Goal: Task Accomplishment & Management: Manage account settings

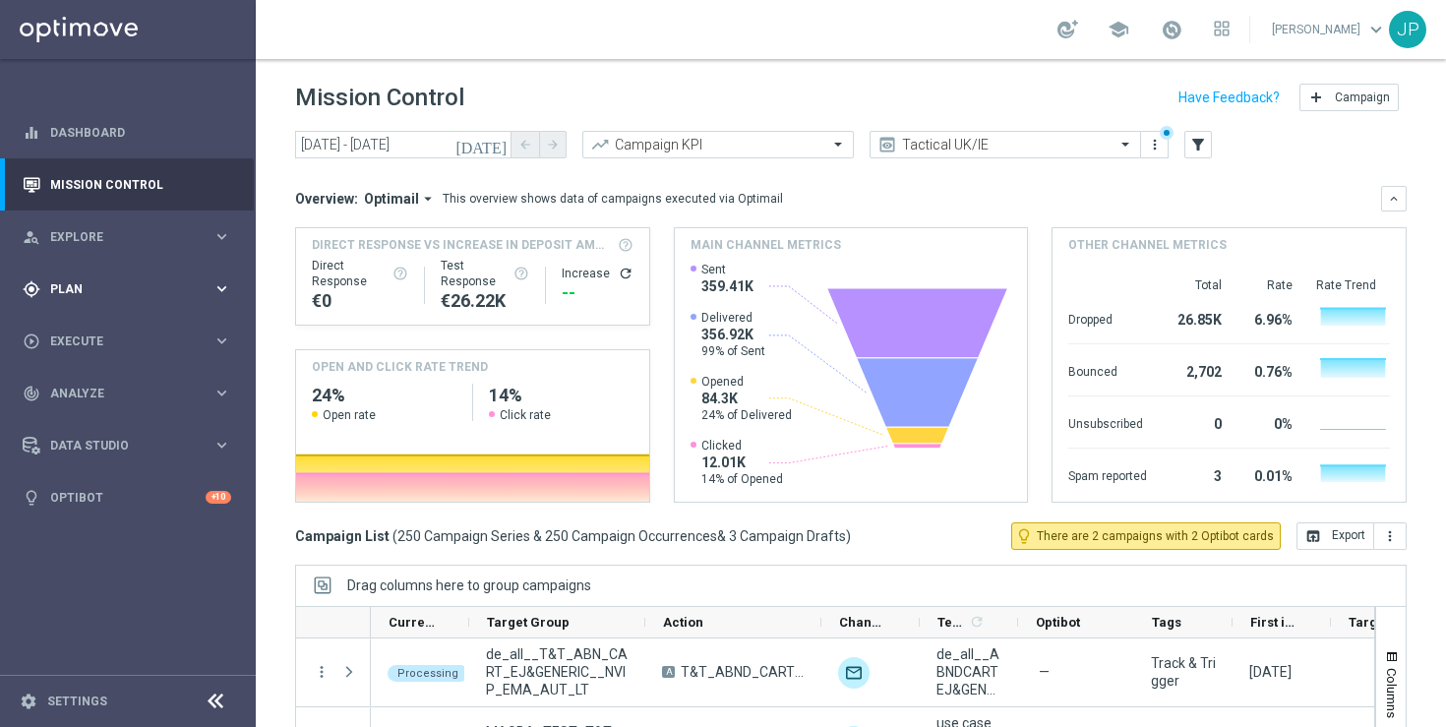
click at [153, 294] on span "Plan" at bounding box center [131, 289] width 162 height 12
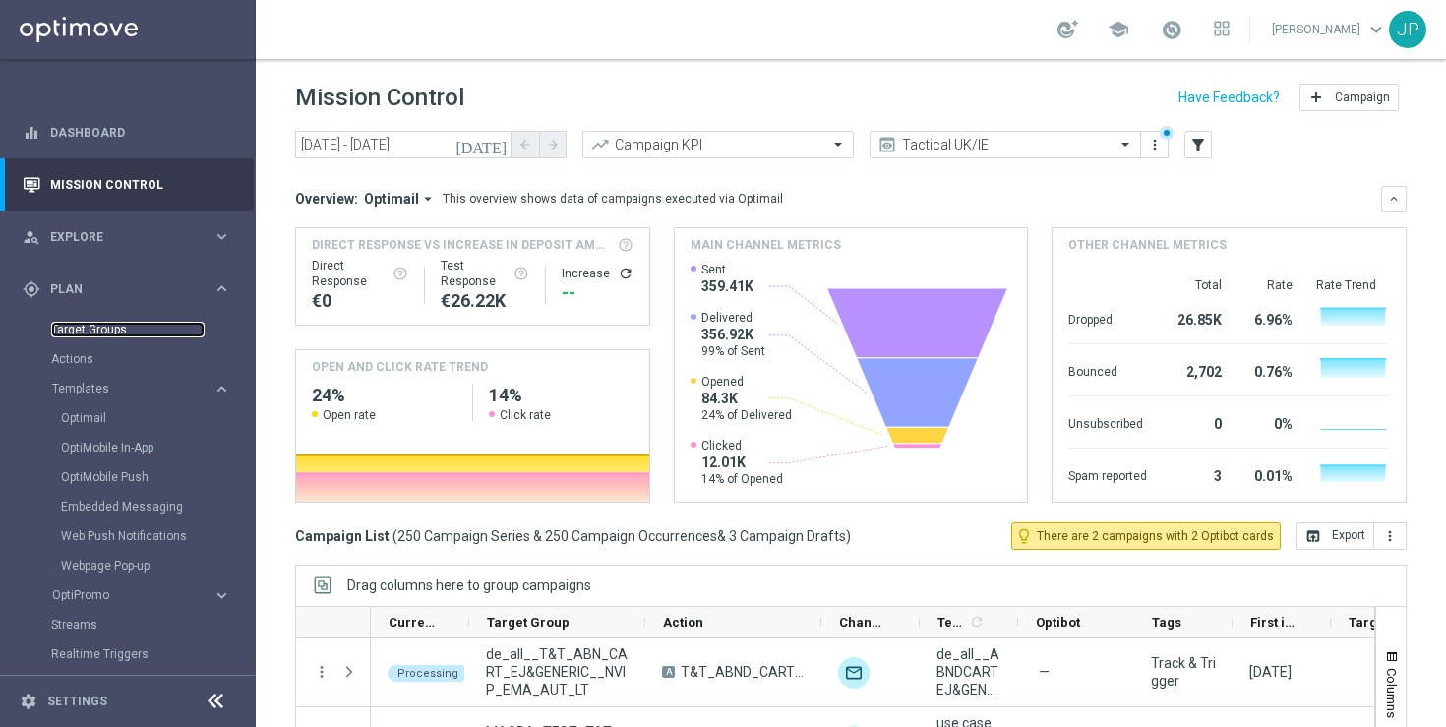
click at [141, 330] on link "Target Groups" at bounding box center [127, 330] width 153 height 16
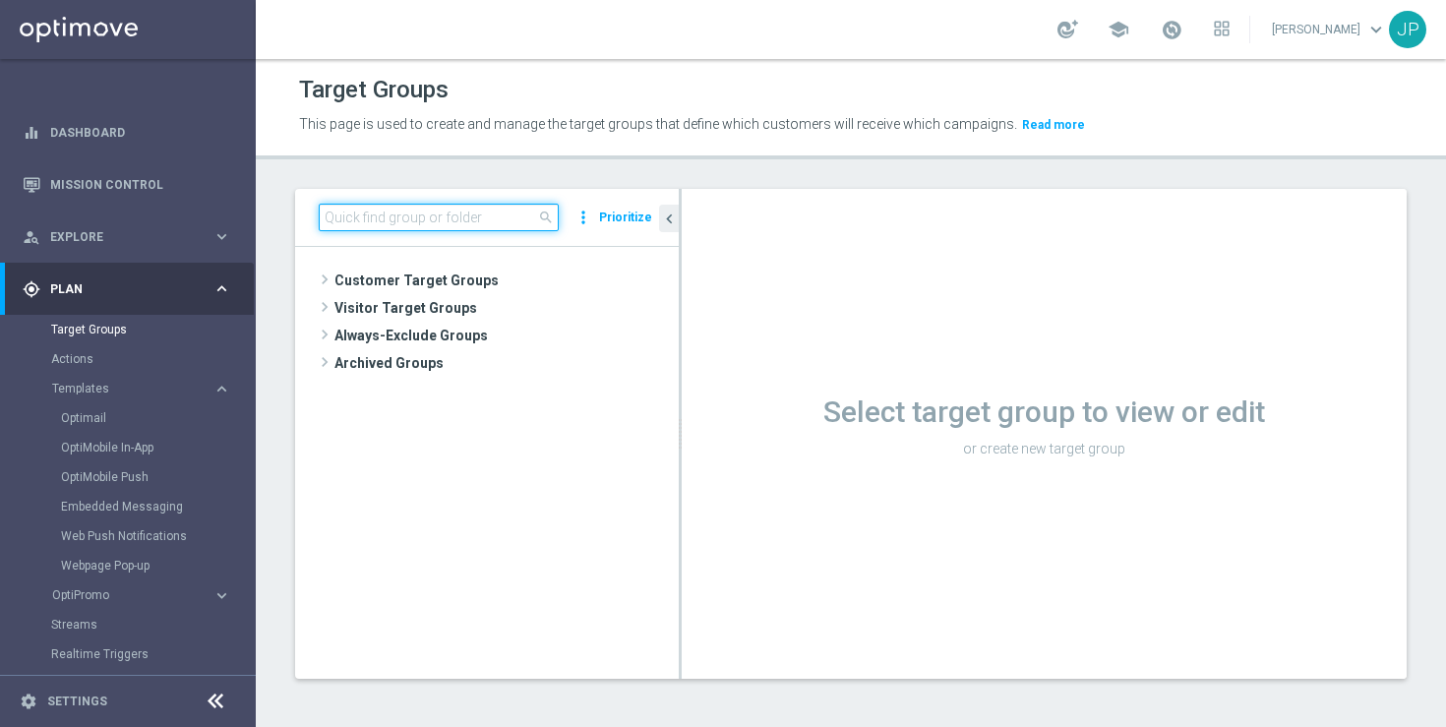
click at [449, 221] on input at bounding box center [439, 218] width 240 height 28
paste input "UK_CASINO_EMAIL | Games React Follow Up | Non Deps after 7 days"
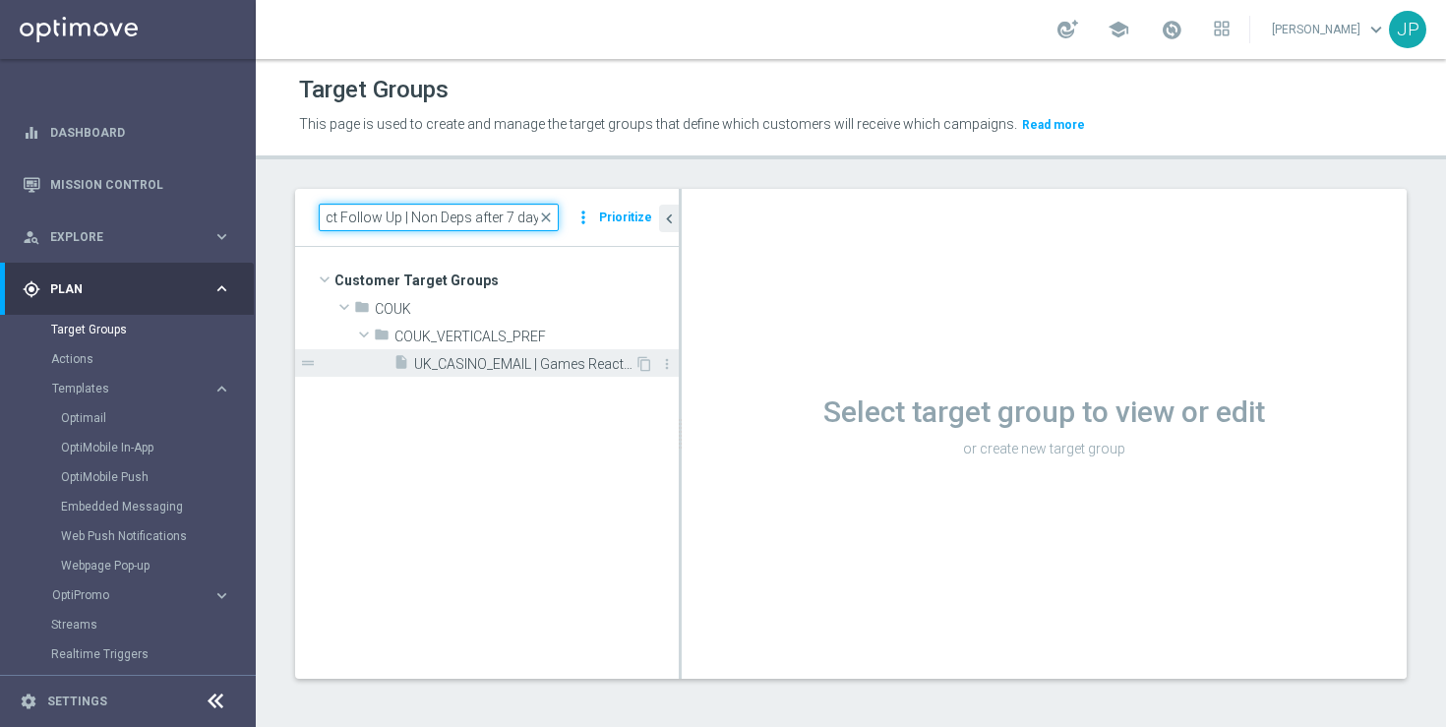
type input "UK_CASINO_EMAIL | Games React Follow Up | Non Deps after 7 days"
click at [545, 367] on span "UK_CASINO_EMAIL | Games React Follow Up | Non Deps after 7 days" at bounding box center [524, 364] width 220 height 17
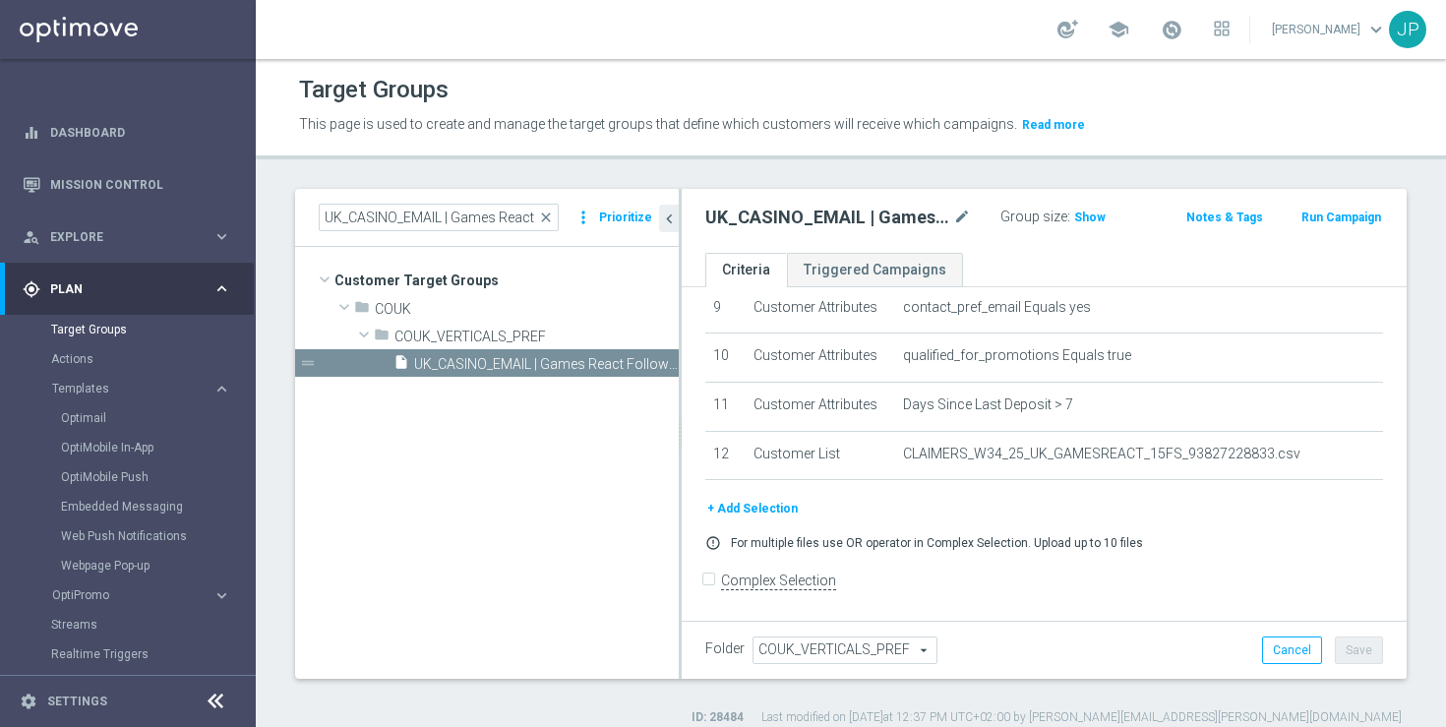
scroll to position [19, 0]
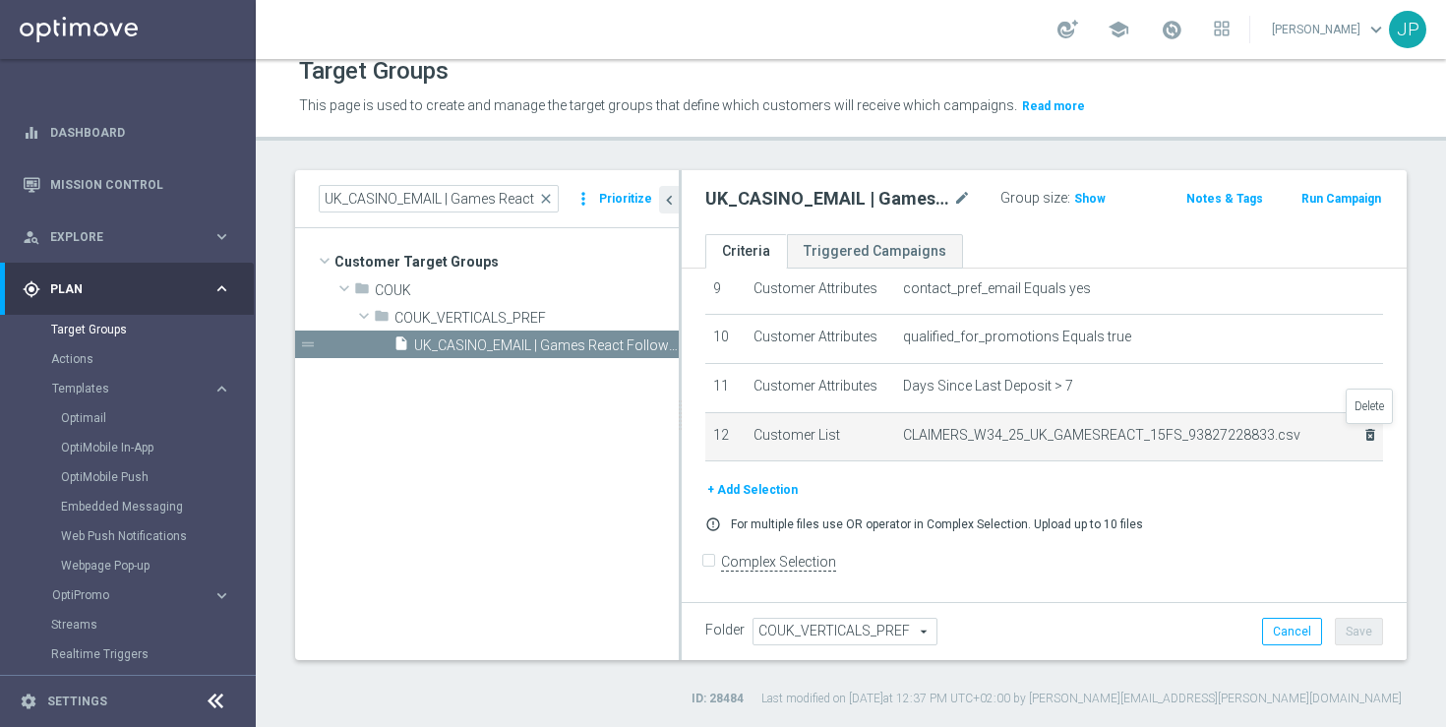
click at [1369, 433] on icon "delete_forever" at bounding box center [1370, 435] width 16 height 16
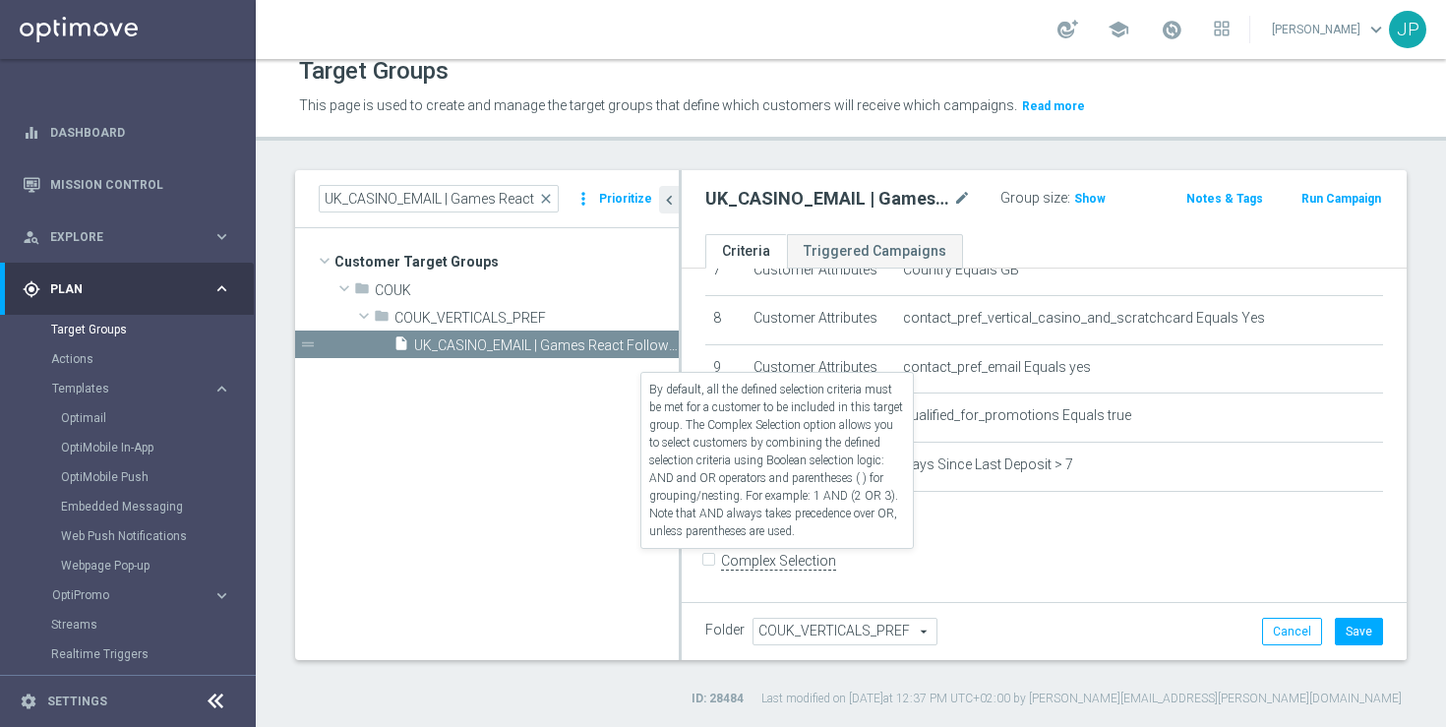
click at [758, 563] on label "Complex Selection" at bounding box center [778, 561] width 115 height 19
click at [718, 563] on input "Complex Selection" at bounding box center [711, 564] width 13 height 28
click at [758, 563] on label "Complex Selection" at bounding box center [778, 561] width 115 height 19
click at [718, 563] on input "Complex Selection" at bounding box center [711, 564] width 13 height 28
checkbox input "false"
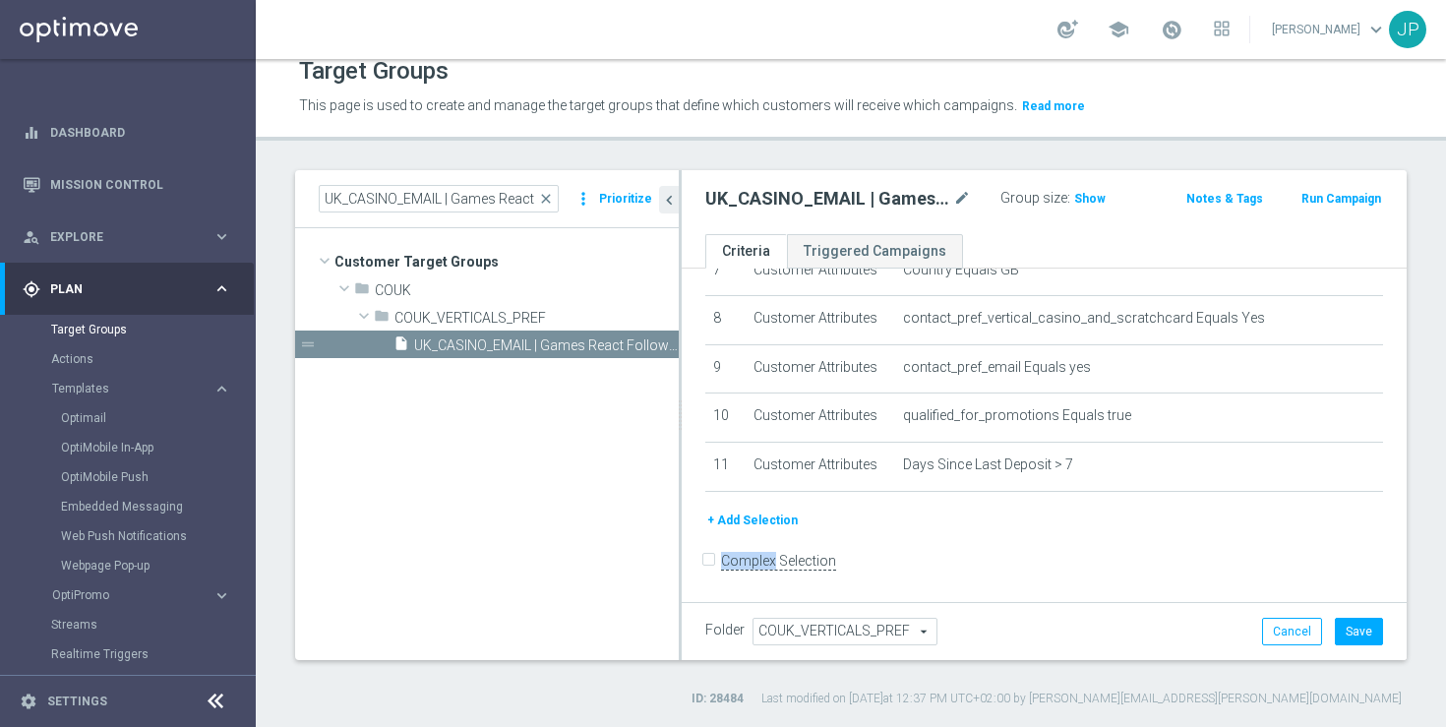
click at [765, 517] on button "+ Add Selection" at bounding box center [752, 520] width 94 height 22
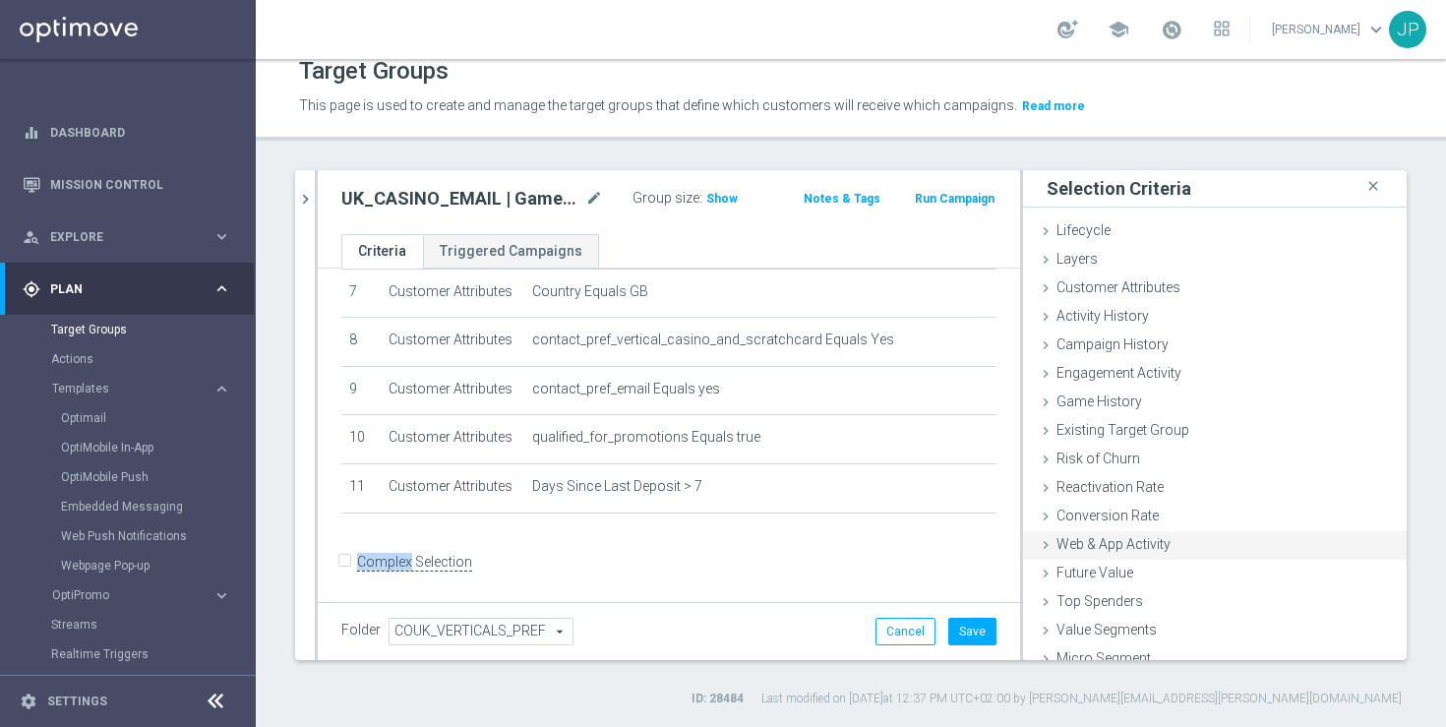
scroll to position [43, 0]
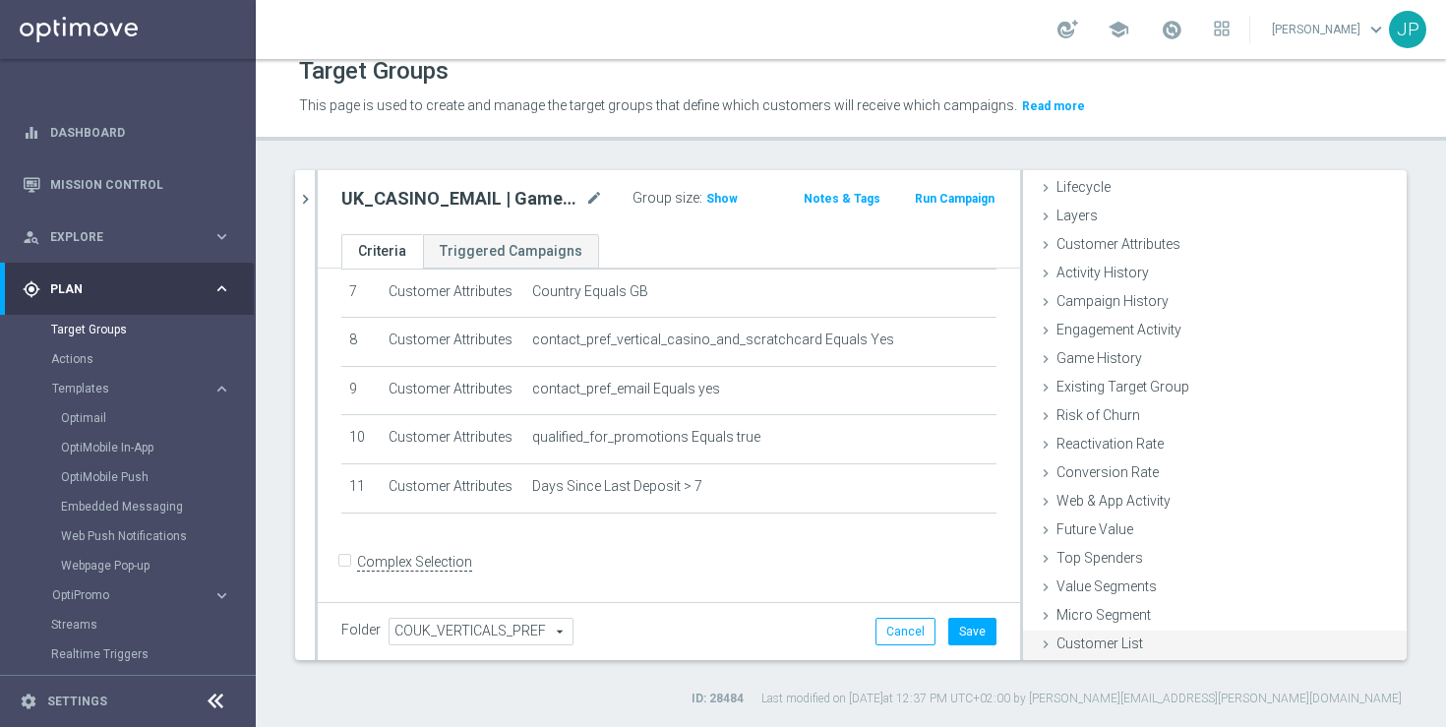
click at [1048, 644] on icon at bounding box center [1046, 644] width 16 height 16
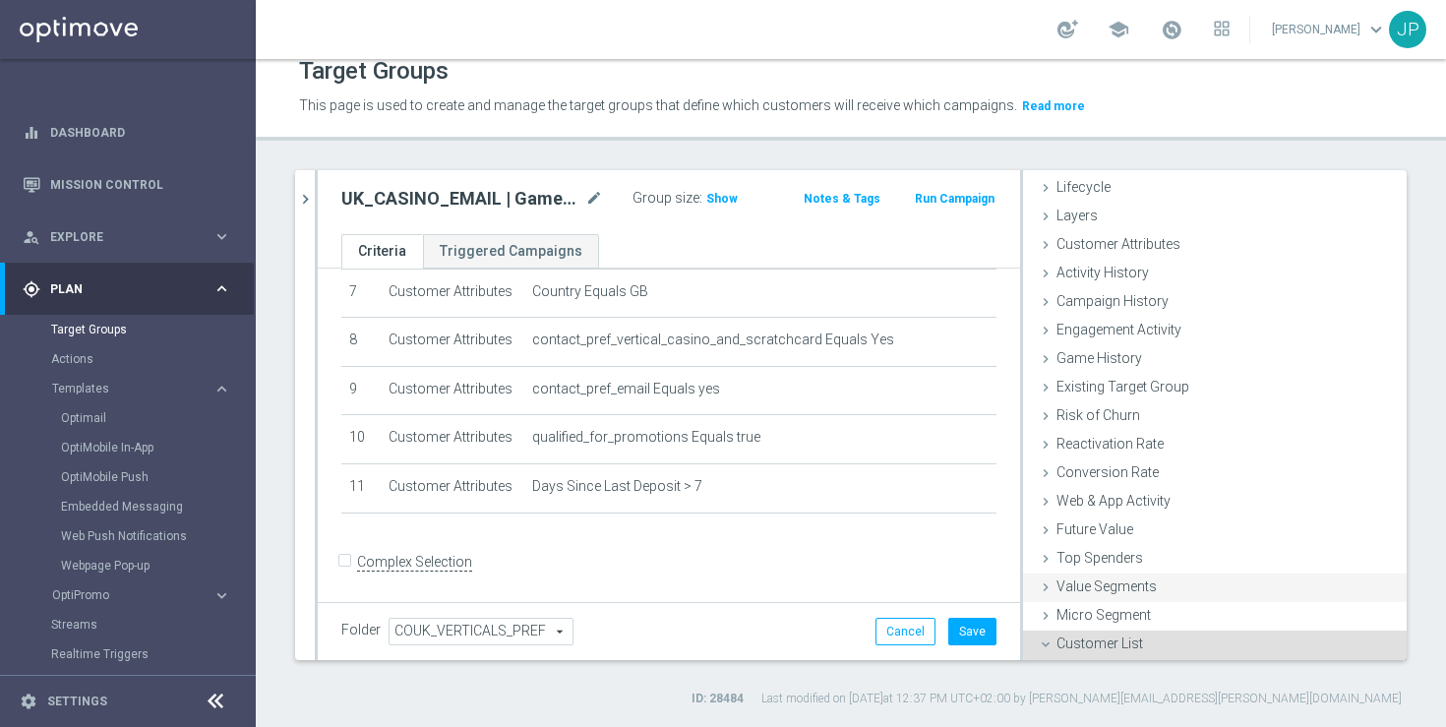
scroll to position [220, 0]
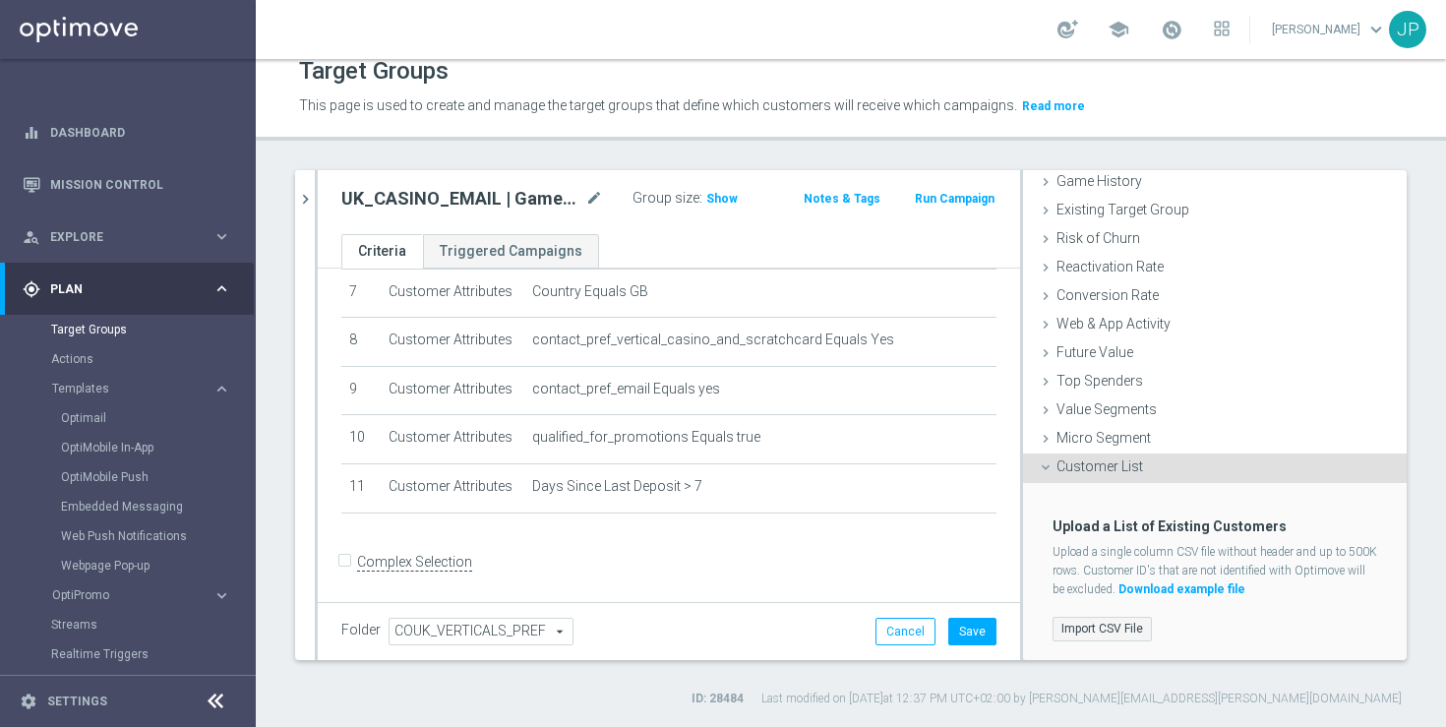
click at [1124, 628] on label "Import CSV File" at bounding box center [1101, 629] width 99 height 25
click at [0, 0] on input "Import CSV File" at bounding box center [0, 0] width 0 height 0
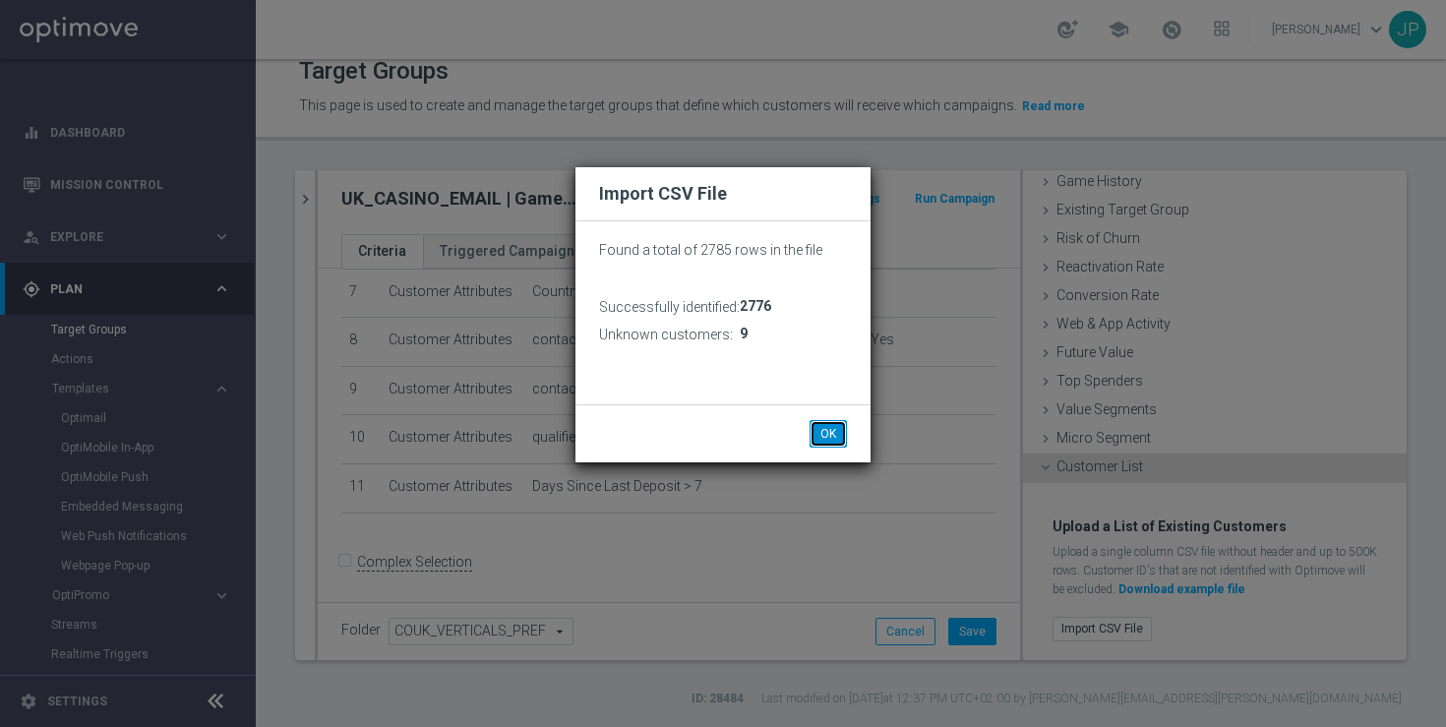
click at [826, 440] on button "OK" at bounding box center [827, 434] width 37 height 28
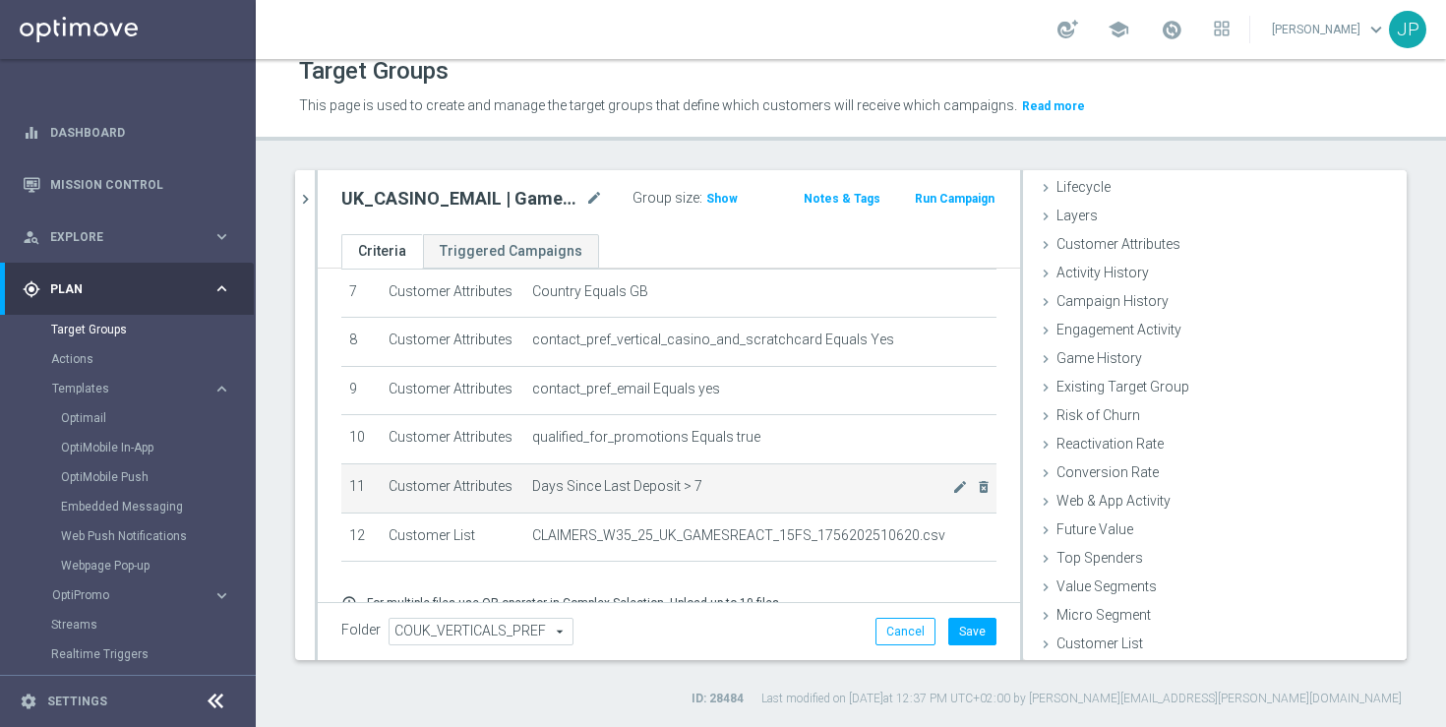
scroll to position [442, 0]
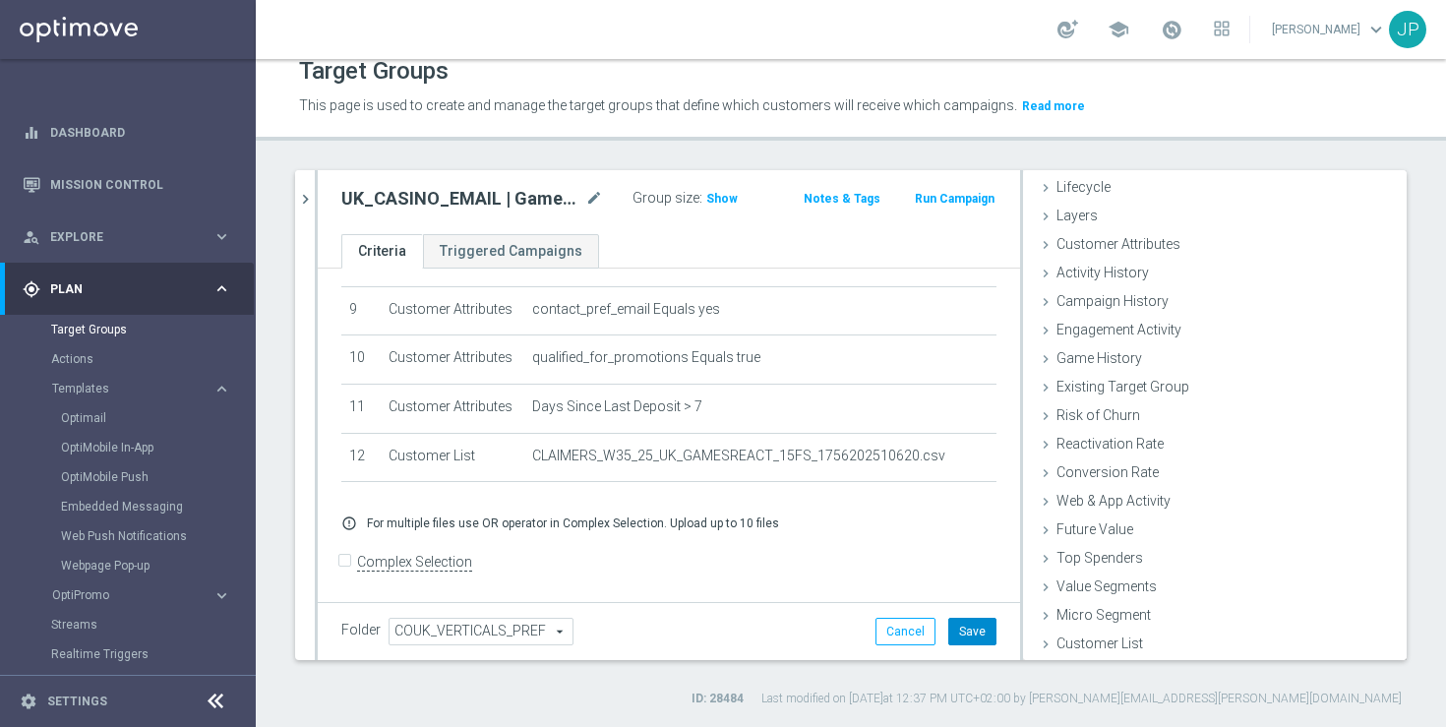
click at [972, 632] on button "Save" at bounding box center [972, 632] width 48 height 28
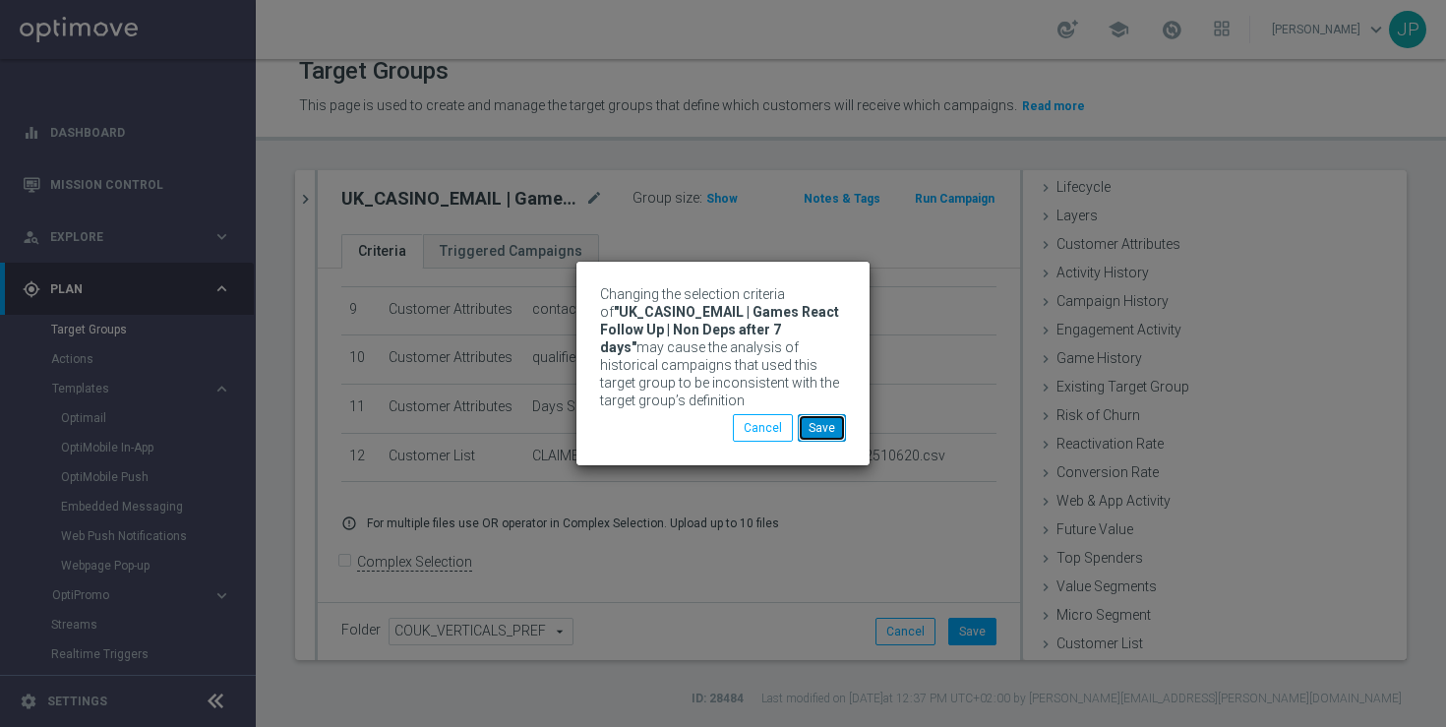
click at [832, 428] on button "Save" at bounding box center [822, 428] width 48 height 28
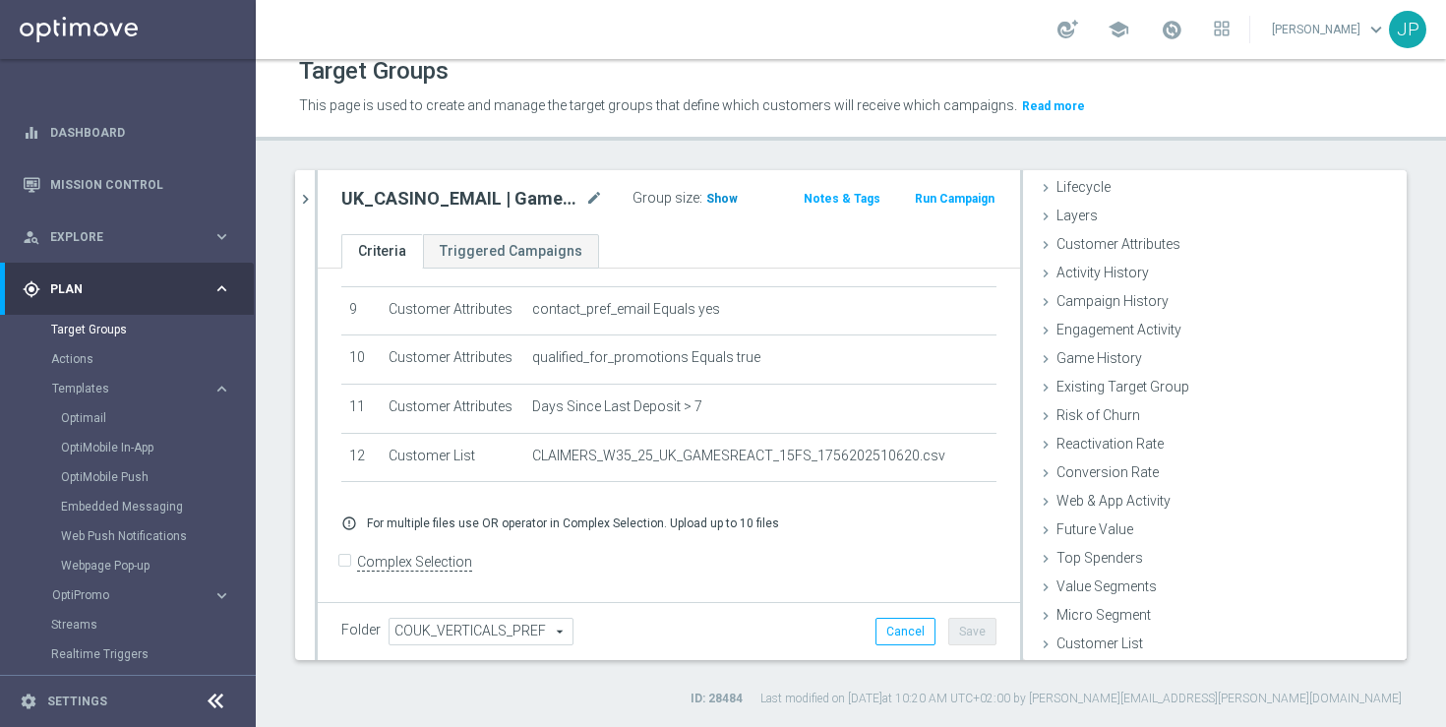
click at [721, 199] on span "Show" at bounding box center [721, 199] width 31 height 14
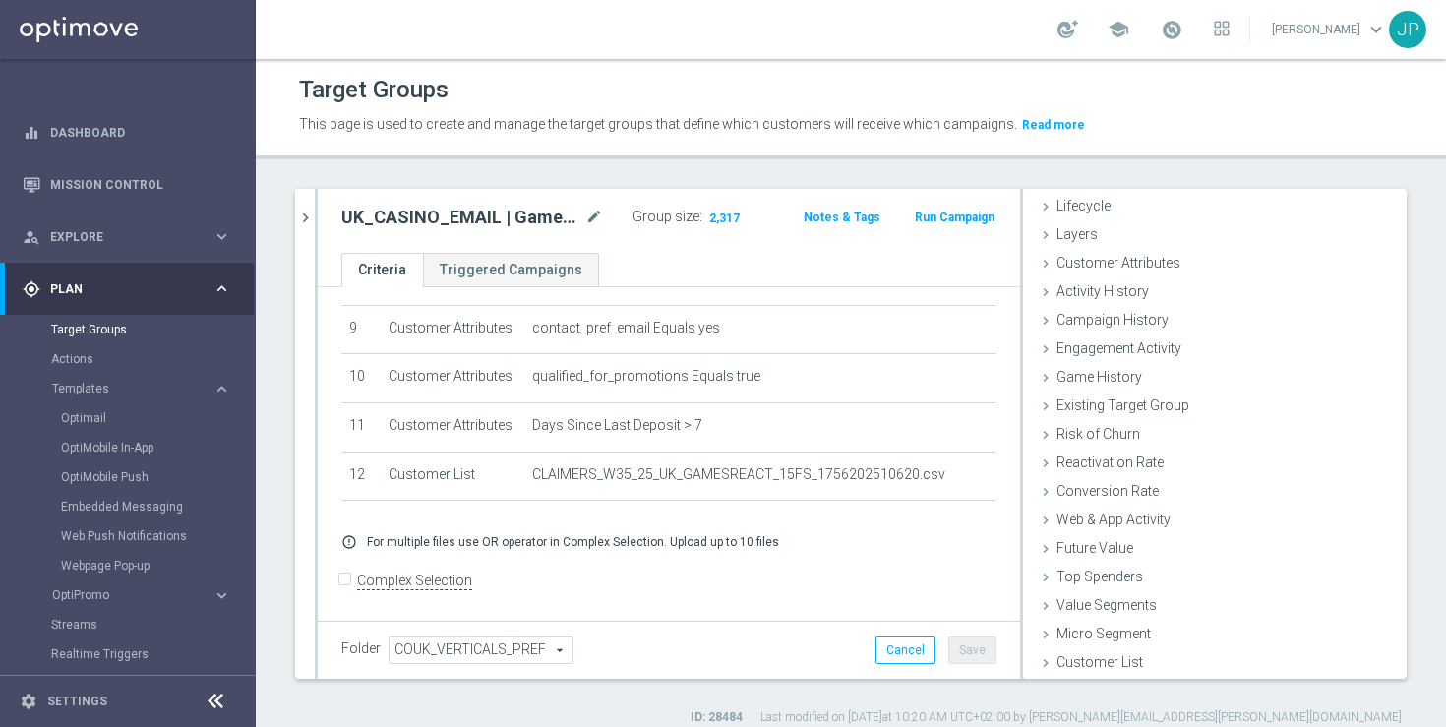
scroll to position [19, 0]
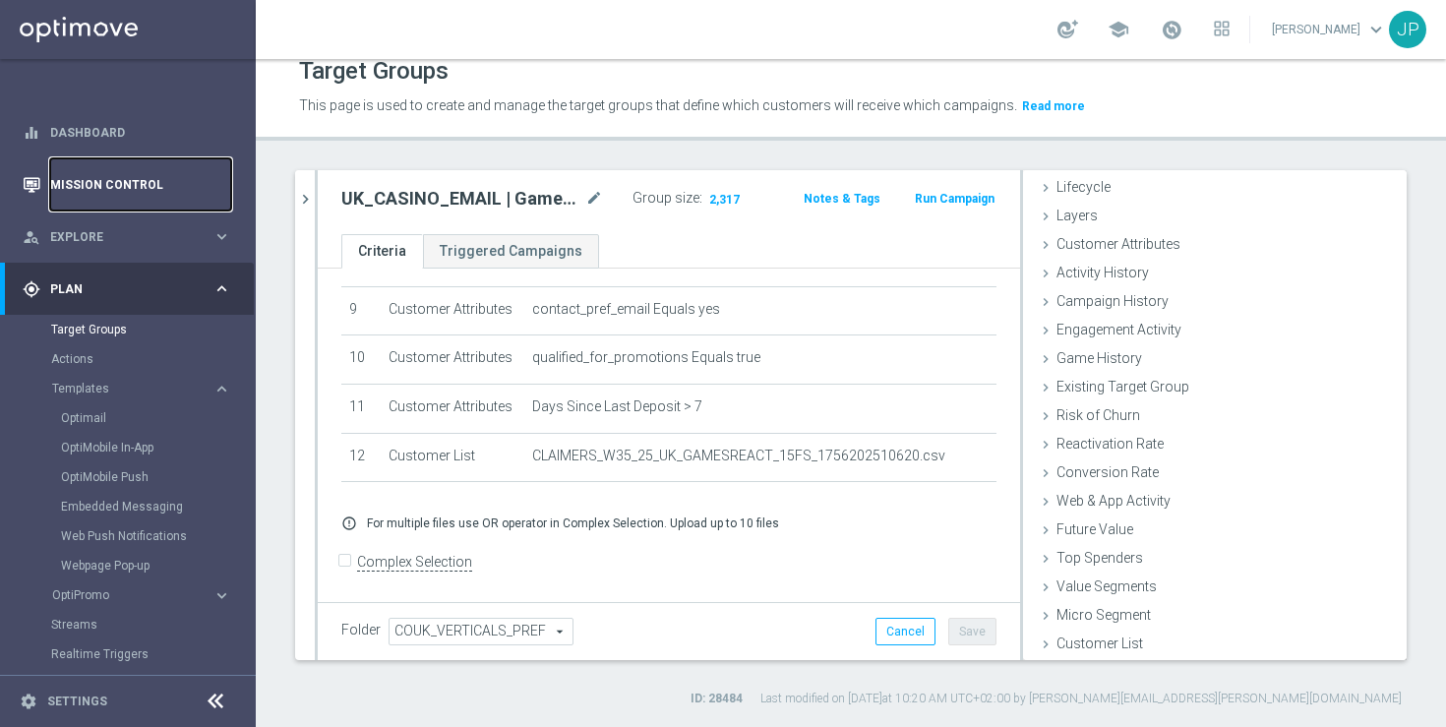
click at [171, 178] on link "Mission Control" at bounding box center [140, 184] width 181 height 52
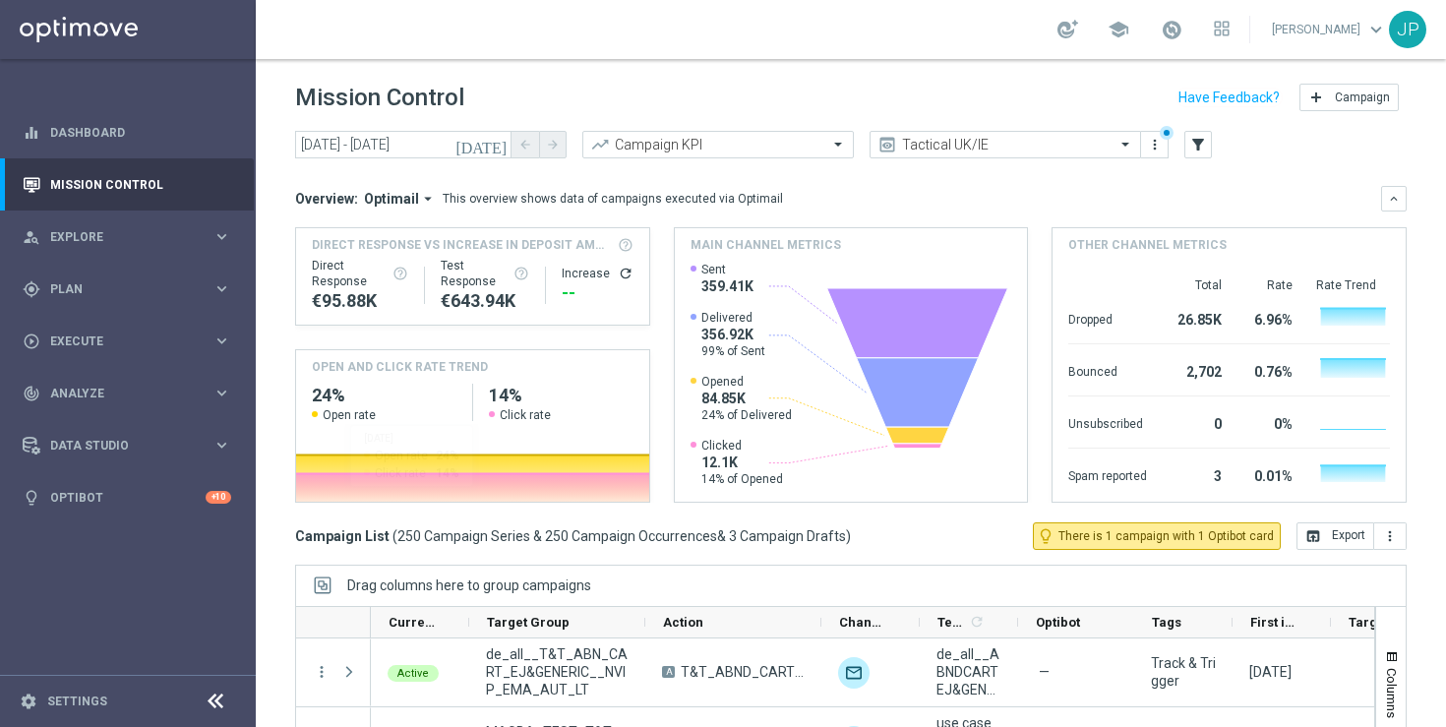
click at [499, 147] on icon "today" at bounding box center [481, 145] width 53 height 18
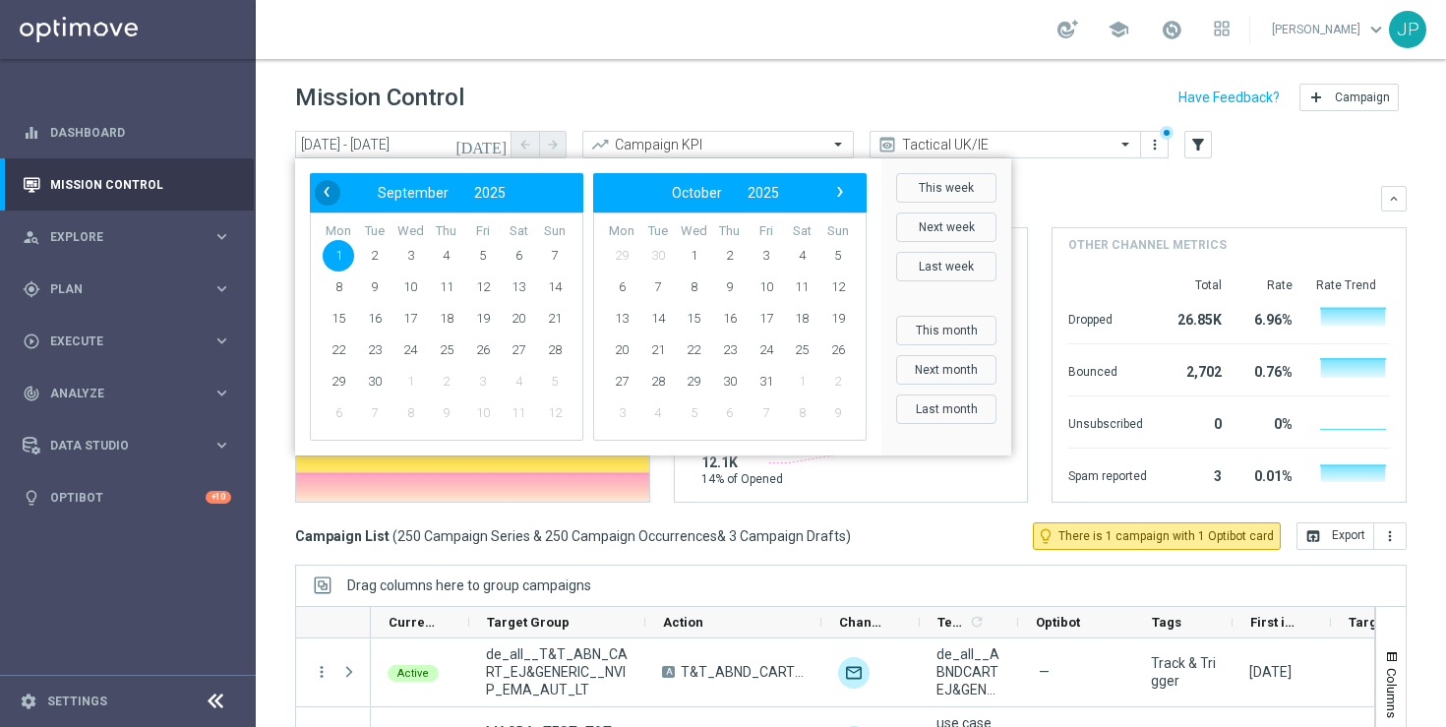
click at [332, 196] on span "‹" at bounding box center [327, 192] width 26 height 26
click at [487, 383] on span "29" at bounding box center [482, 381] width 31 height 31
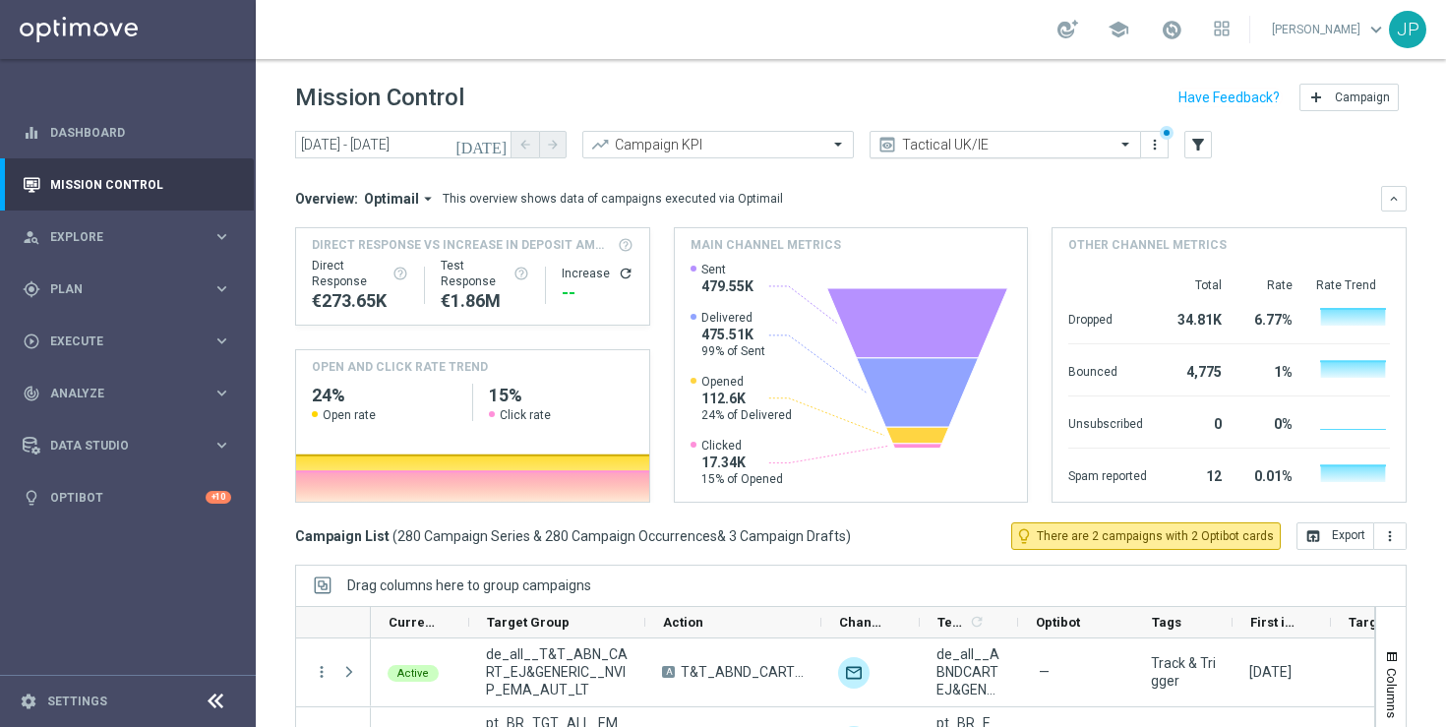
click at [1095, 149] on div at bounding box center [1004, 145] width 269 height 17
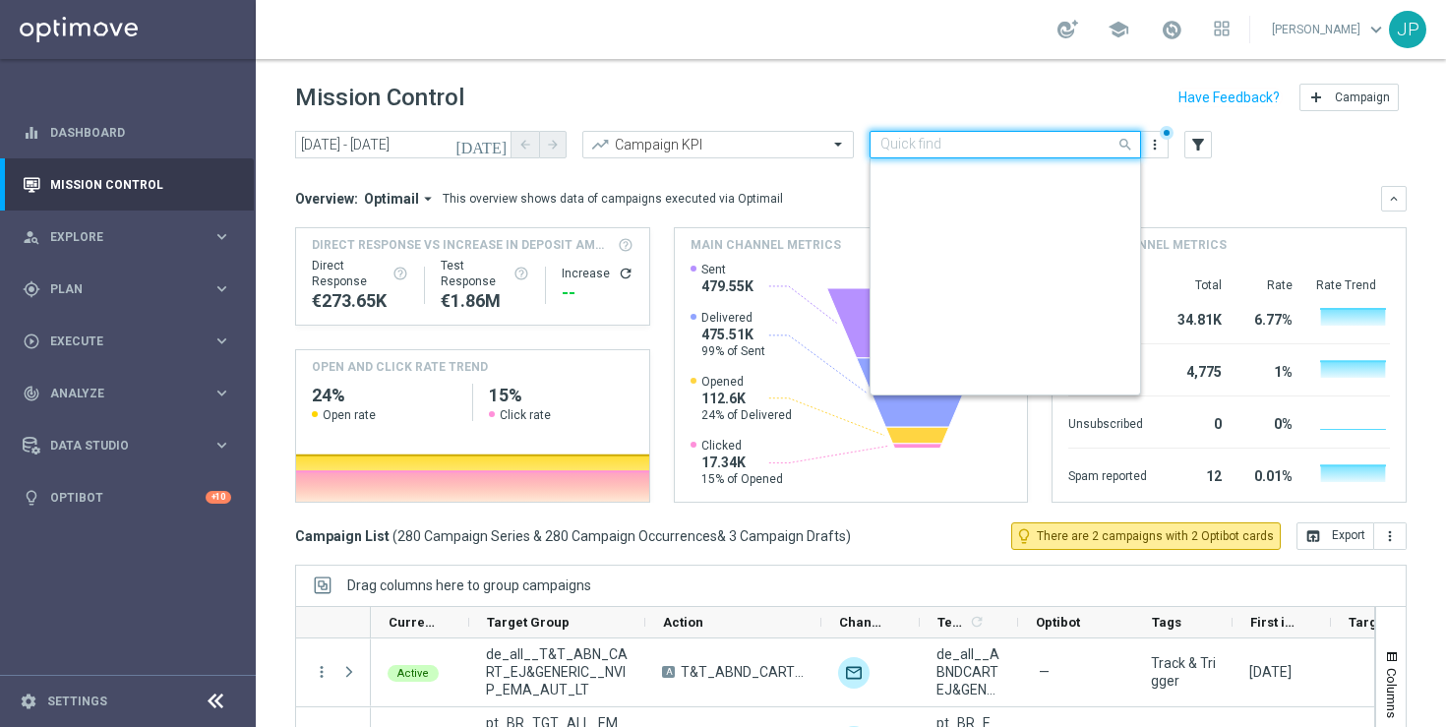
scroll to position [422, 0]
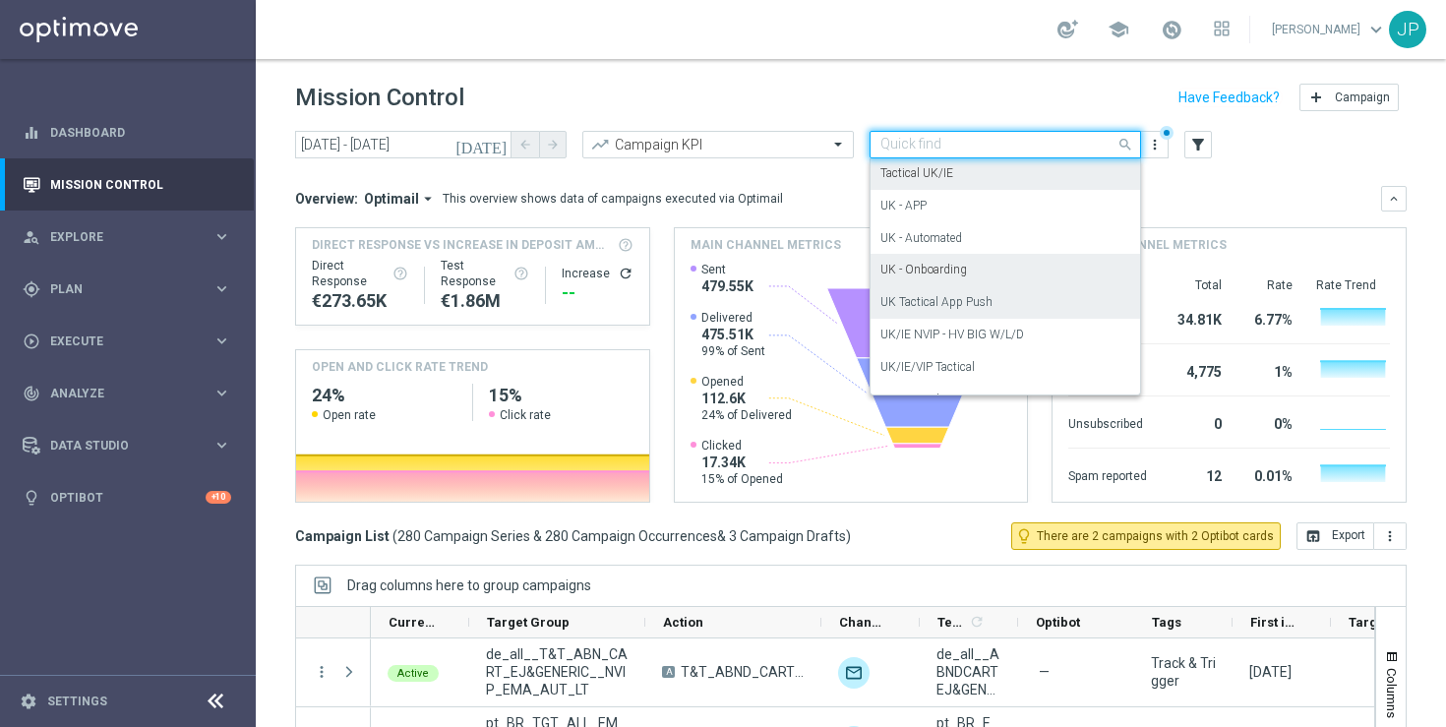
click at [1024, 286] on div "UK Tactical App Push" at bounding box center [1005, 302] width 250 height 32
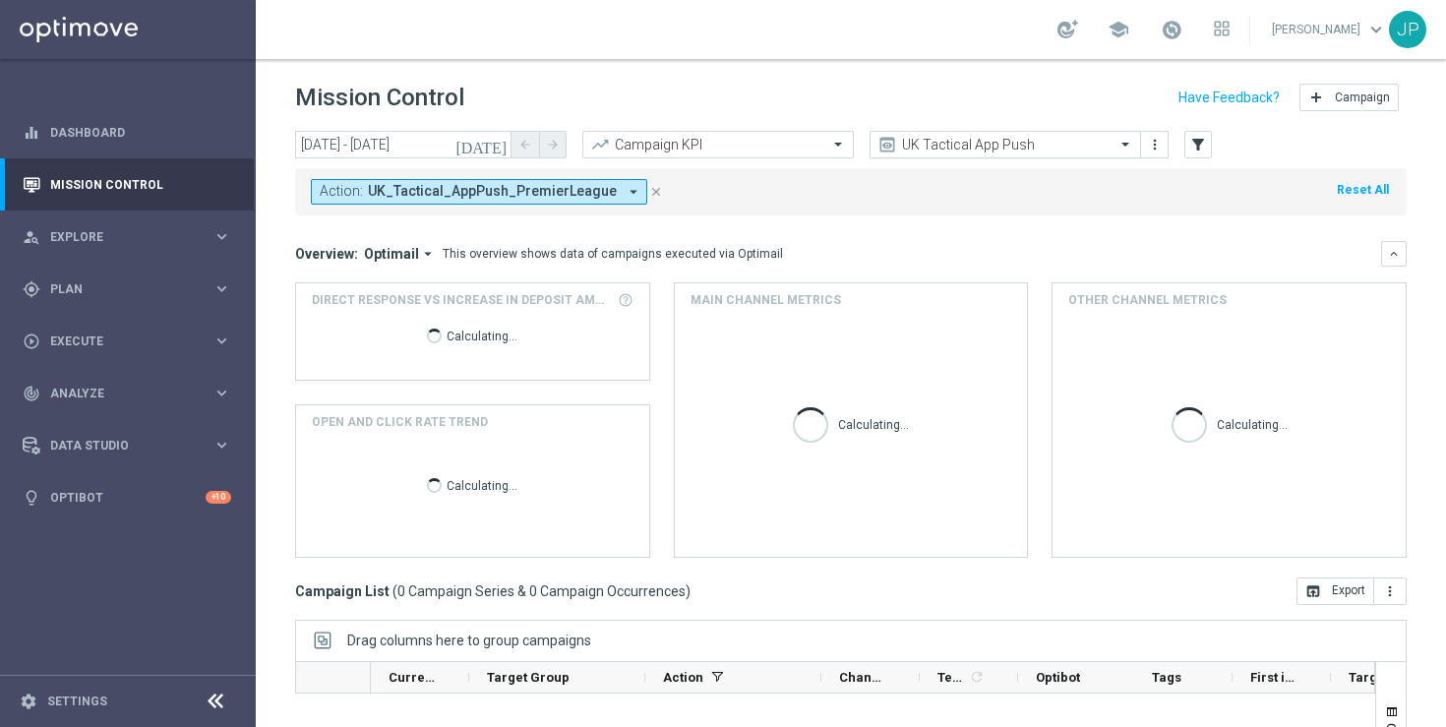
click at [1080, 143] on input "text" at bounding box center [985, 145] width 210 height 17
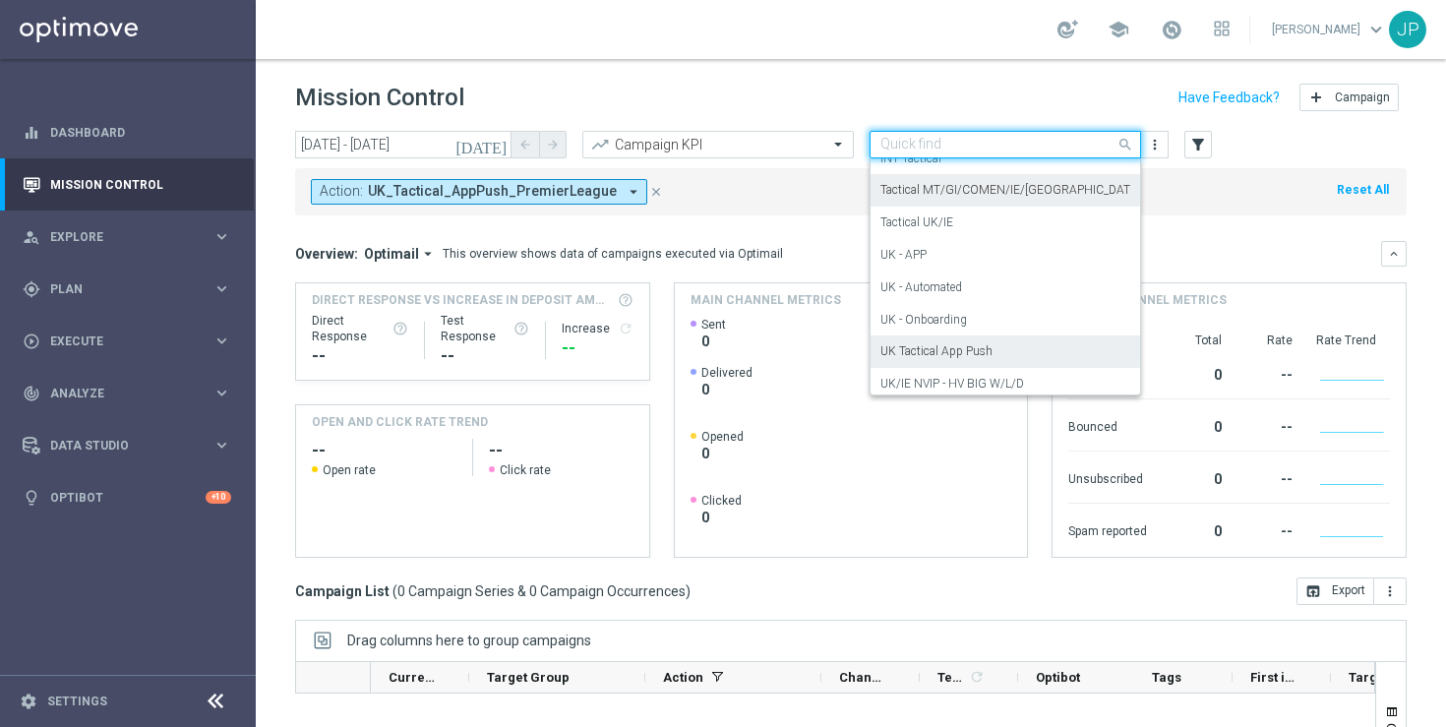
scroll to position [292, 0]
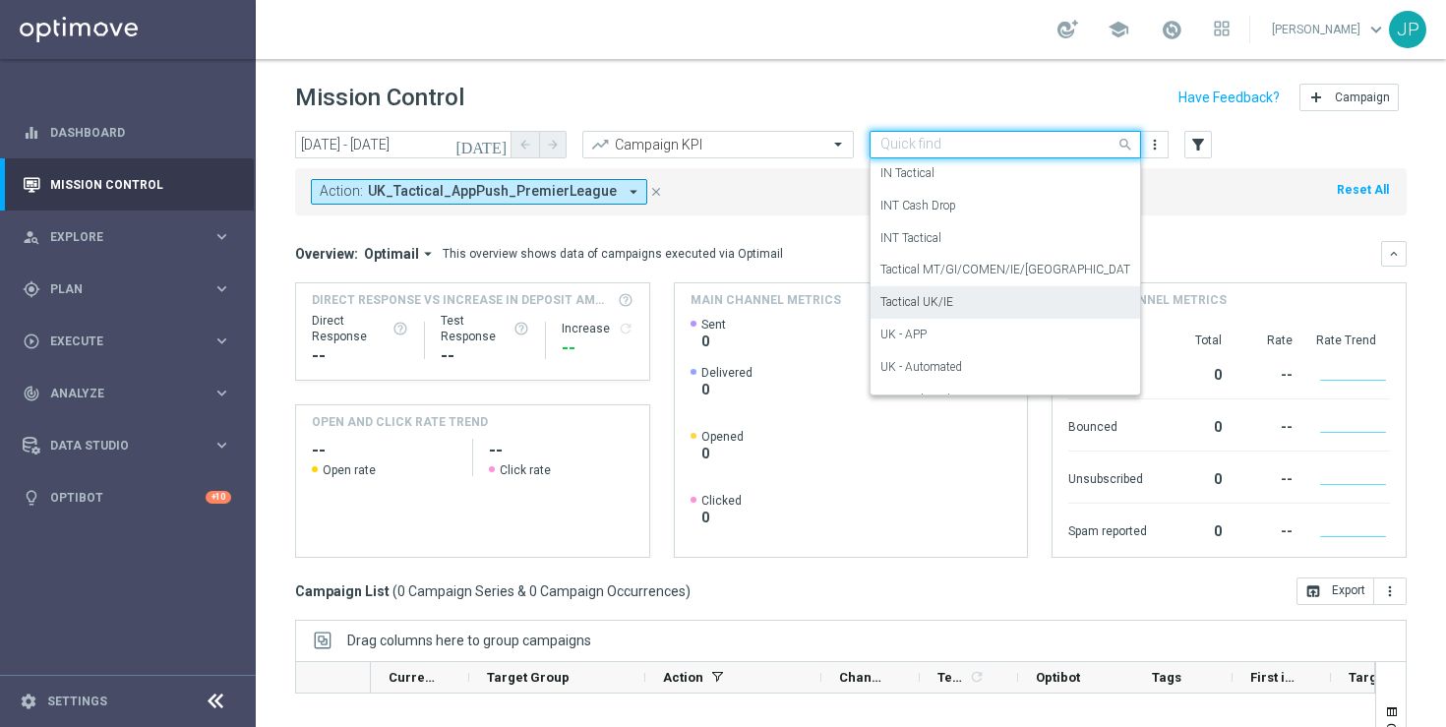
click at [1046, 302] on div "Tactical UK/IE" at bounding box center [1005, 302] width 250 height 32
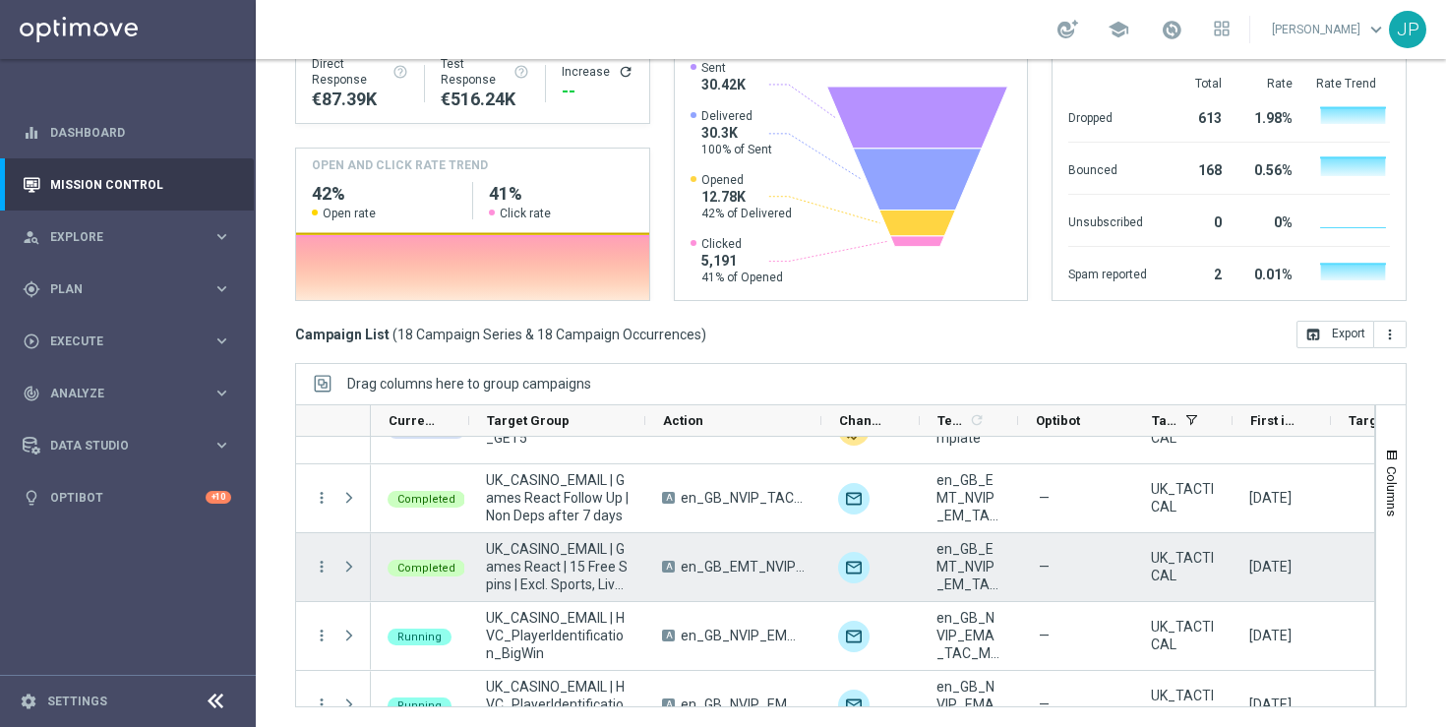
scroll to position [308, 0]
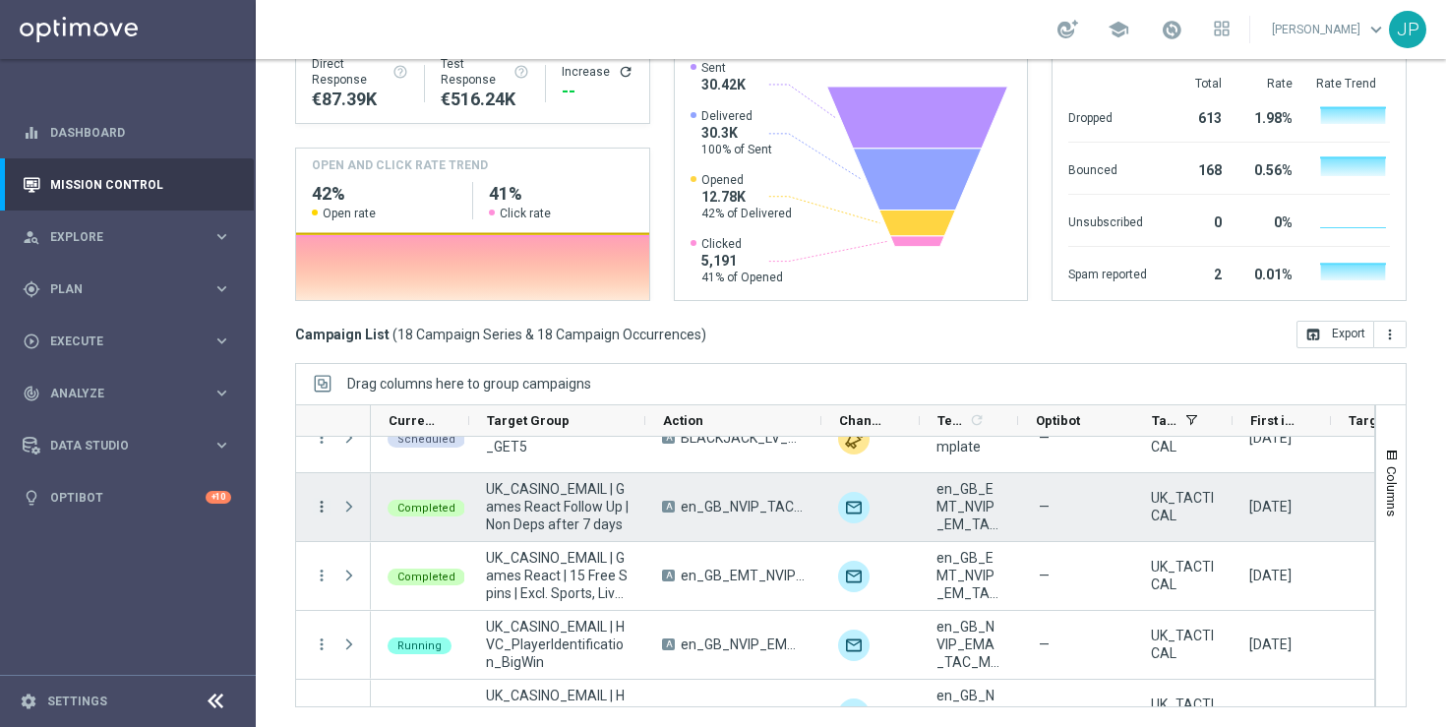
click at [321, 503] on icon "more_vert" at bounding box center [322, 507] width 18 height 18
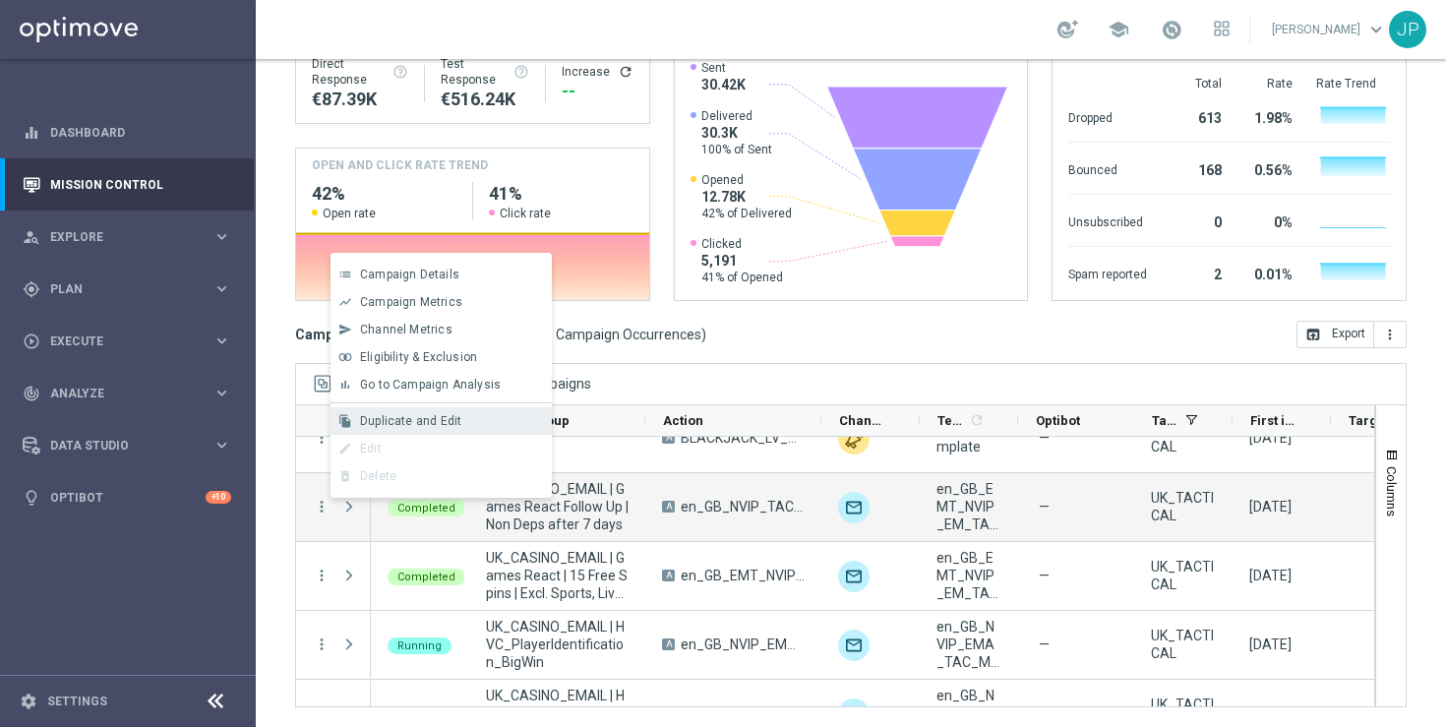
click at [444, 423] on span "Duplicate and Edit" at bounding box center [410, 421] width 101 height 14
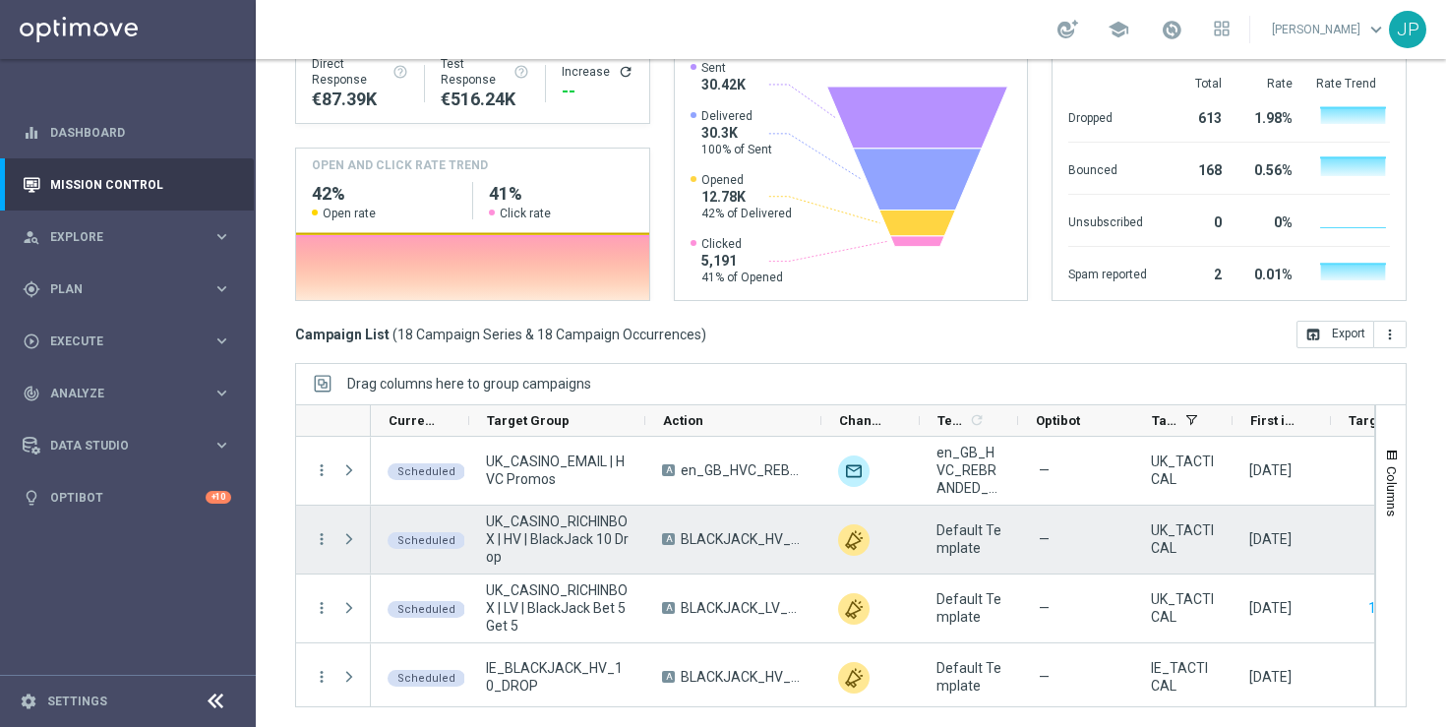
scroll to position [56, 0]
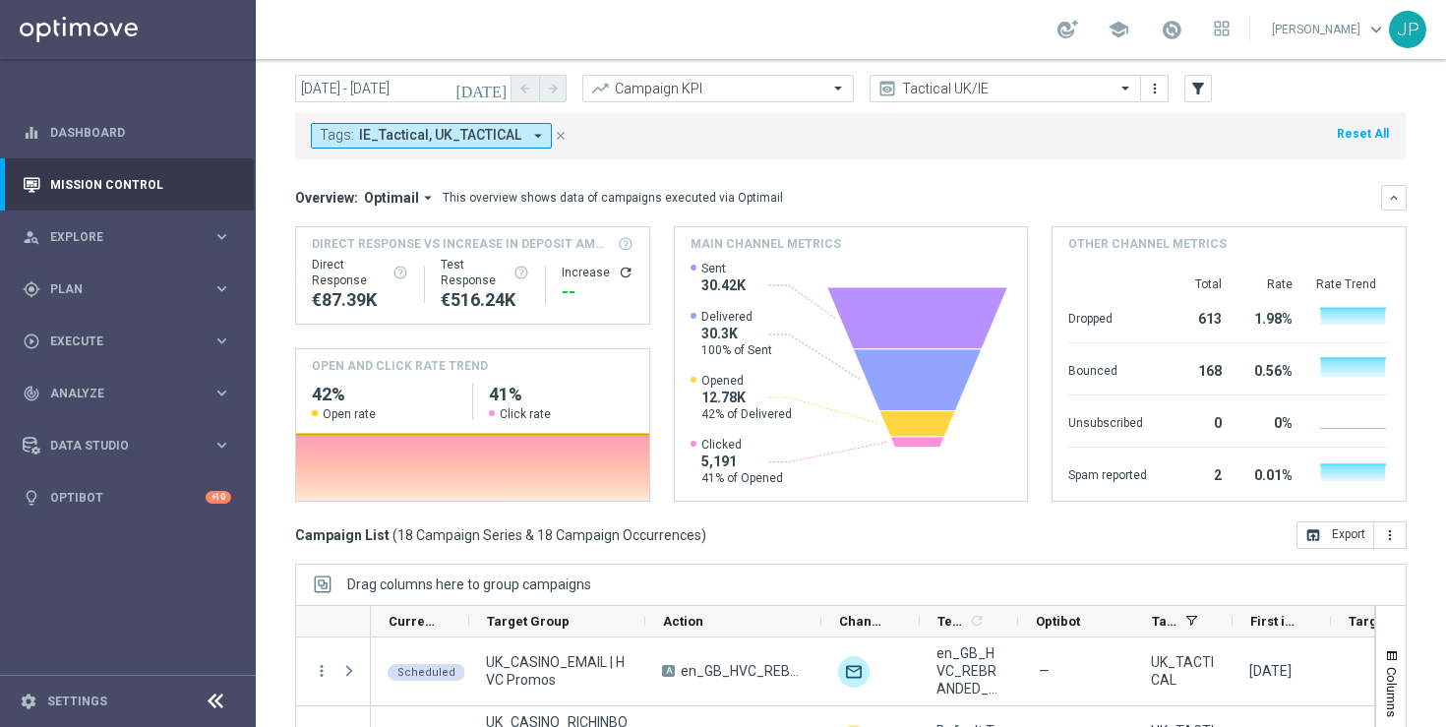
click at [556, 131] on icon "close" at bounding box center [561, 136] width 14 height 14
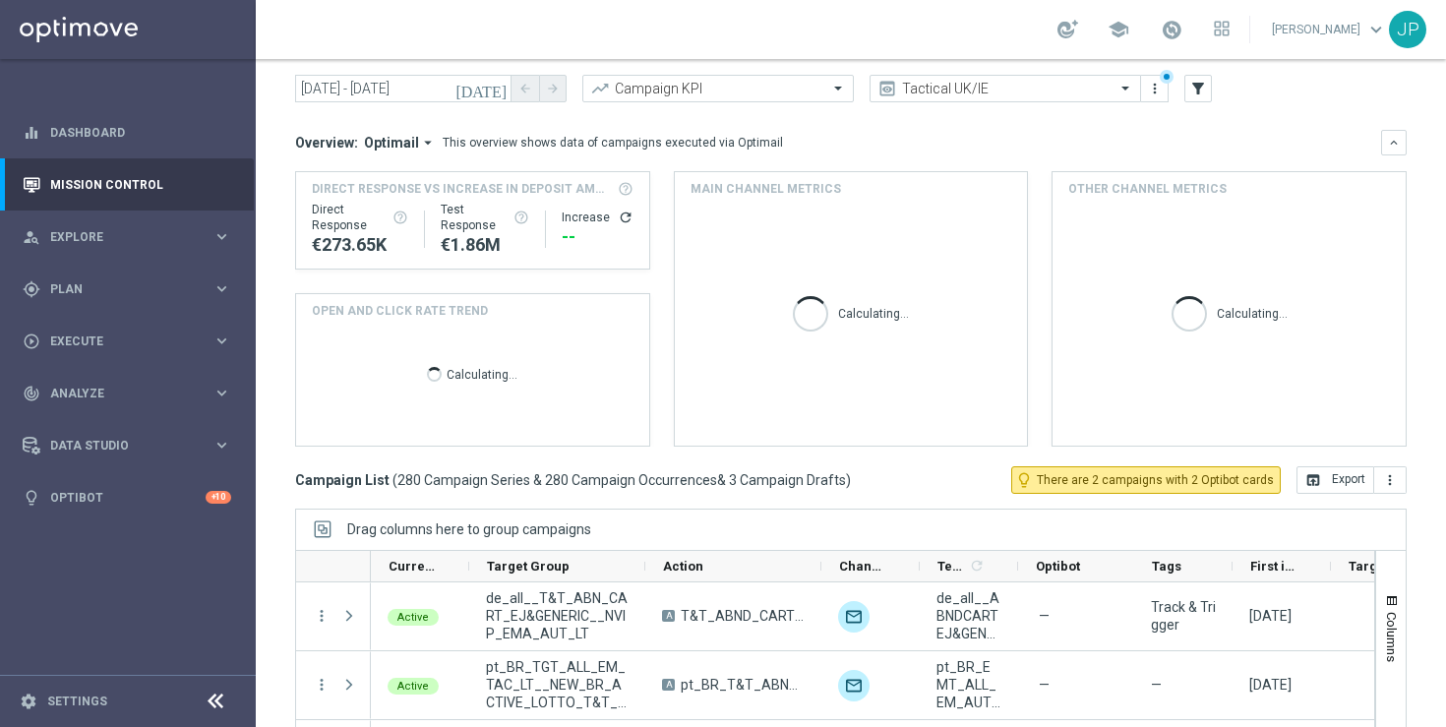
click at [501, 82] on icon "today" at bounding box center [481, 89] width 53 height 18
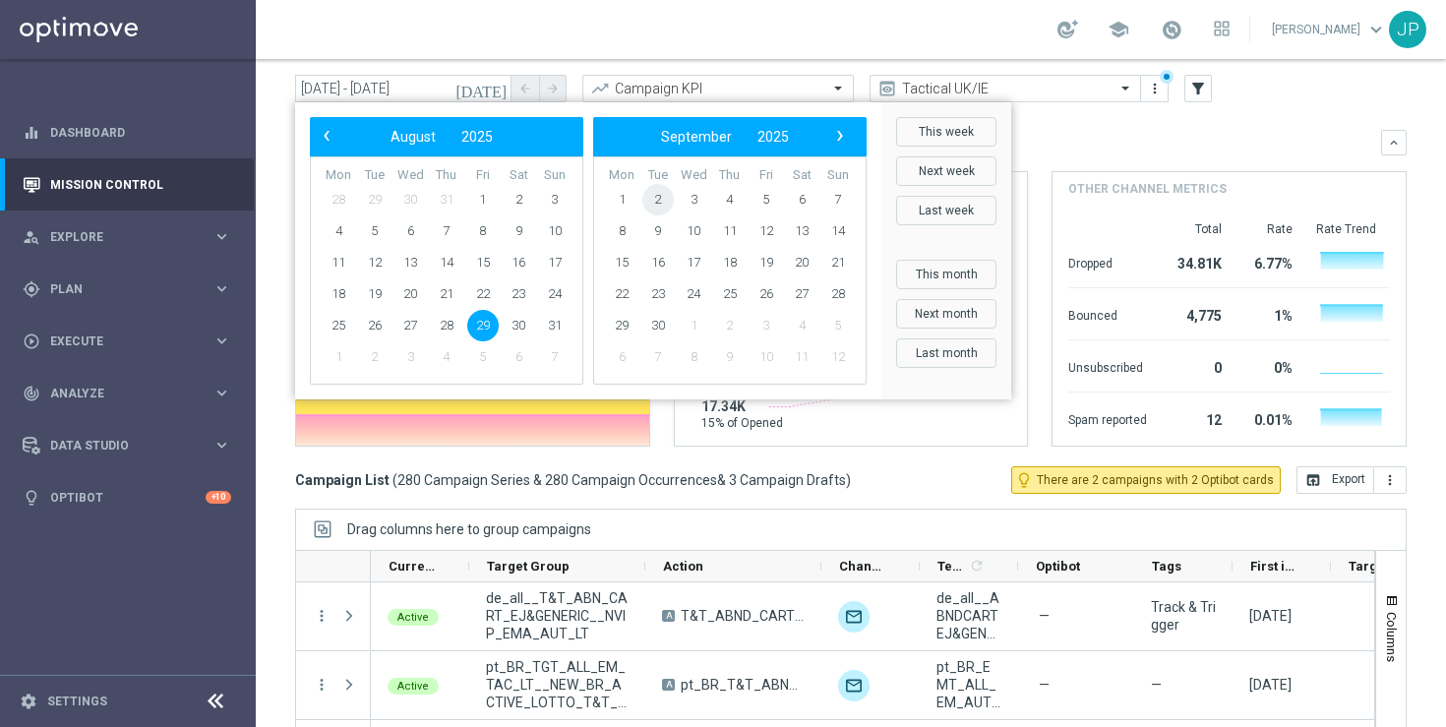
click at [659, 202] on span "2" at bounding box center [657, 199] width 31 height 31
click at [370, 203] on span "2" at bounding box center [374, 199] width 31 height 31
type input "02 Sep 2025 - 02 Sep 2025"
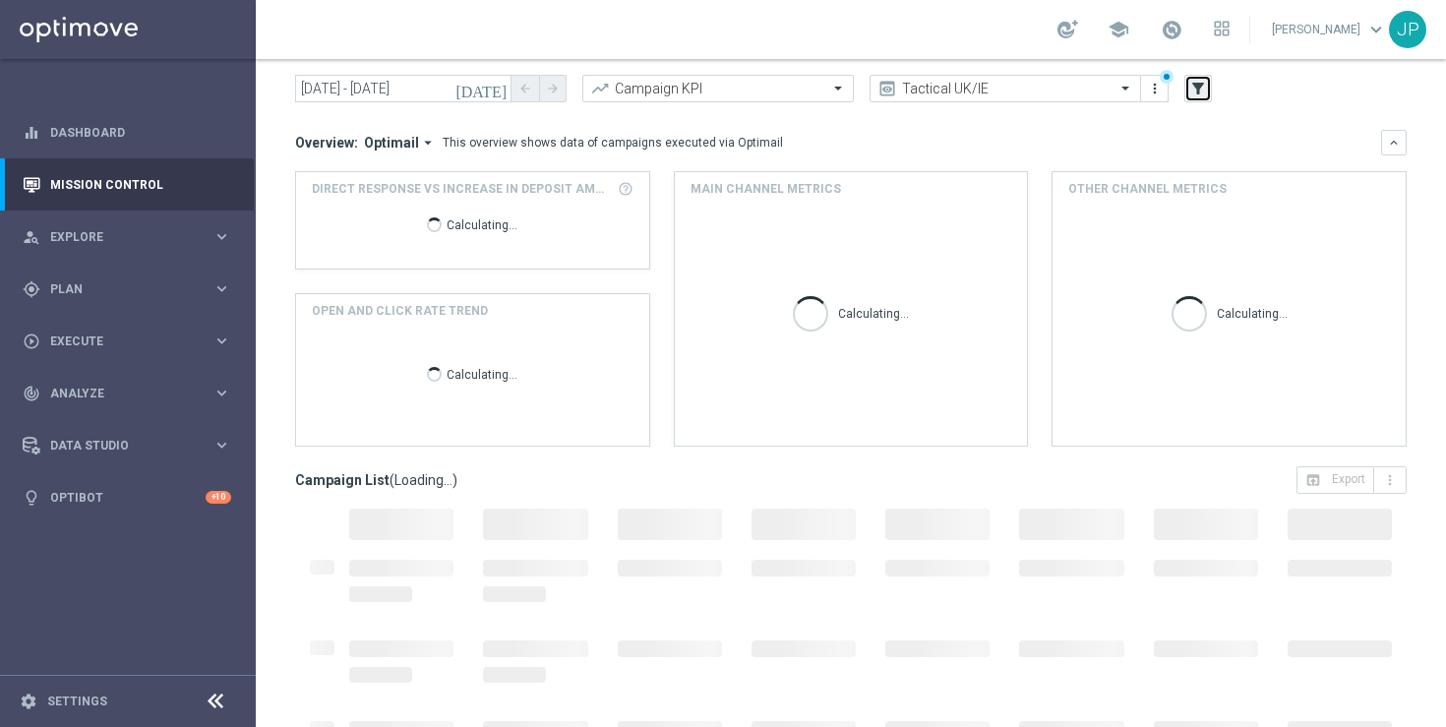
click at [1198, 86] on icon "filter_alt" at bounding box center [1198, 89] width 18 height 18
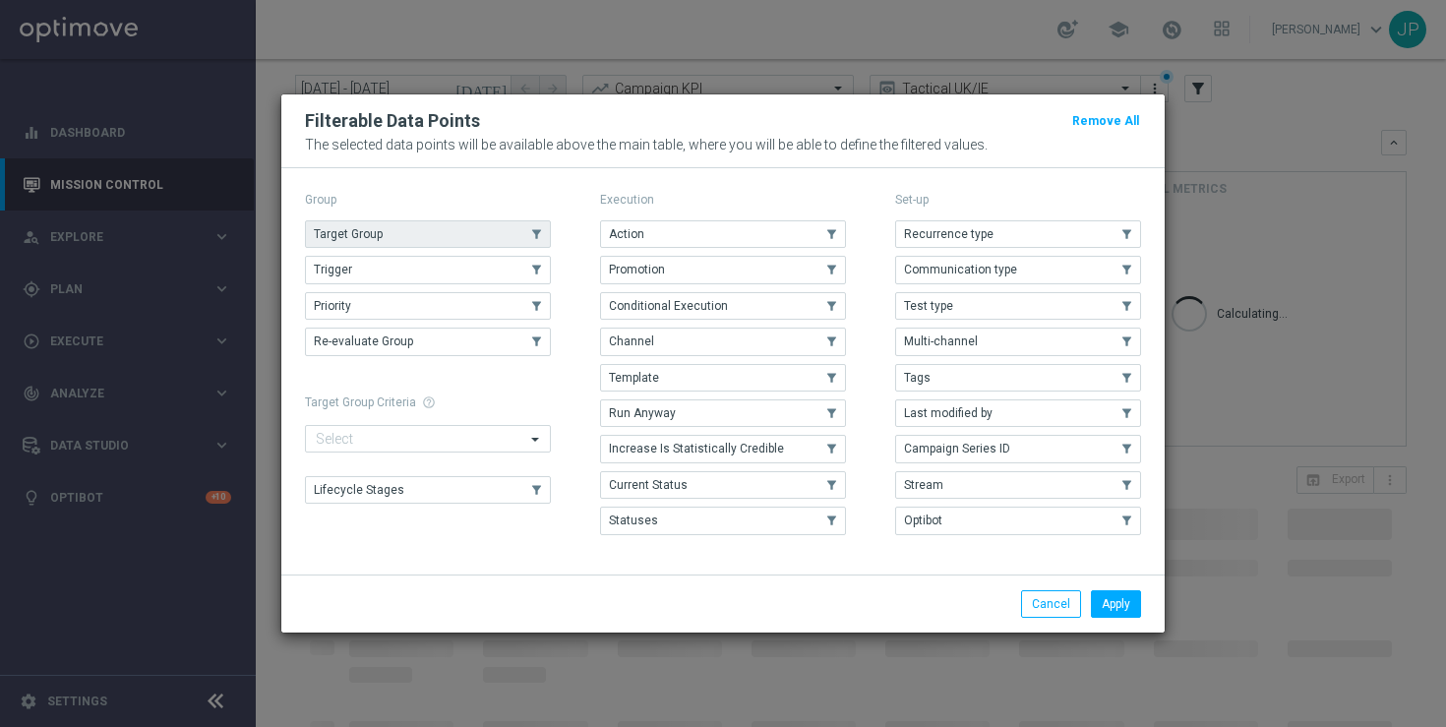
click at [535, 229] on use "button" at bounding box center [537, 234] width 14 height 14
click at [1120, 598] on button "Apply" at bounding box center [1116, 604] width 50 height 28
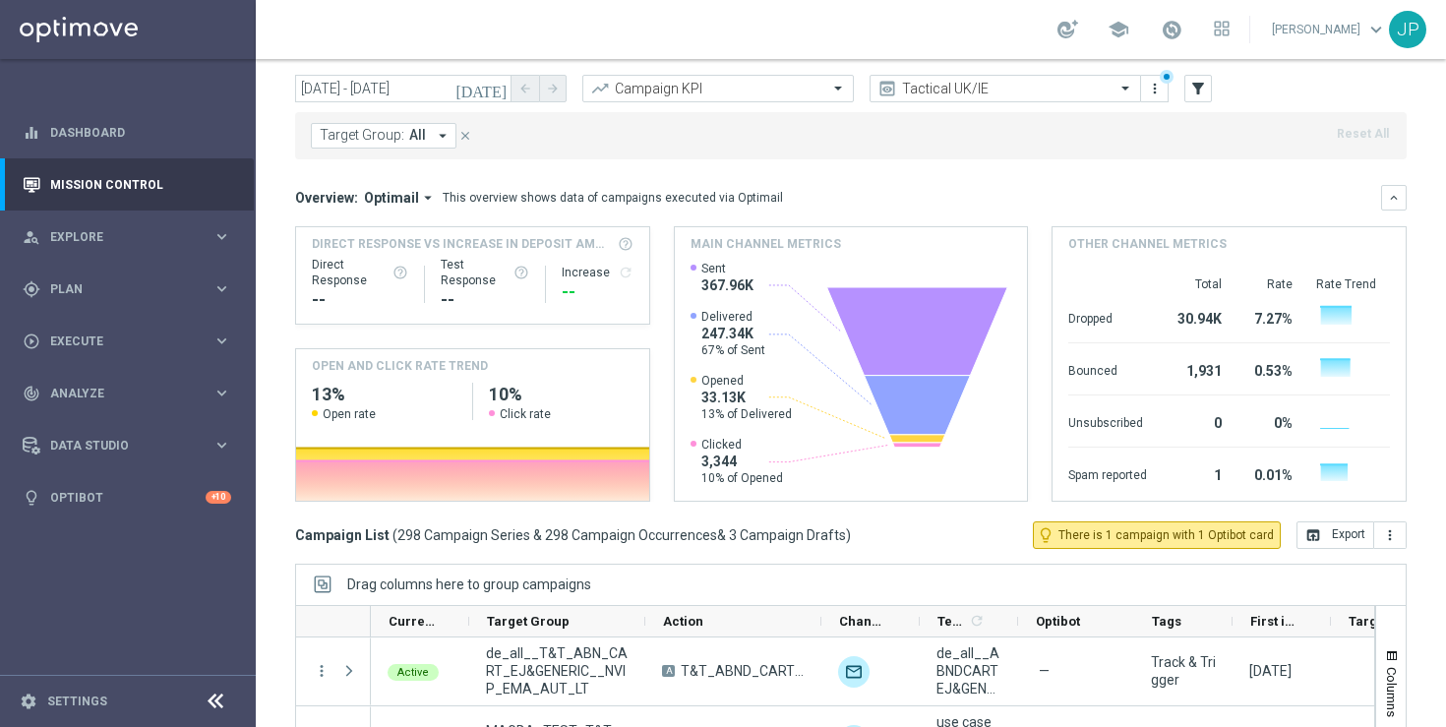
click at [441, 139] on icon "arrow_drop_down" at bounding box center [443, 136] width 18 height 18
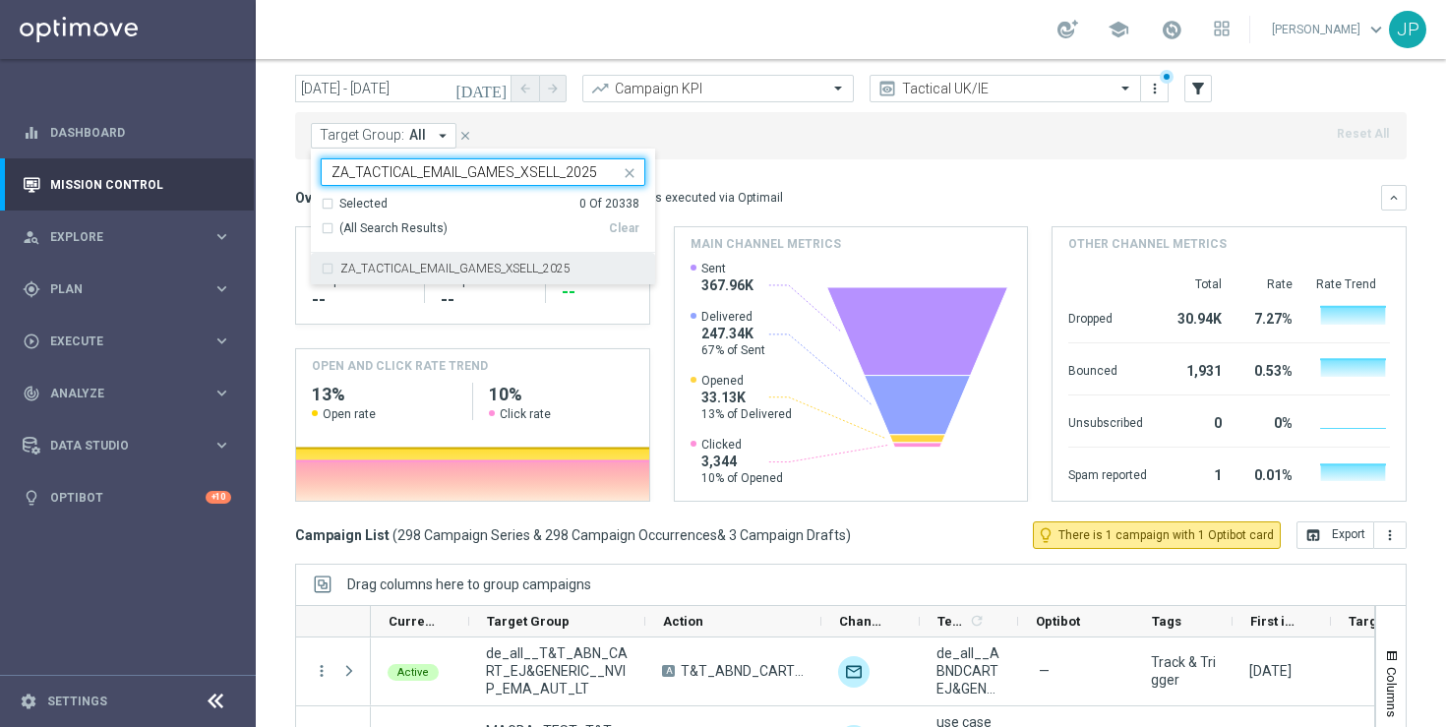
click at [460, 264] on label "ZA_TACTICAL_EMAIL_GAMES_XSELL_2025" at bounding box center [455, 269] width 230 height 12
type input "ZA_TACTICAL_EMAIL_GAMES_XSELL_2025"
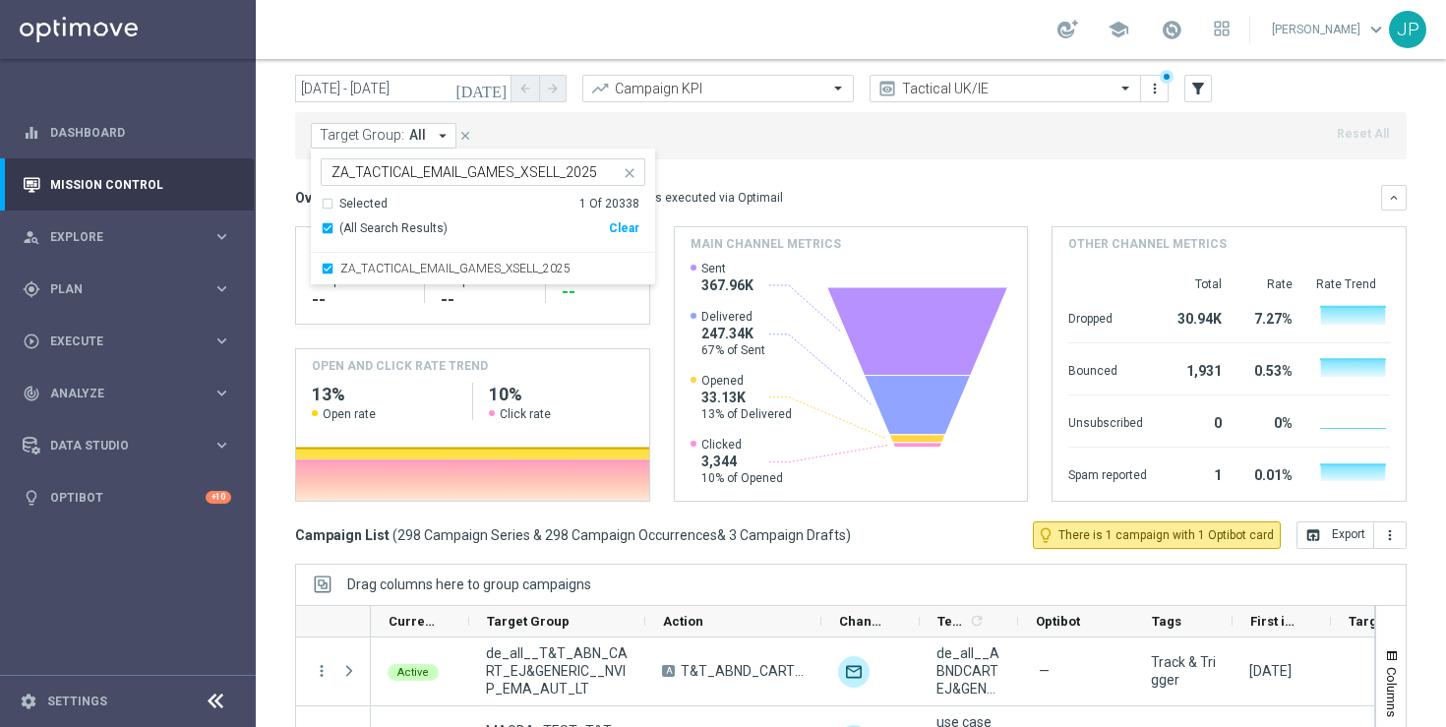
click at [825, 173] on mini-dashboard "Overview: Optimail arrow_drop_down This overview shows data of campaigns execut…" at bounding box center [850, 340] width 1111 height 362
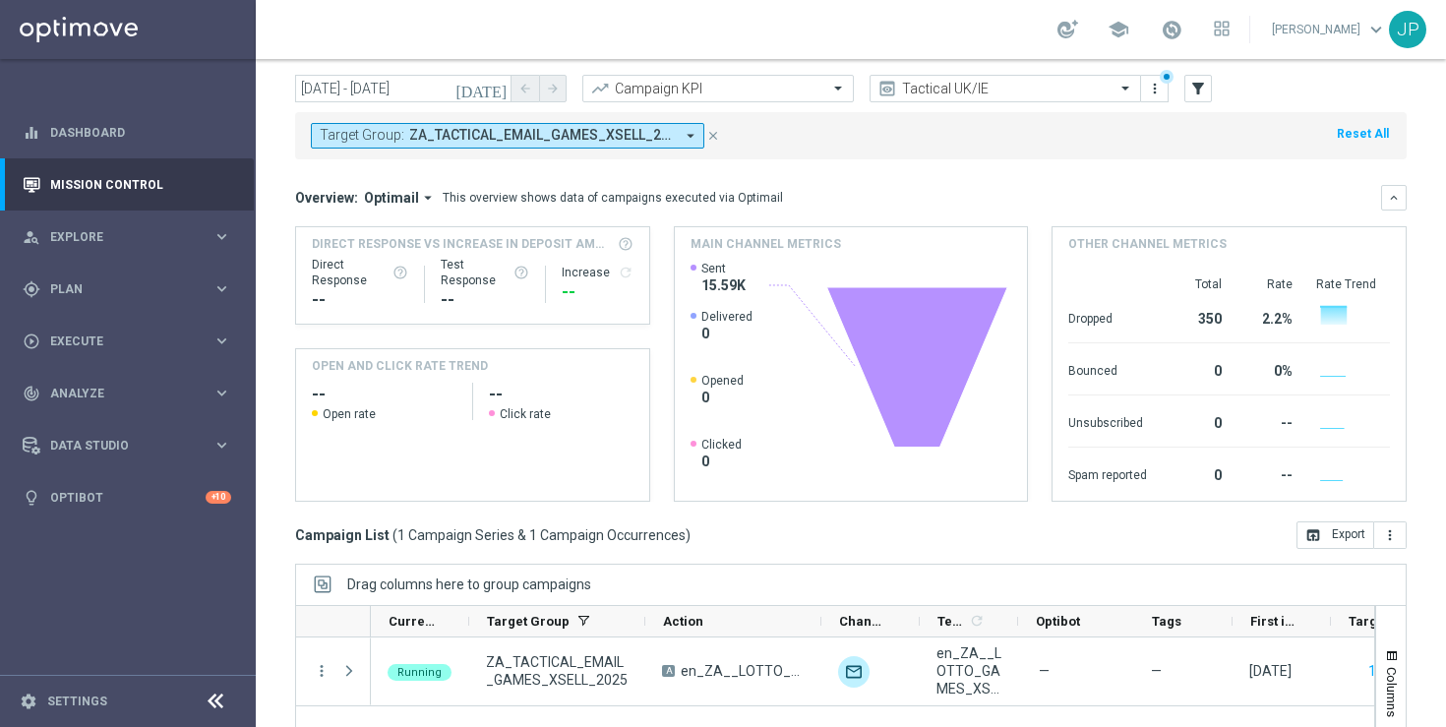
scroll to position [257, 0]
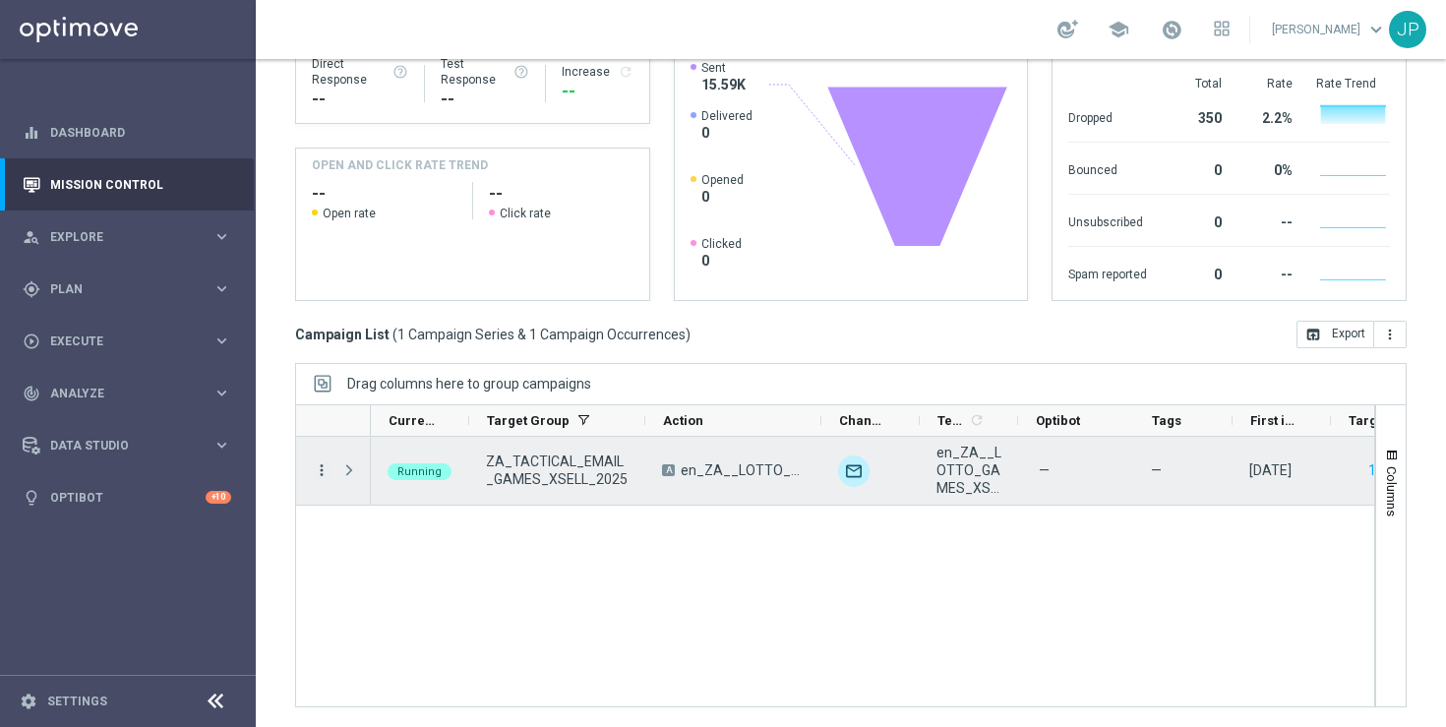
click at [324, 470] on icon "more_vert" at bounding box center [322, 470] width 18 height 18
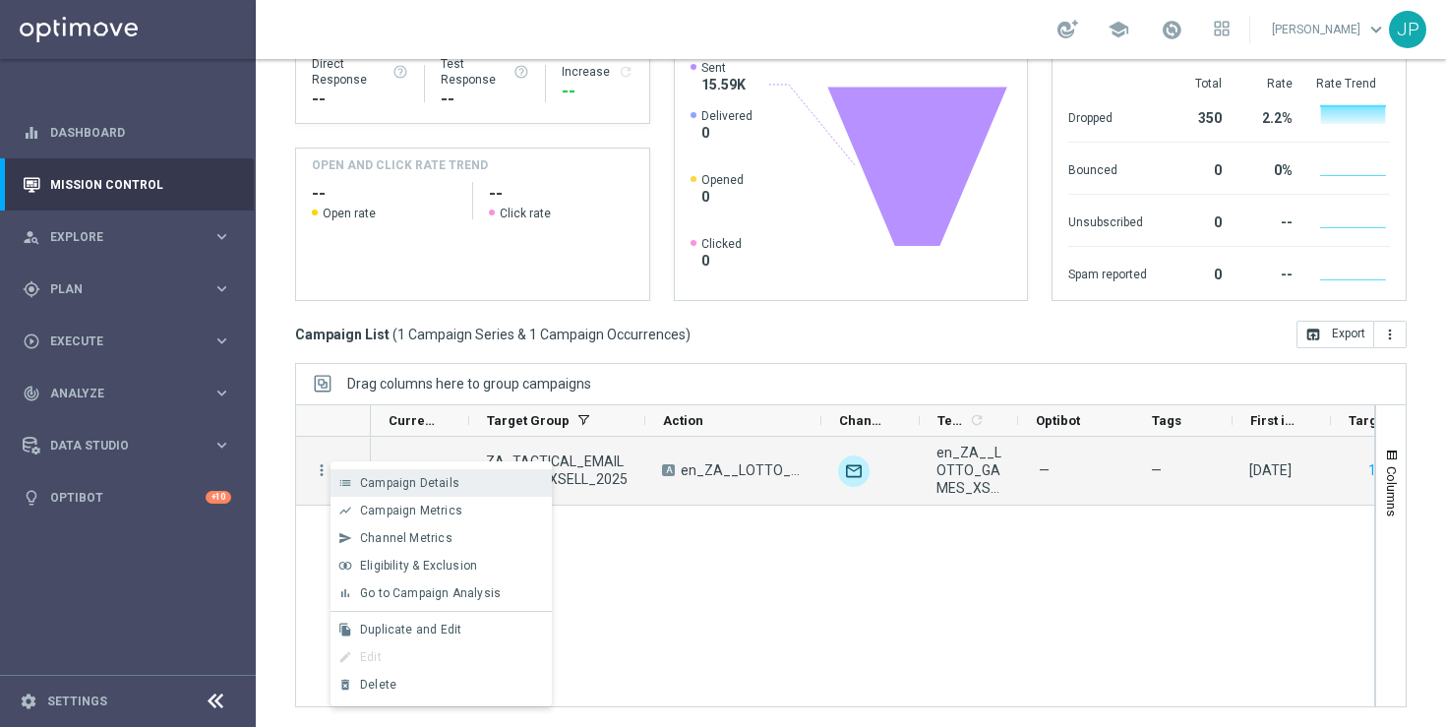
click at [449, 478] on span "Campaign Details" at bounding box center [409, 483] width 99 height 14
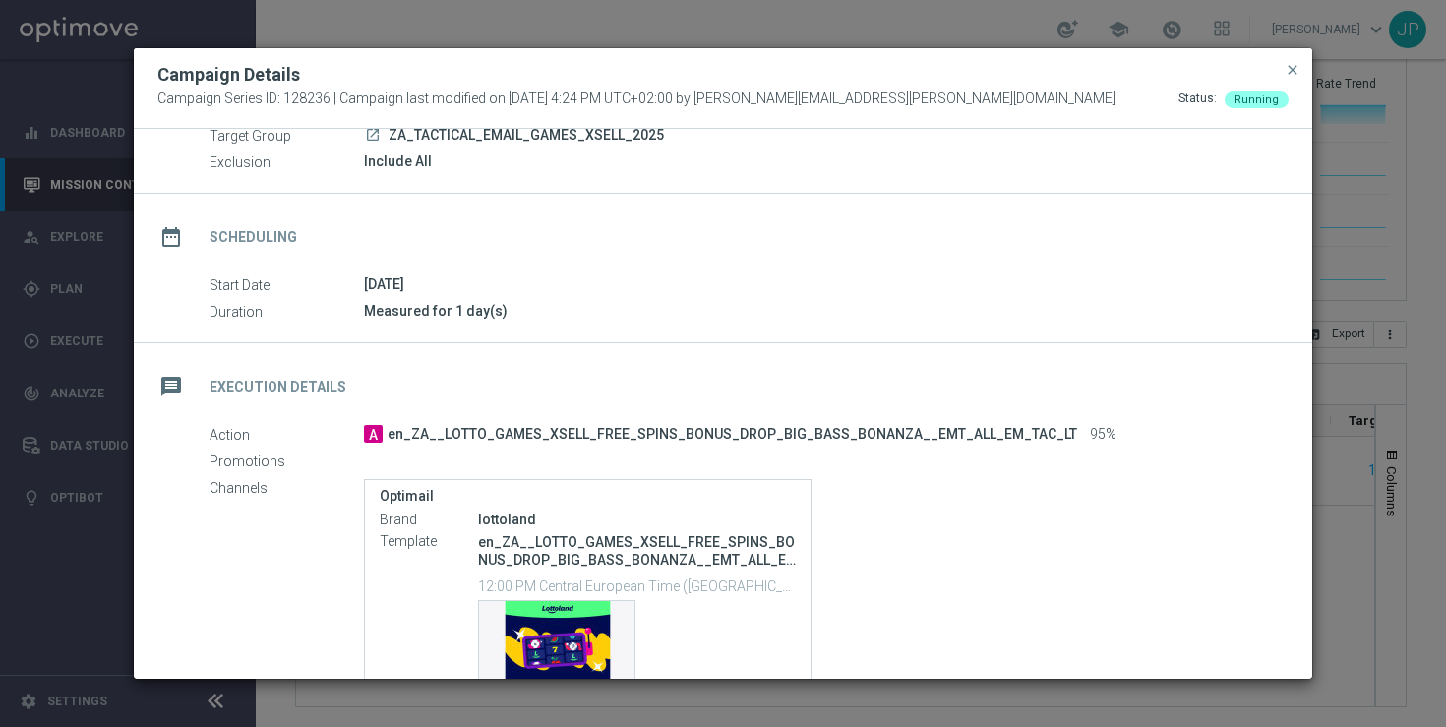
scroll to position [184, 0]
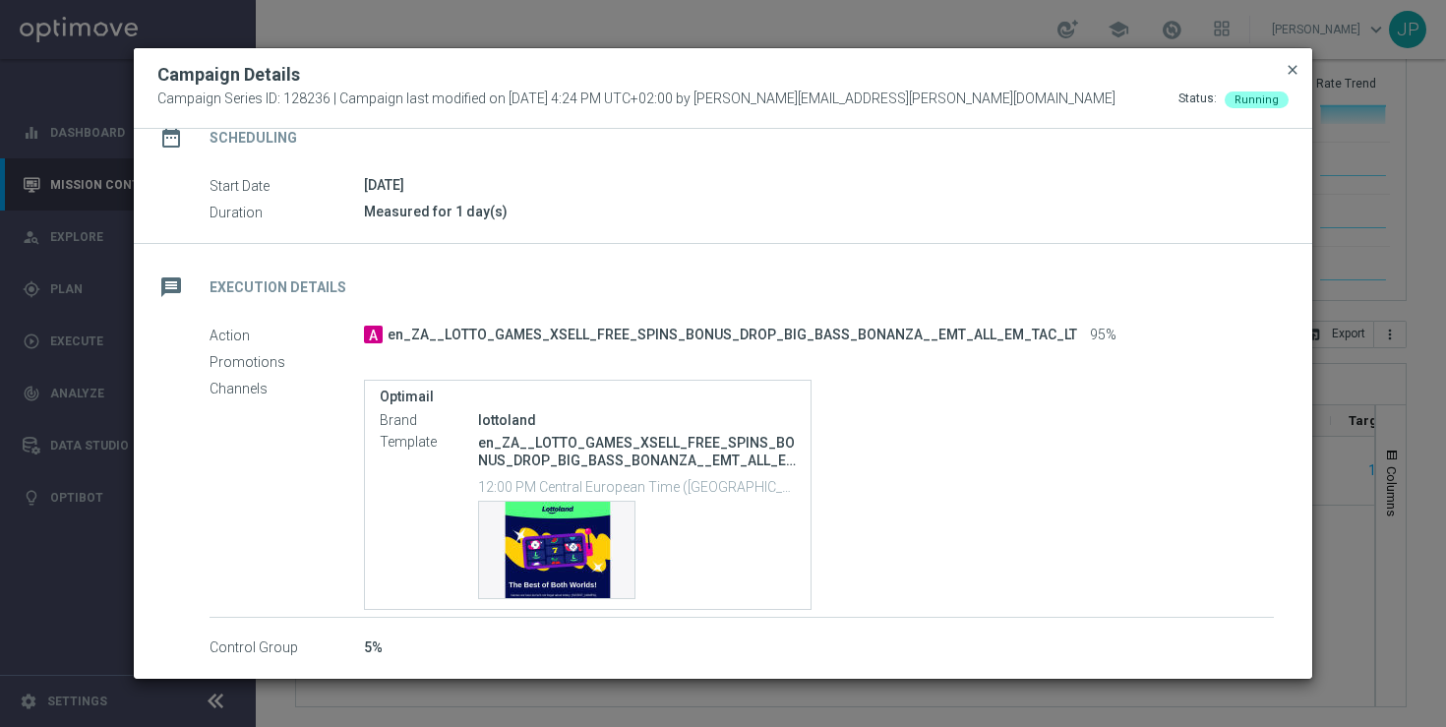
click at [1295, 74] on span "close" at bounding box center [1292, 70] width 16 height 16
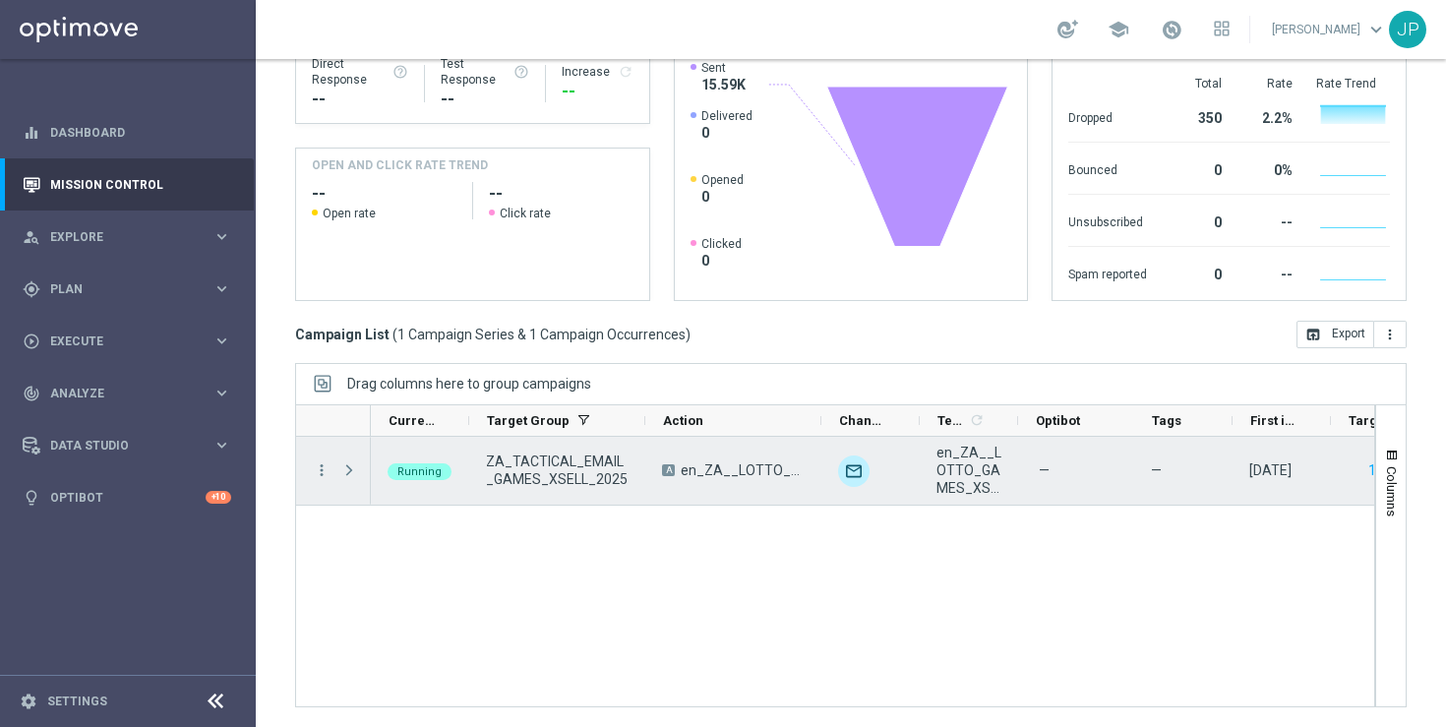
click at [1085, 464] on div "—" at bounding box center [1076, 471] width 106 height 58
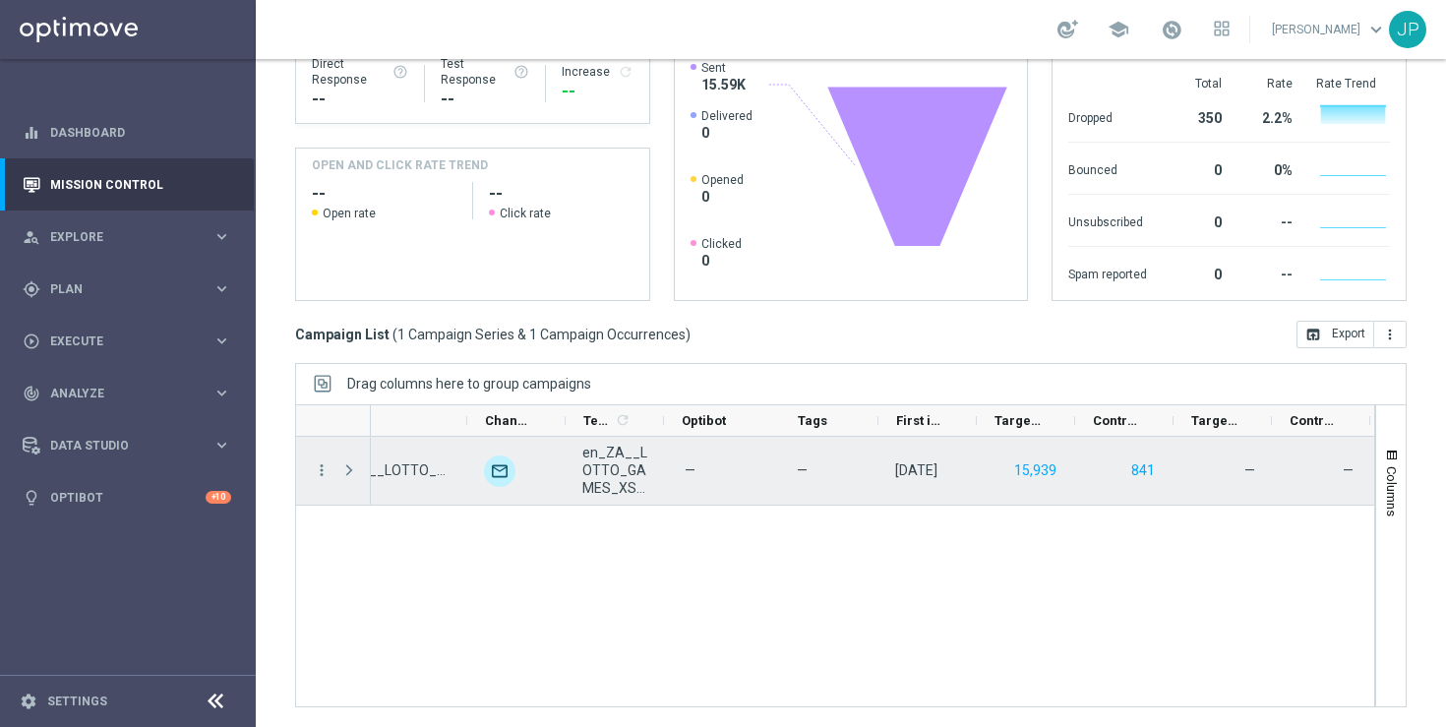
scroll to position [0, 451]
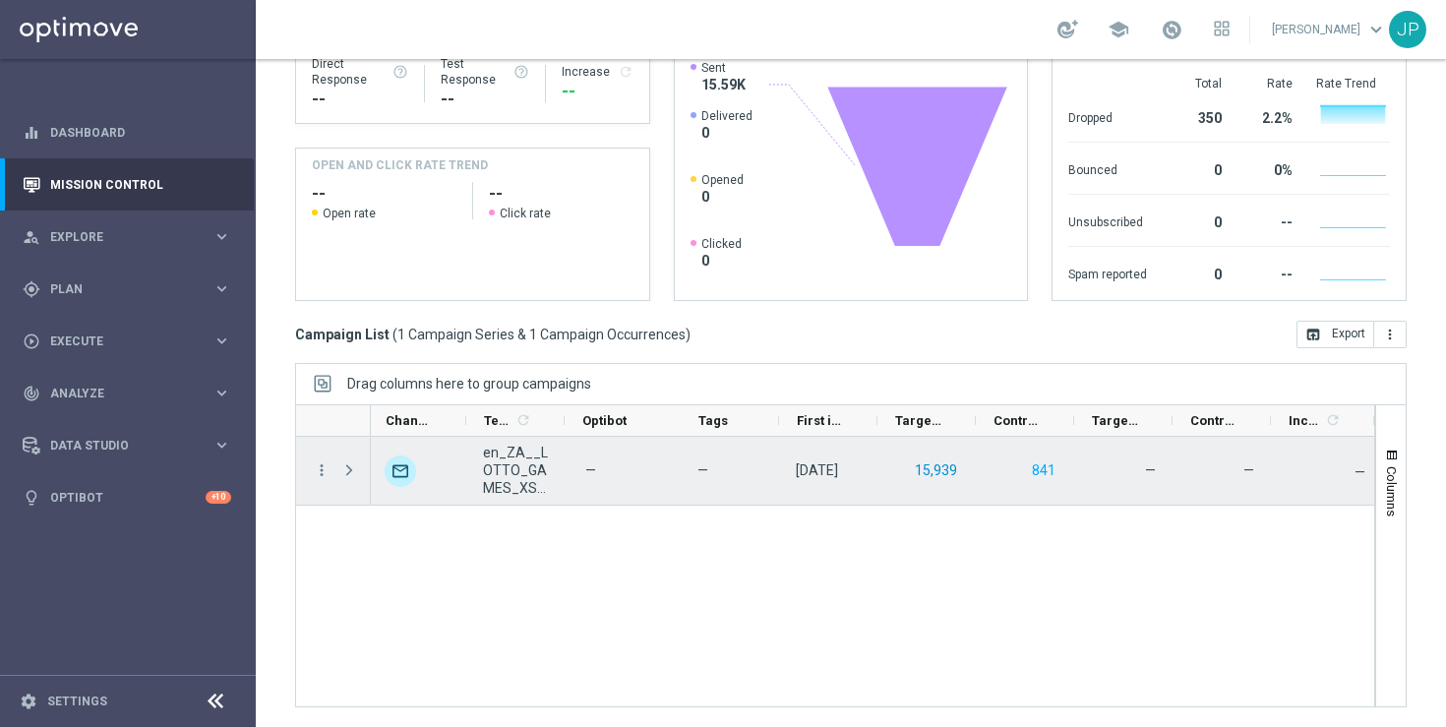
click at [933, 462] on button "15,939" at bounding box center [936, 470] width 46 height 25
click at [938, 474] on button "15,939" at bounding box center [936, 470] width 46 height 25
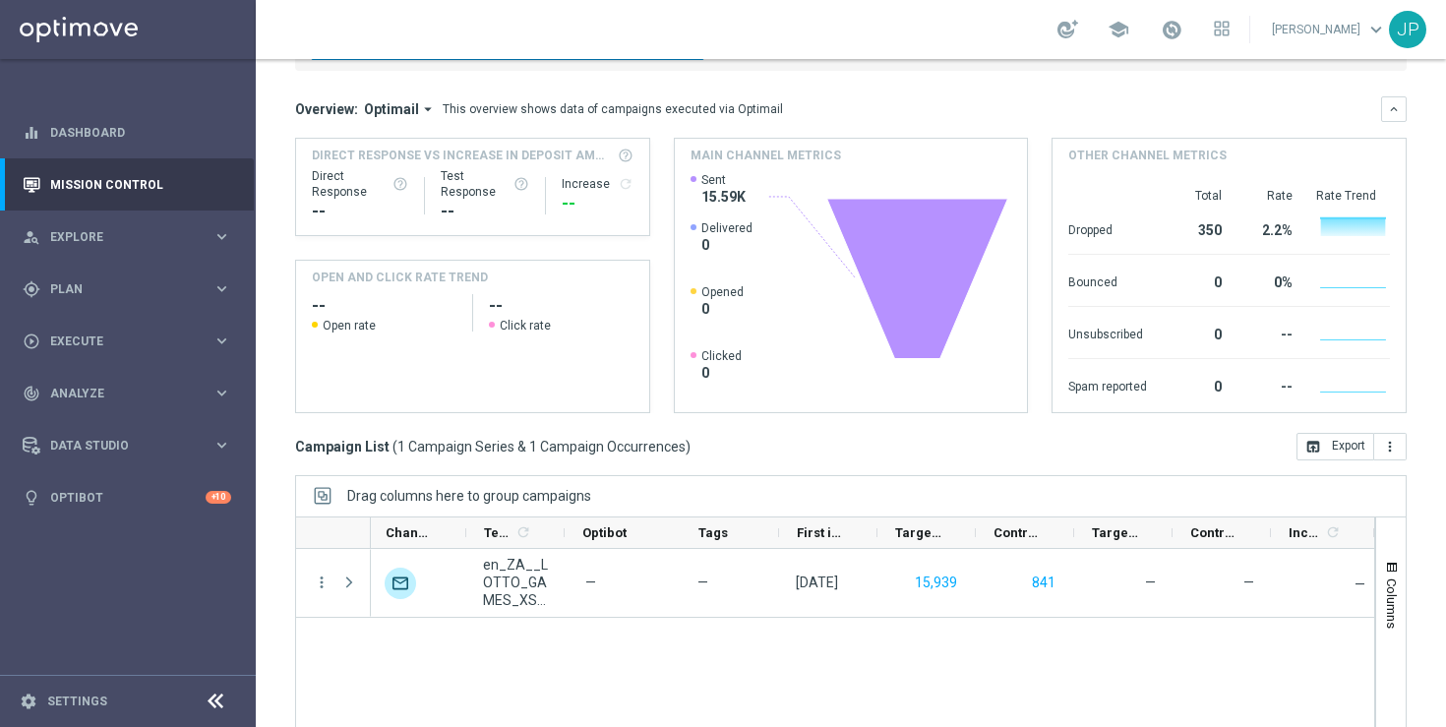
scroll to position [143, 0]
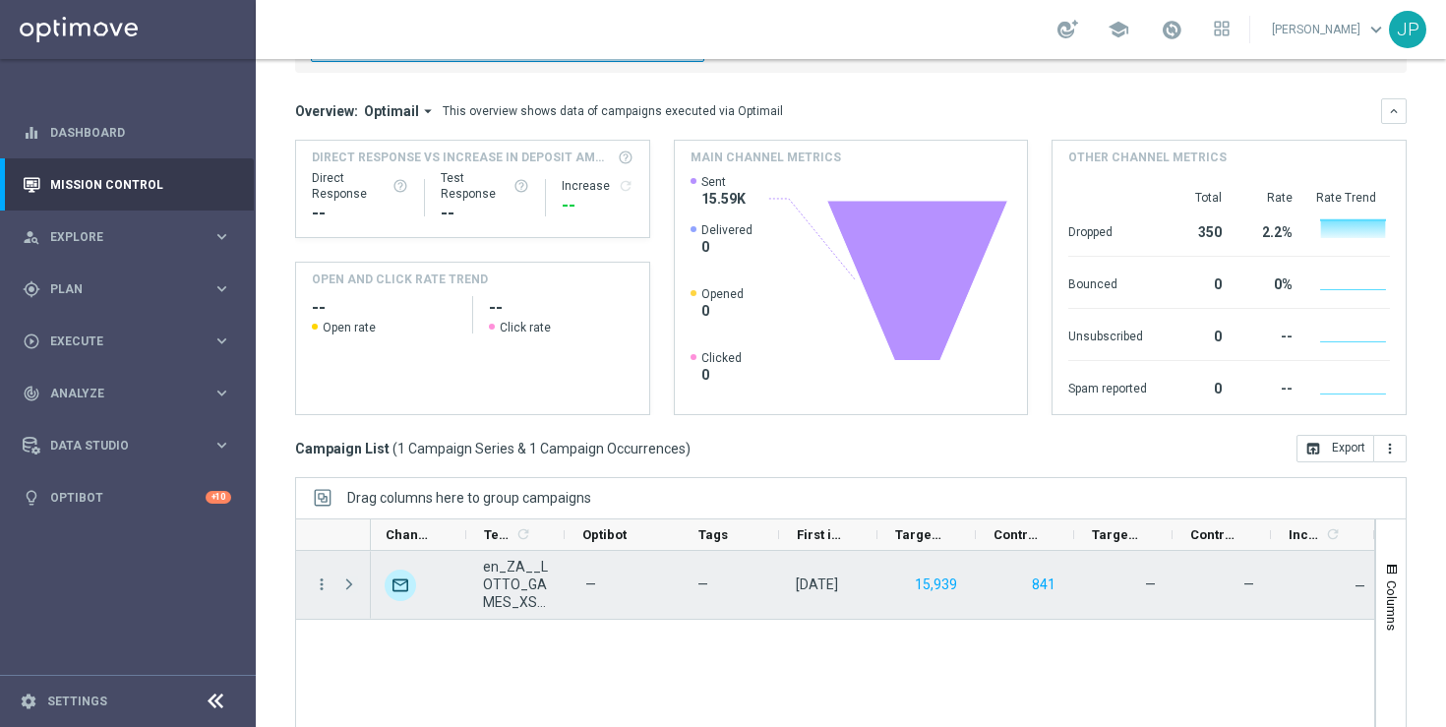
click at [346, 586] on span "Press SPACE to select this row." at bounding box center [349, 584] width 18 height 16
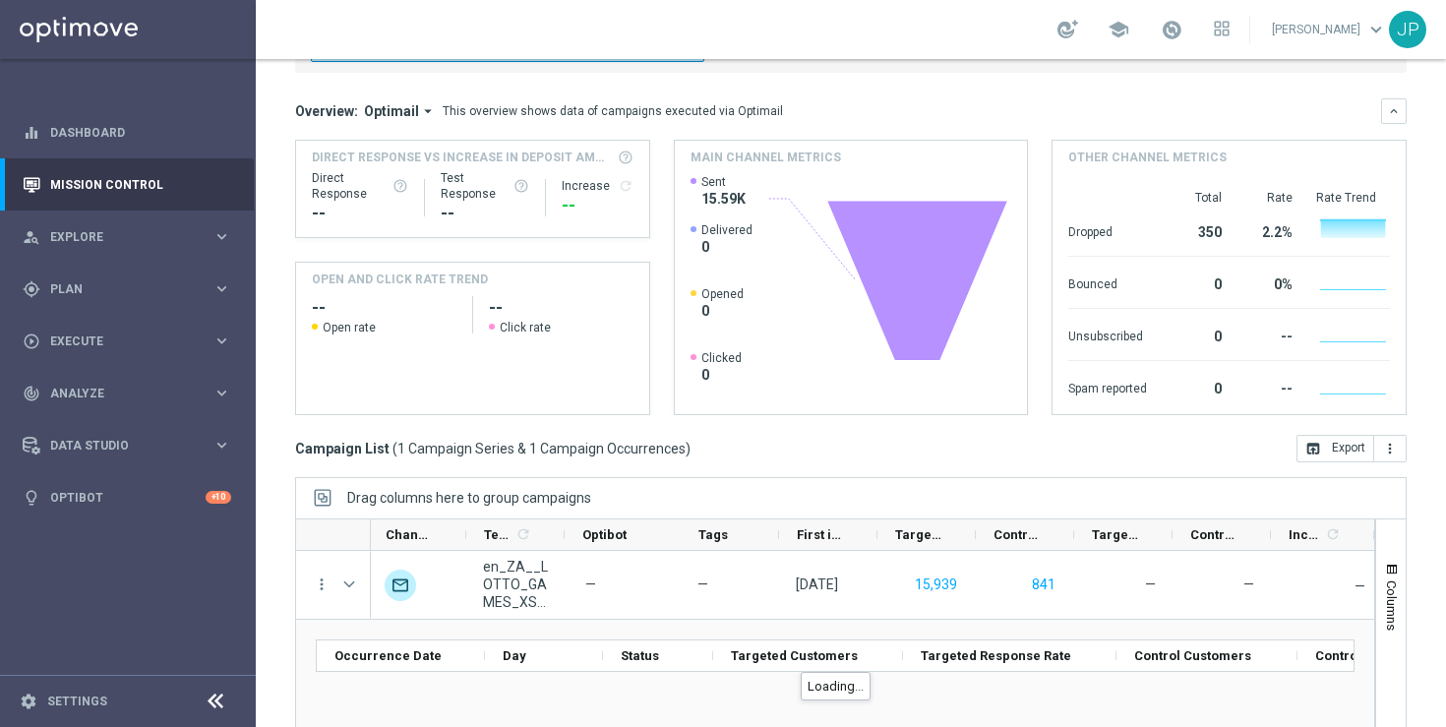
scroll to position [257, 0]
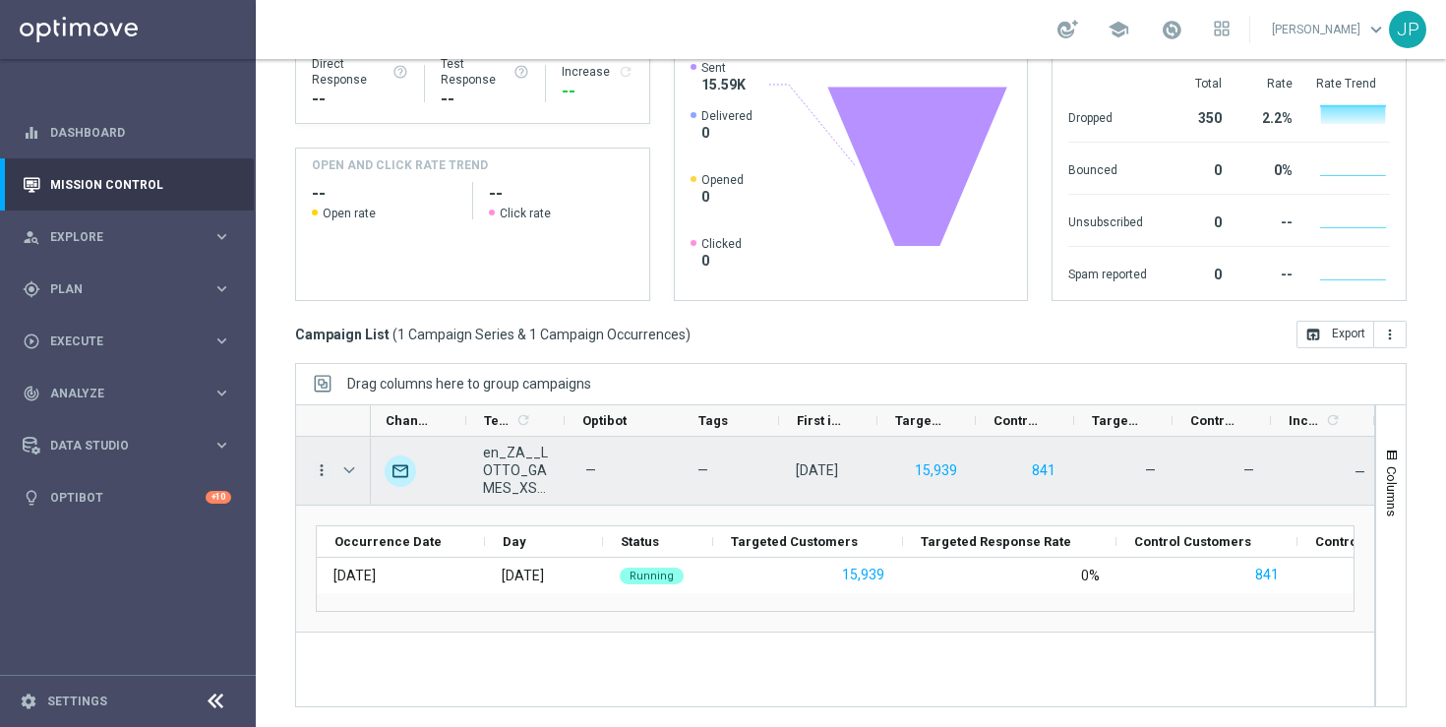
click at [323, 463] on icon "more_vert" at bounding box center [322, 470] width 18 height 18
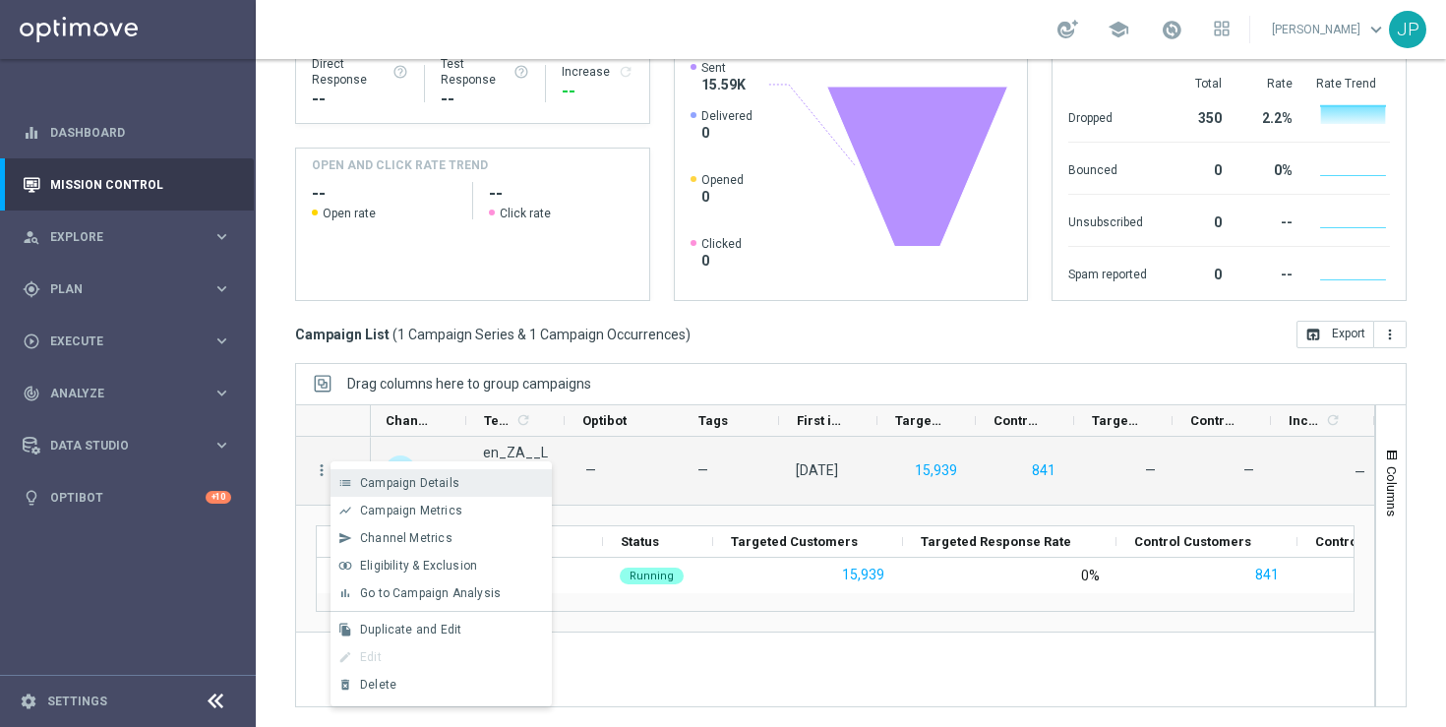
click at [365, 486] on span "Campaign Details" at bounding box center [409, 483] width 99 height 14
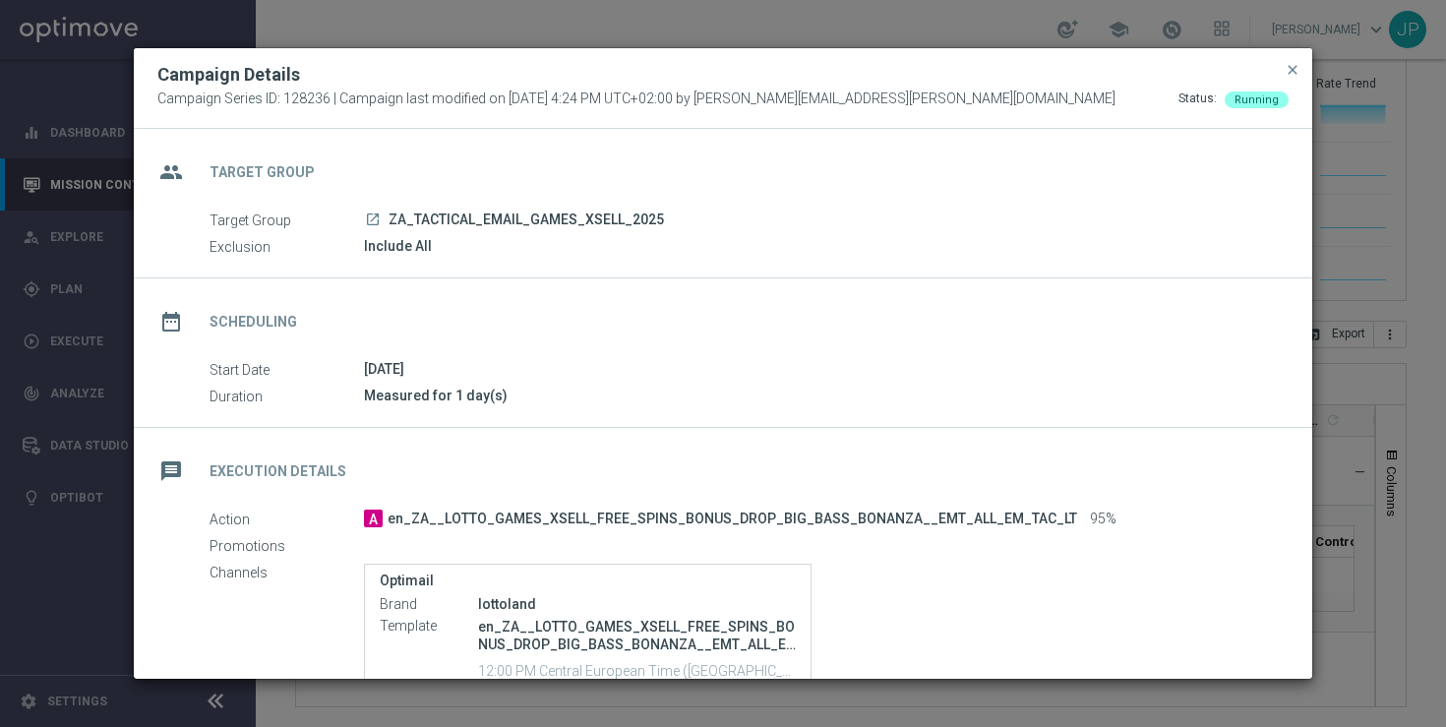
scroll to position [184, 0]
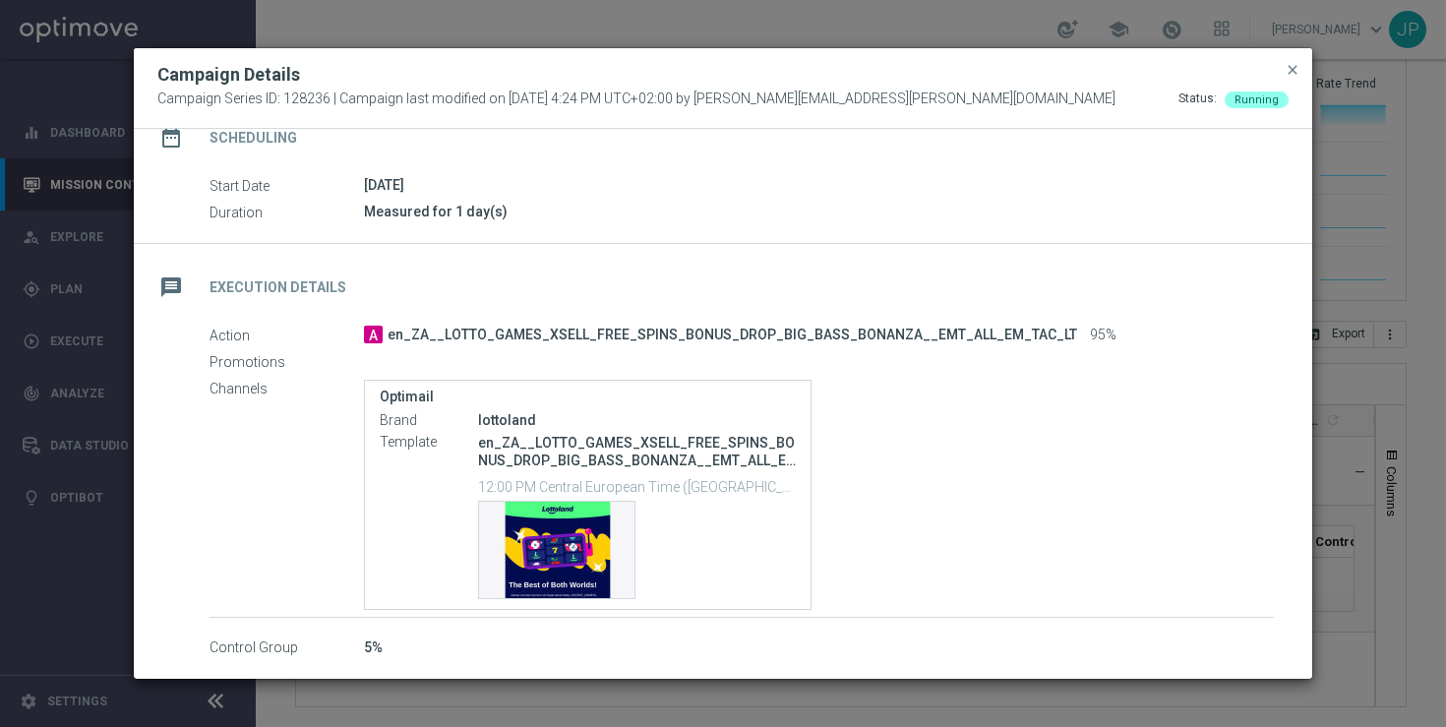
click at [484, 481] on p "12:00 PM Central European Time (Berlin) (UTC +02:00)" at bounding box center [637, 486] width 318 height 20
drag, startPoint x: 484, startPoint y: 481, endPoint x: 538, endPoint y: 485, distance: 54.2
click at [538, 485] on p "12:00 PM Central European Time (Berlin) (UTC +02:00)" at bounding box center [637, 486] width 318 height 20
click at [1289, 72] on span "close" at bounding box center [1292, 70] width 16 height 16
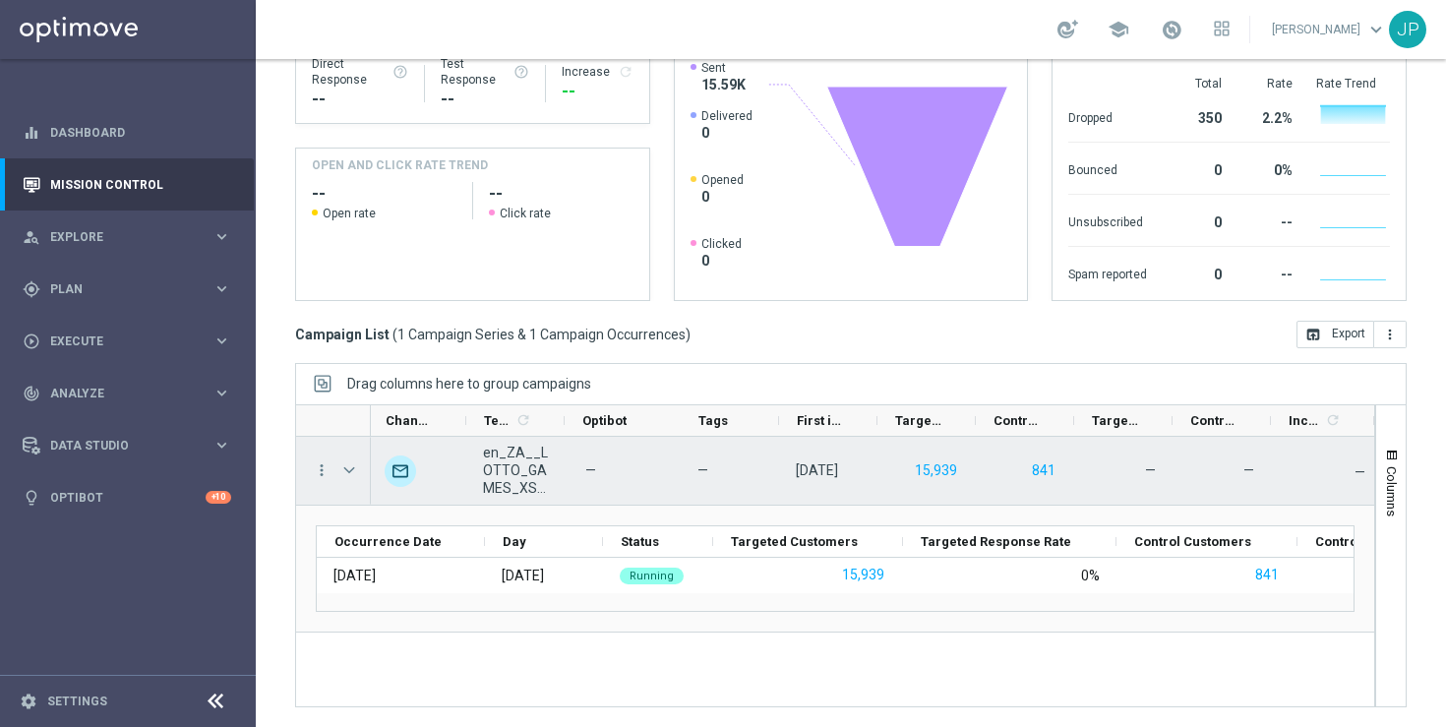
click at [322, 459] on div "more_vert" at bounding box center [313, 471] width 35 height 68
click at [321, 464] on icon "more_vert" at bounding box center [322, 470] width 18 height 18
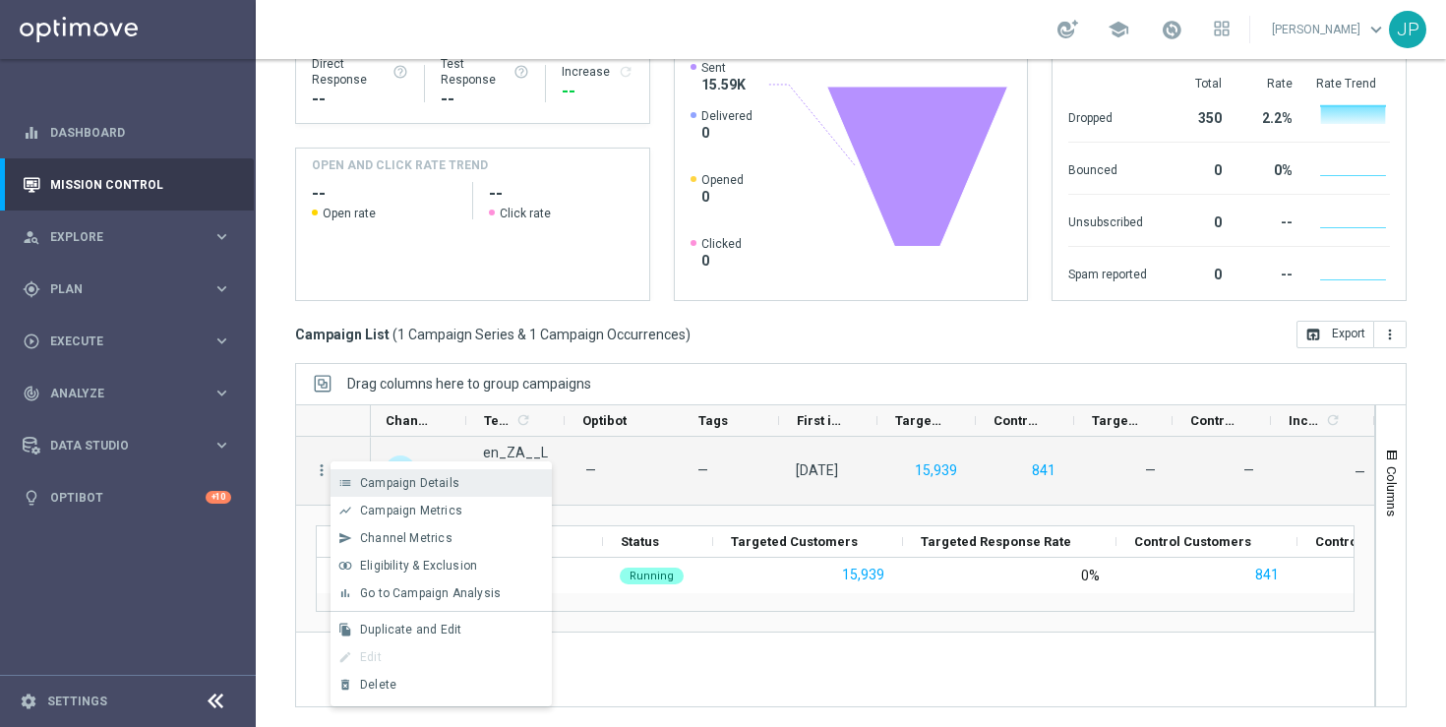
click at [384, 474] on div "list Campaign Details" at bounding box center [440, 483] width 221 height 28
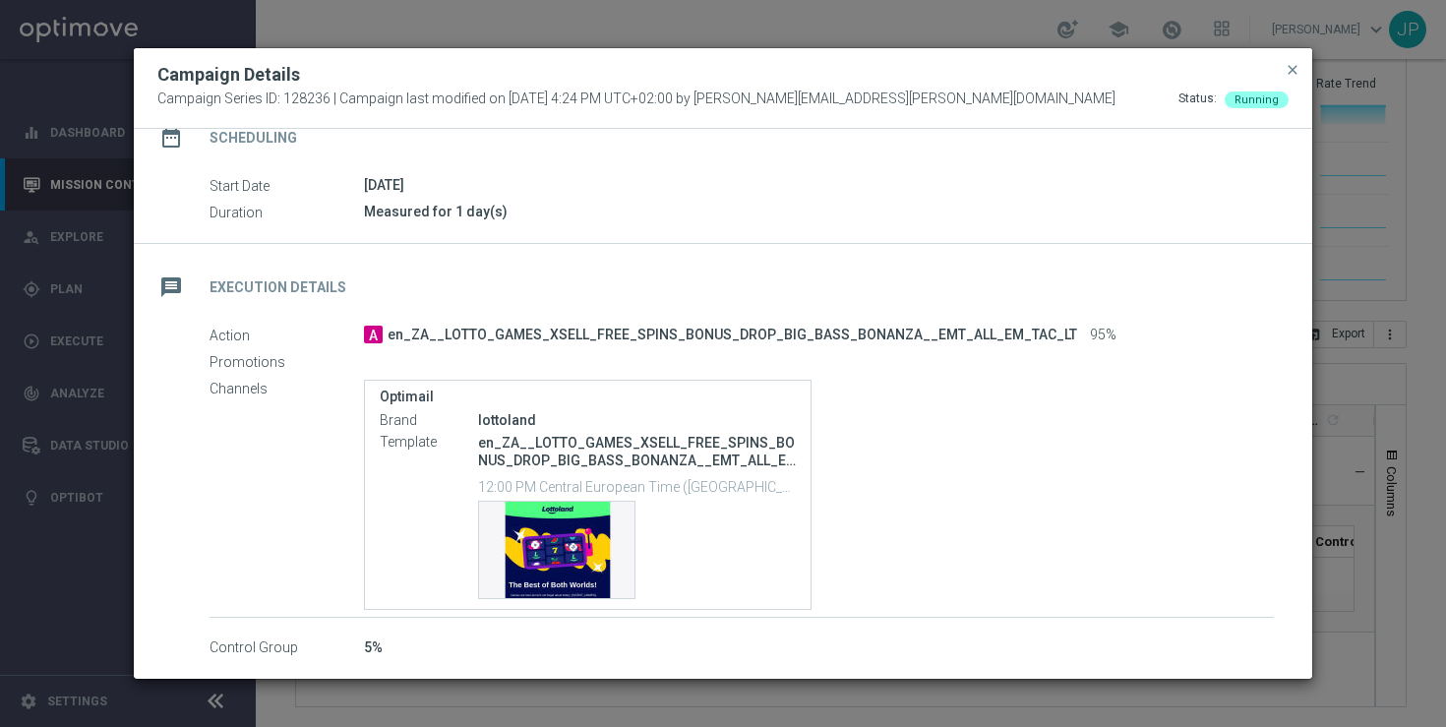
click at [483, 483] on p "12:00 PM Central European Time (Berlin) (UTC +02:00)" at bounding box center [637, 486] width 318 height 20
drag, startPoint x: 483, startPoint y: 483, endPoint x: 793, endPoint y: 492, distance: 309.9
click at [793, 492] on p "12:00 PM Central European Time (Berlin) (UTC +02:00)" at bounding box center [637, 486] width 318 height 20
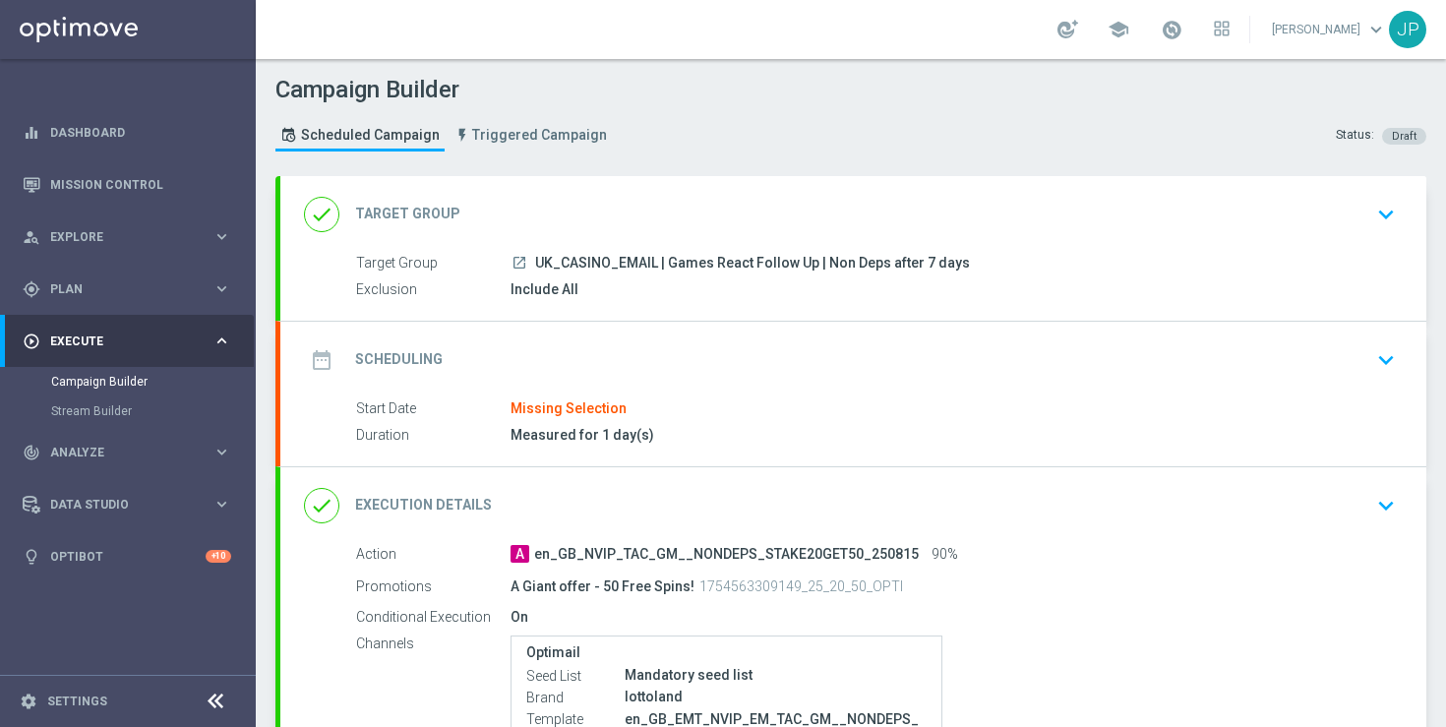
click at [1337, 358] on div "date_range Scheduling keyboard_arrow_down" at bounding box center [853, 359] width 1099 height 37
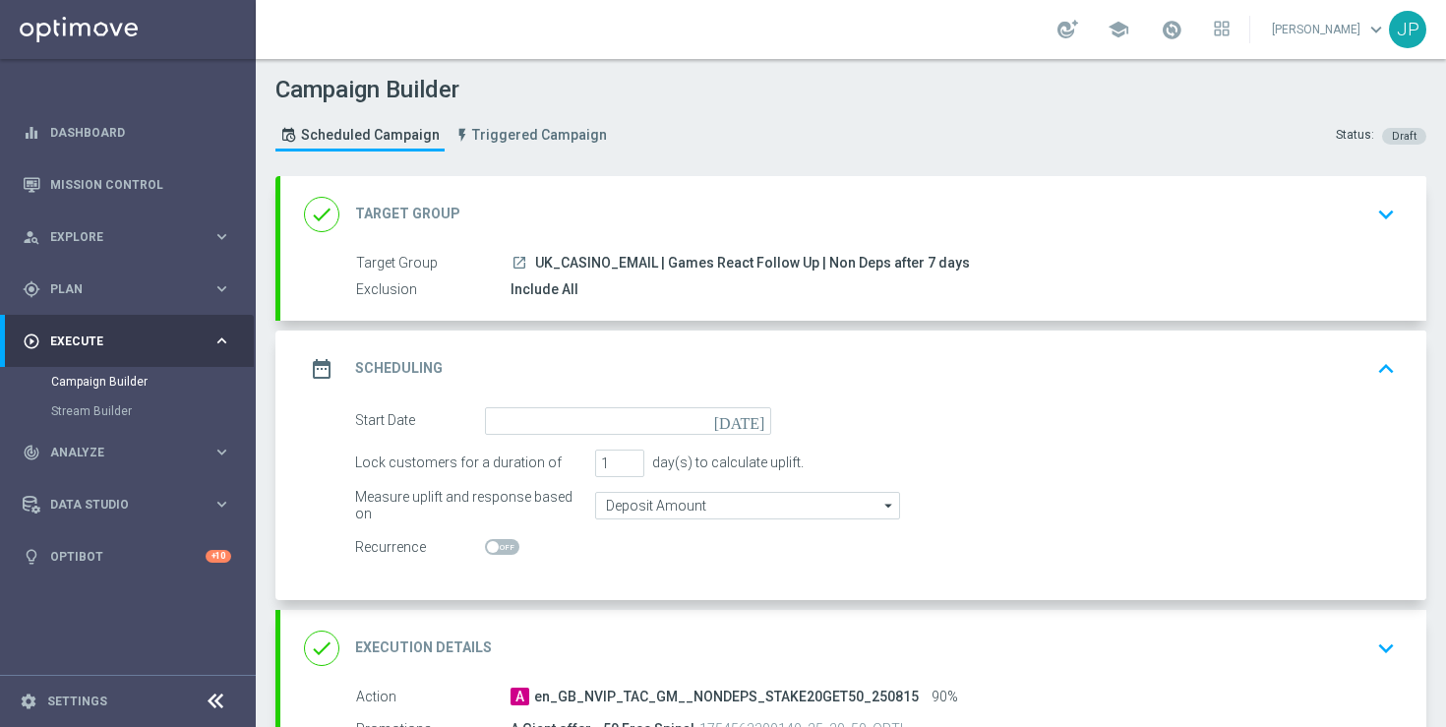
click at [760, 415] on icon "today" at bounding box center [743, 418] width 58 height 22
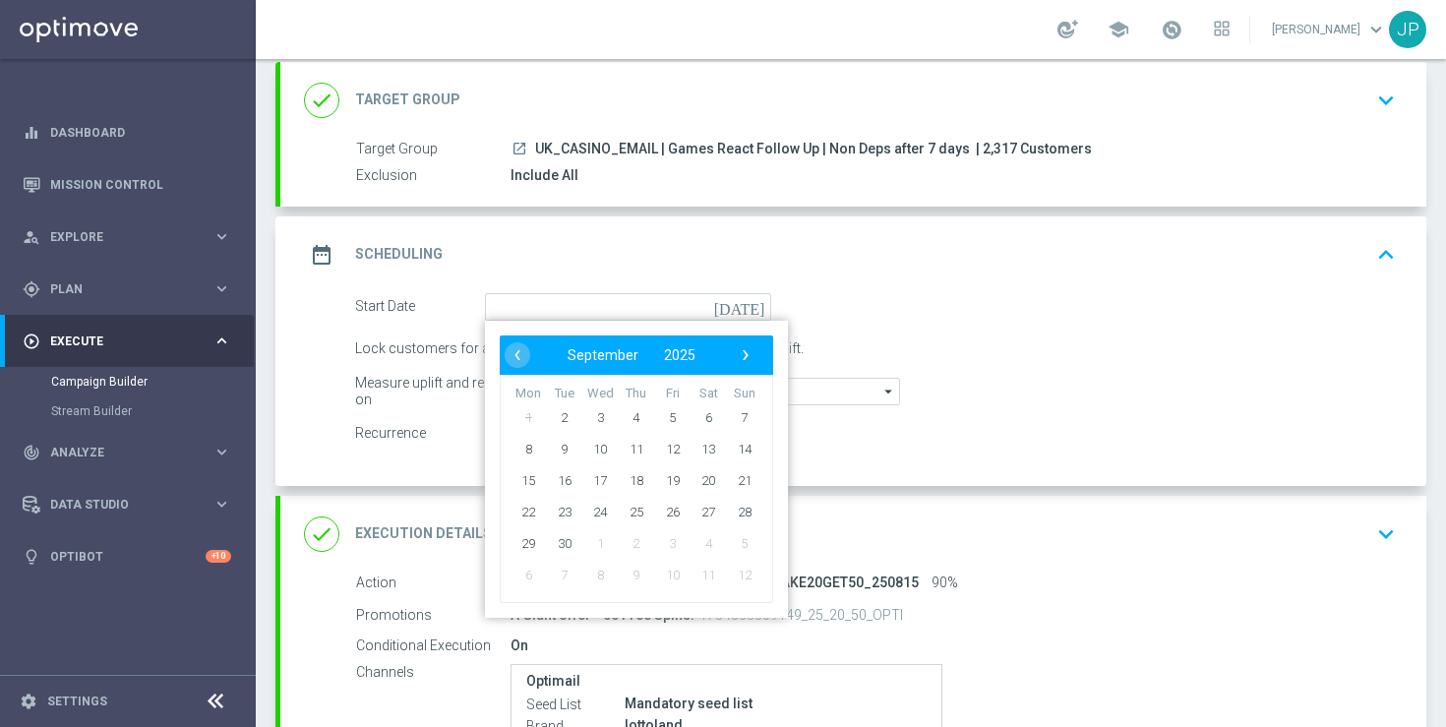
scroll to position [152, 0]
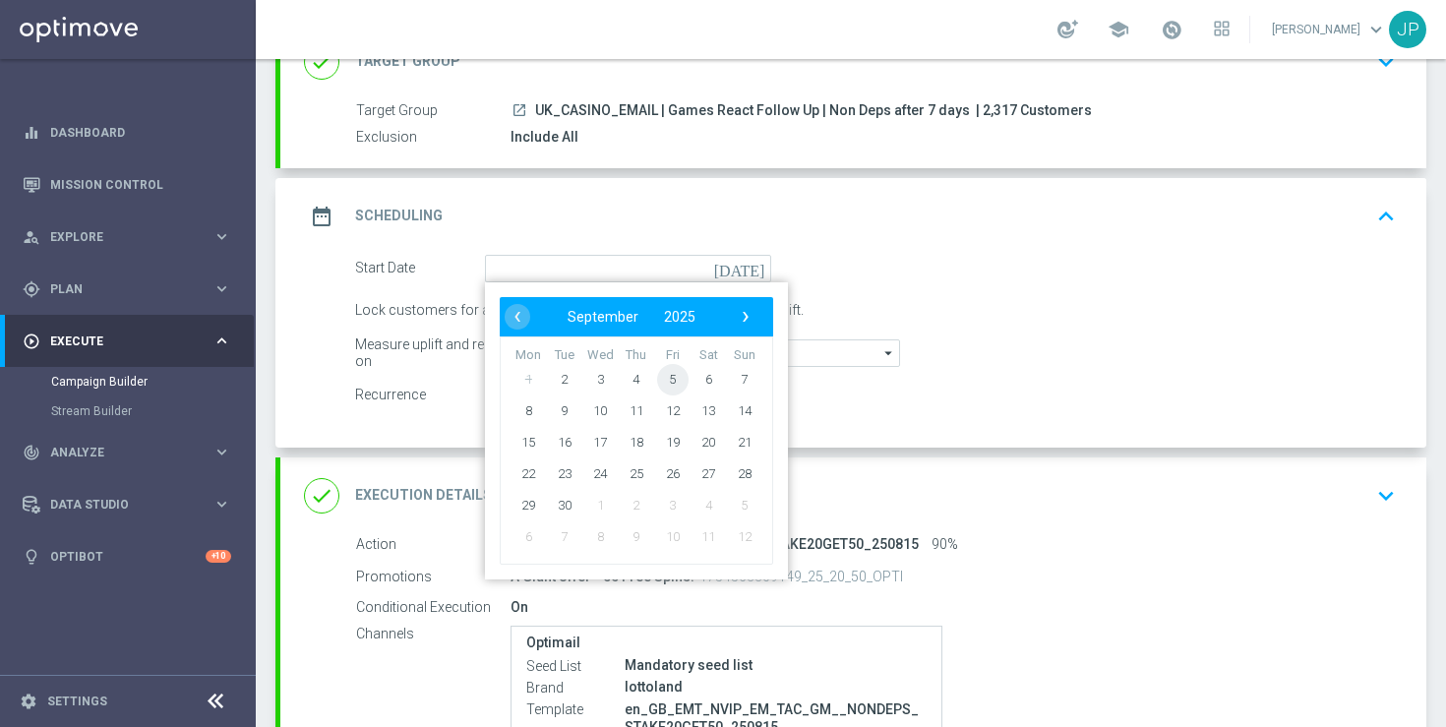
click at [679, 386] on span "5" at bounding box center [672, 378] width 31 height 31
type input "05 Sep 2025"
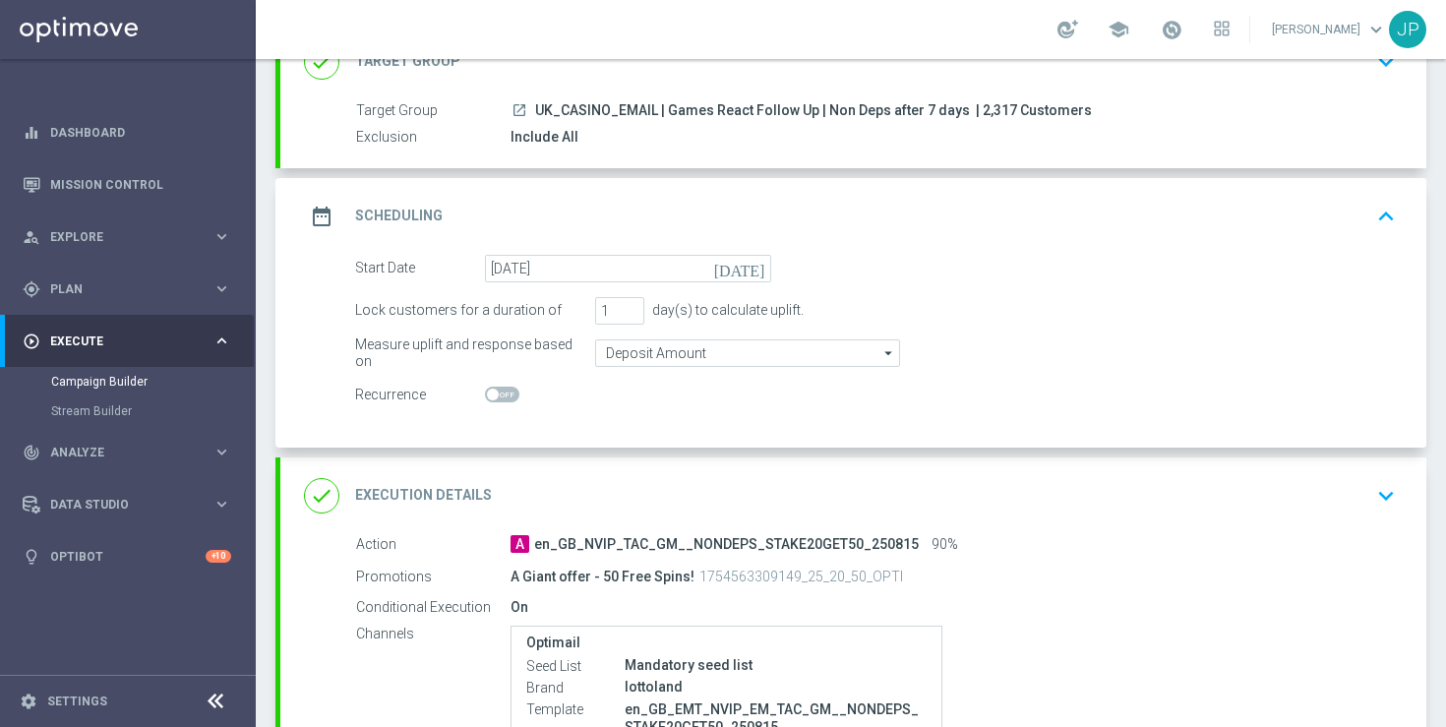
click at [1049, 322] on div "Lock customers for a duration of 1 day(s) to calculate uplift." at bounding box center [875, 311] width 1070 height 28
click at [758, 266] on icon "today" at bounding box center [743, 266] width 58 height 22
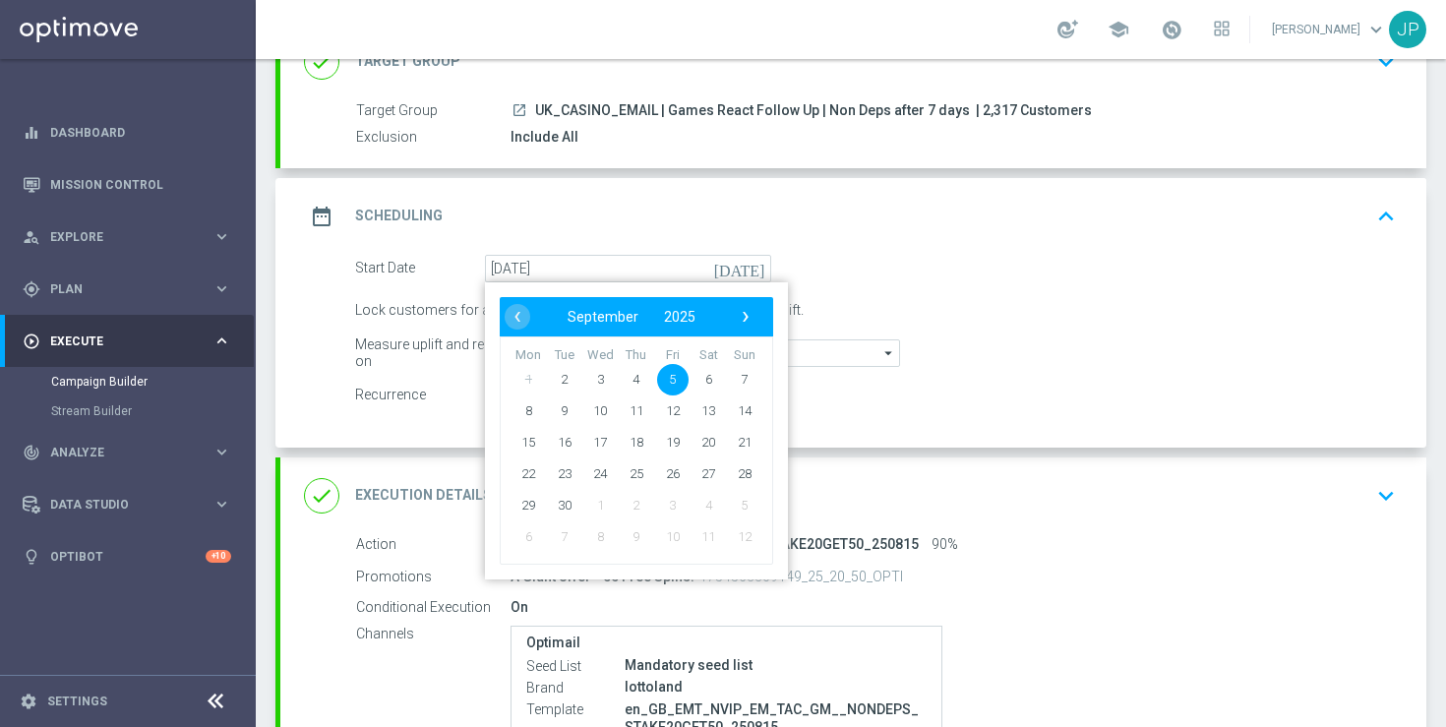
click at [674, 380] on span "5" at bounding box center [672, 378] width 31 height 31
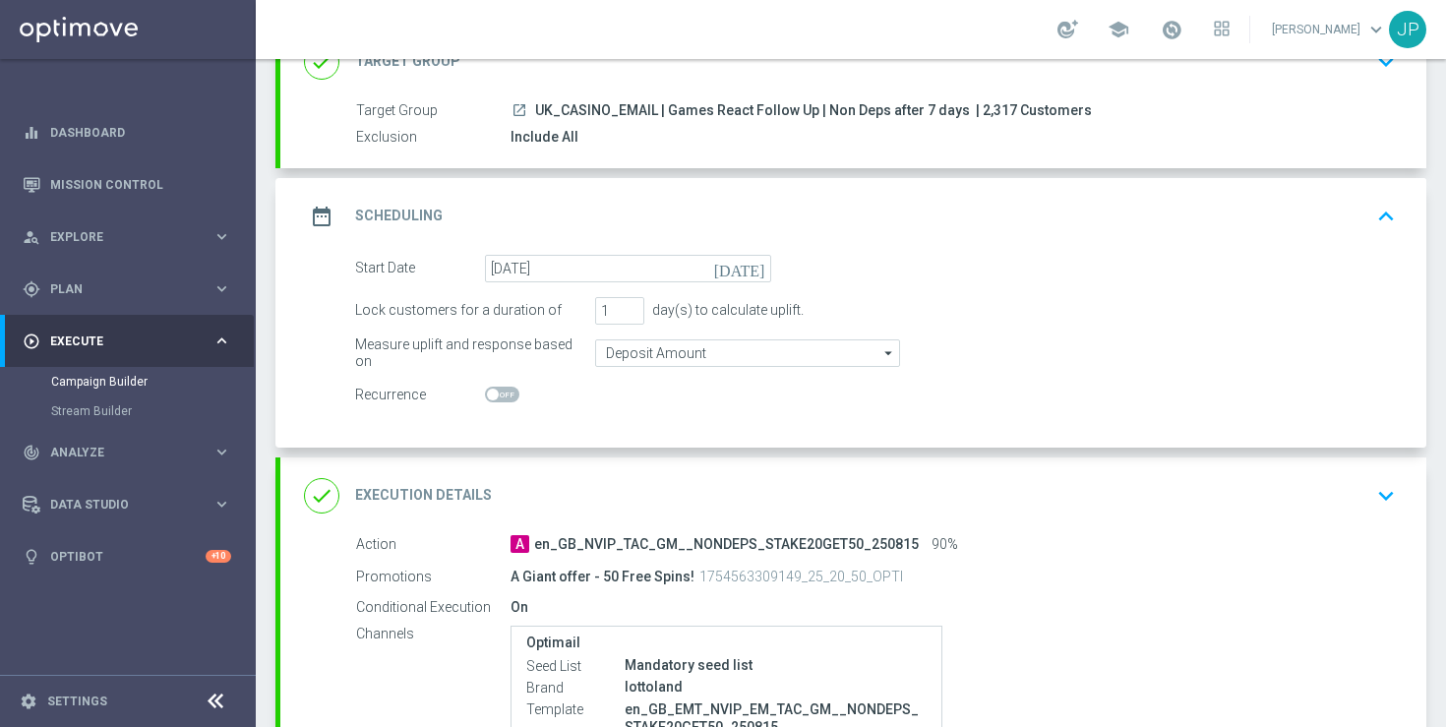
click at [759, 265] on icon "today" at bounding box center [743, 266] width 58 height 22
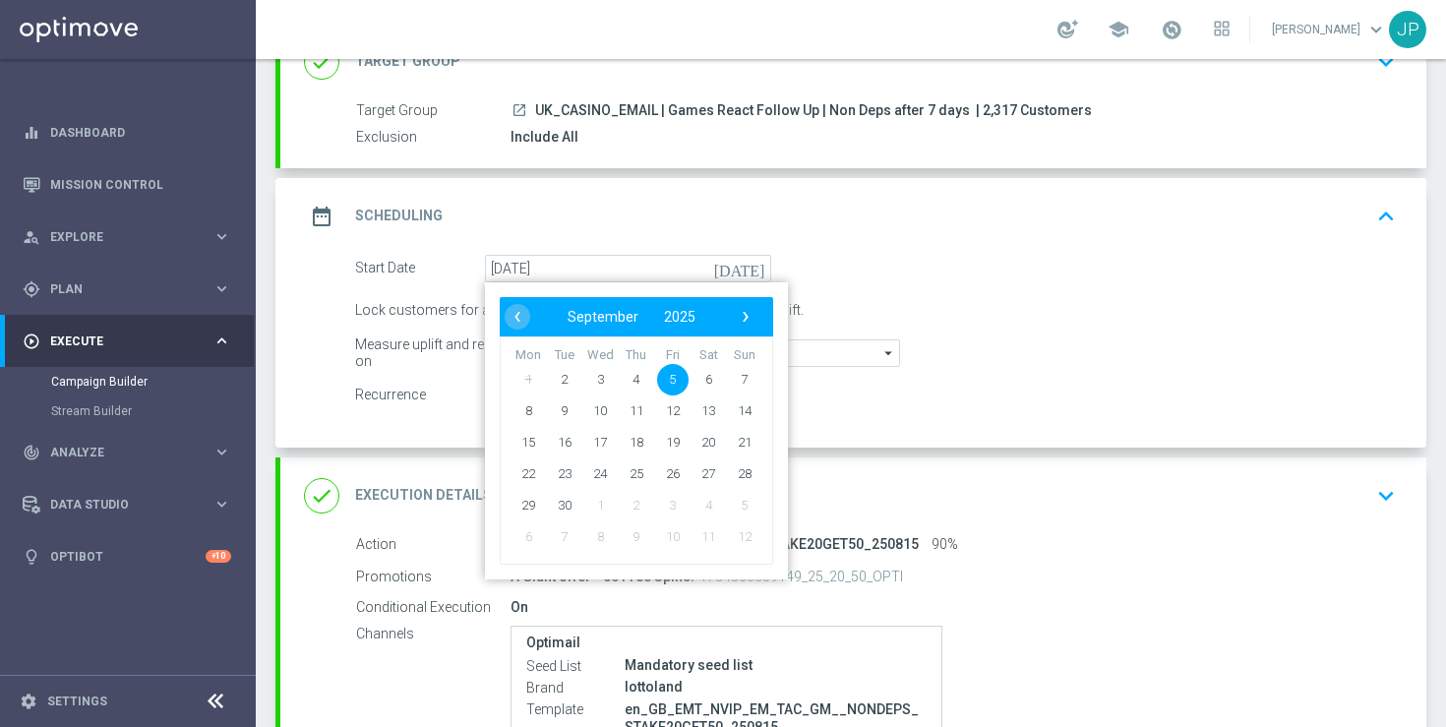
click at [672, 374] on span "5" at bounding box center [672, 378] width 31 height 31
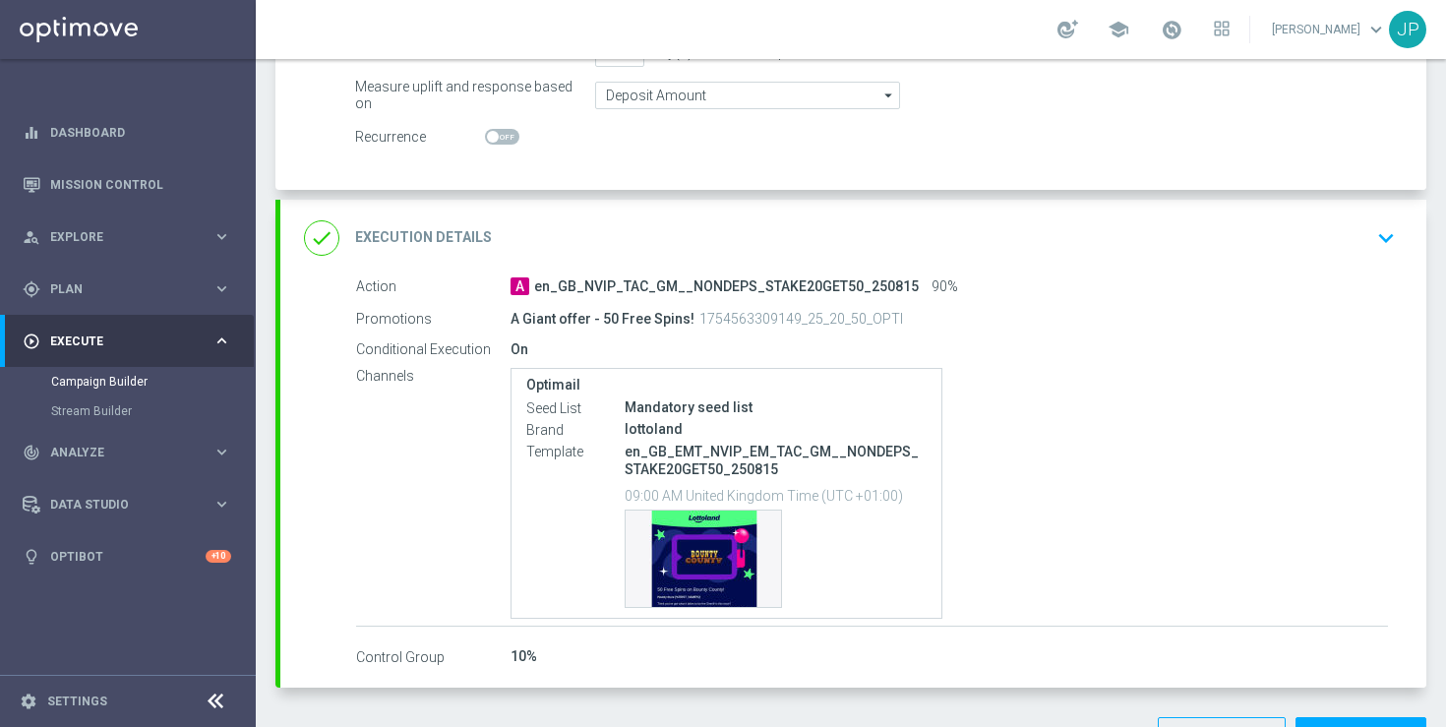
scroll to position [478, 0]
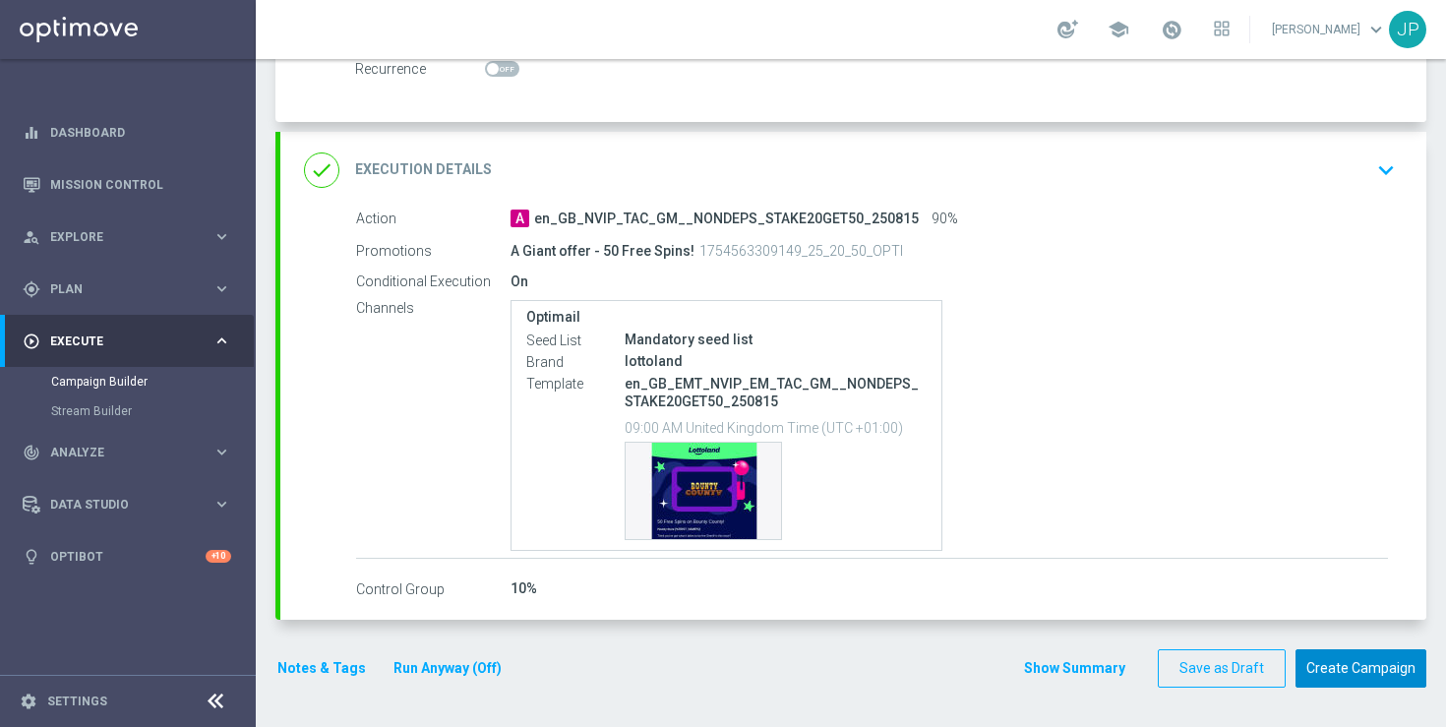
click at [1351, 677] on button "Create Campaign" at bounding box center [1360, 668] width 131 height 38
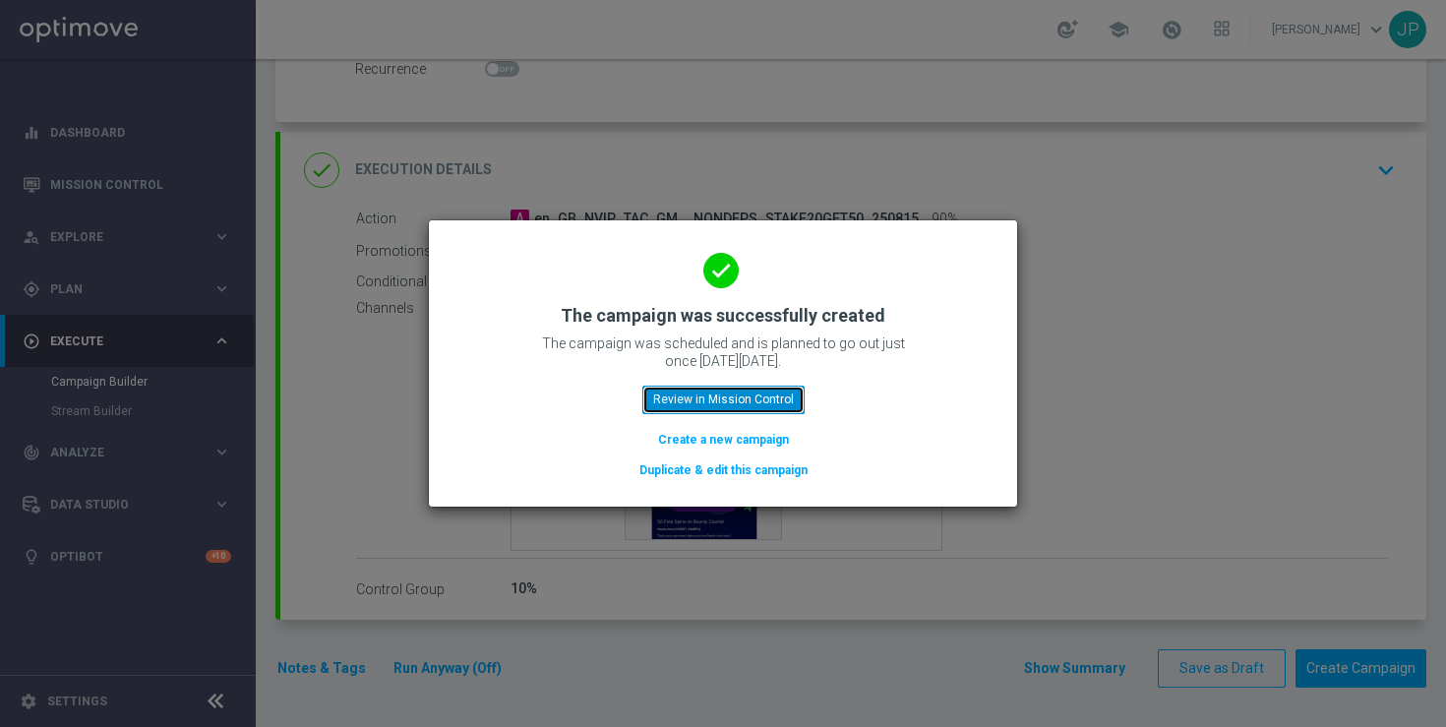
click at [779, 396] on button "Review in Mission Control" at bounding box center [723, 400] width 162 height 28
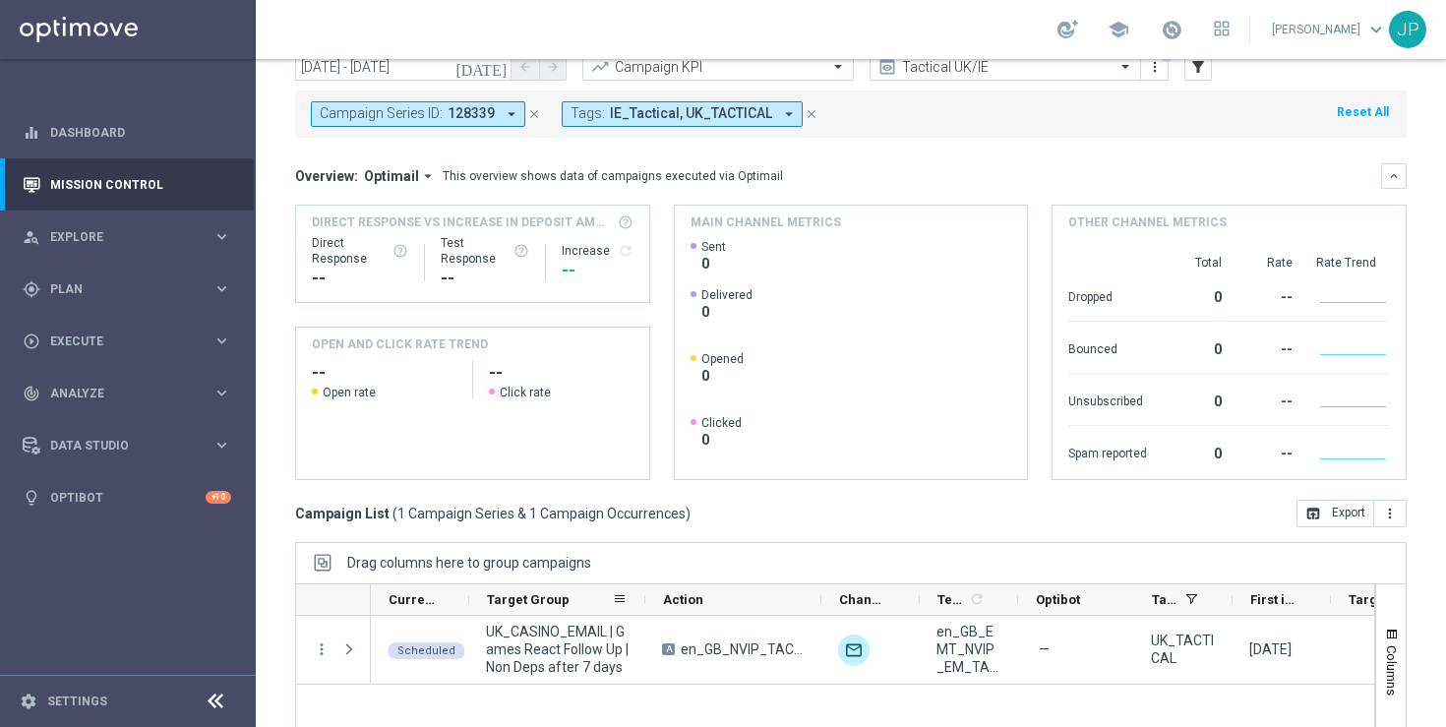
scroll to position [257, 0]
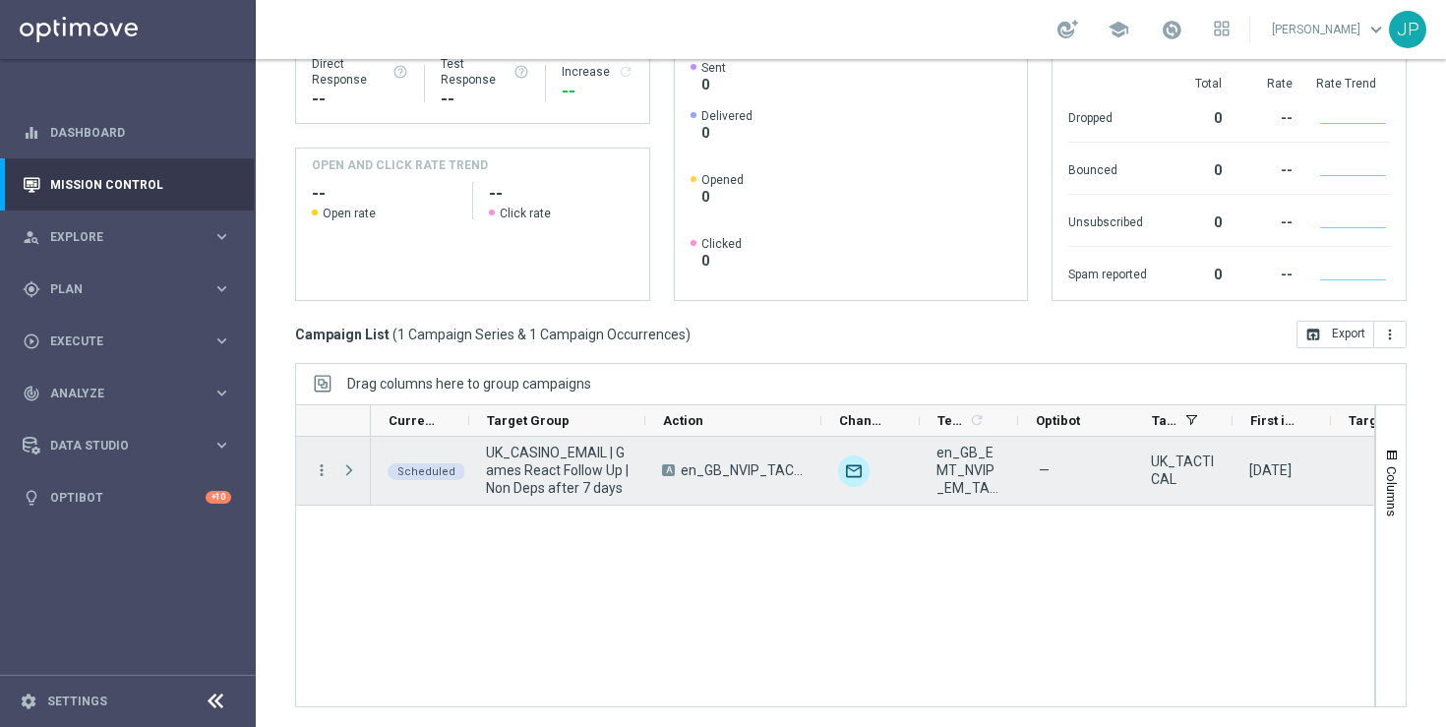
click at [344, 471] on span "Press SPACE to select this row." at bounding box center [349, 470] width 18 height 16
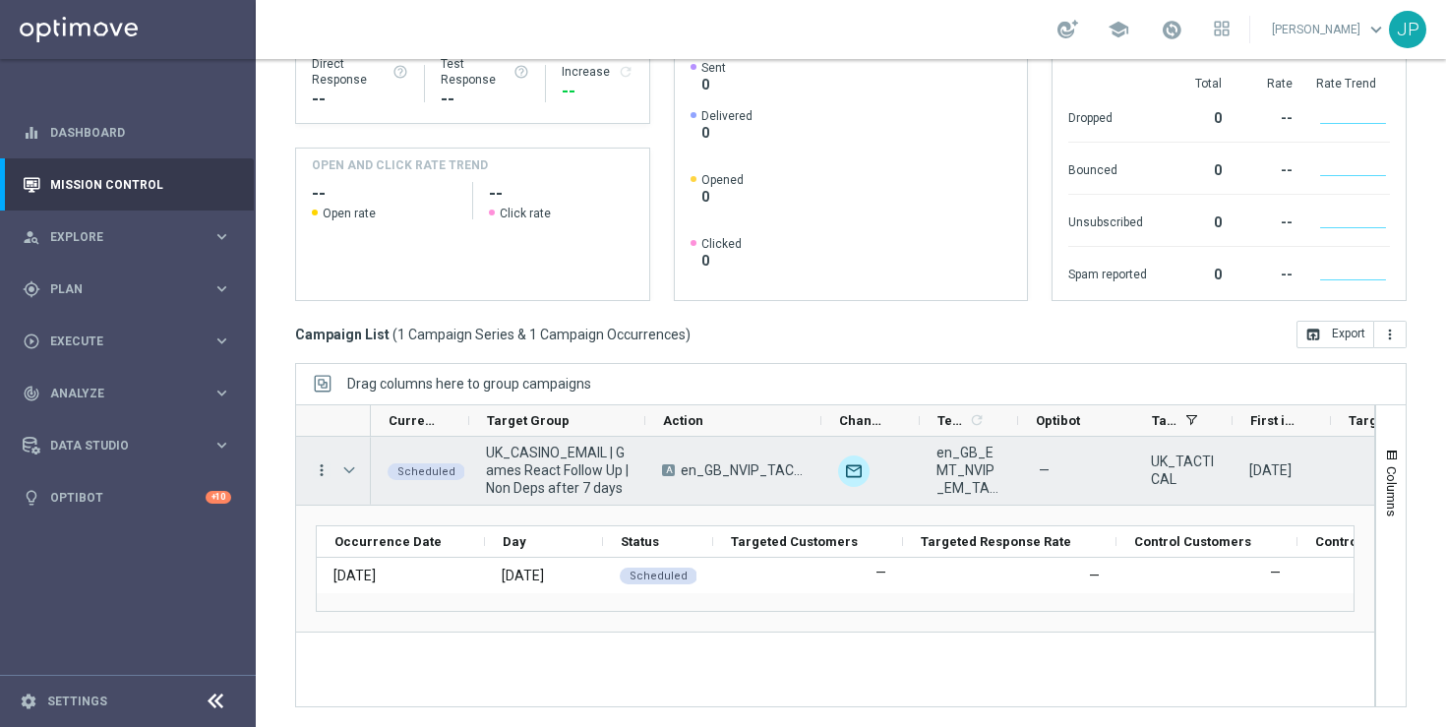
click at [323, 470] on icon "more_vert" at bounding box center [322, 470] width 18 height 18
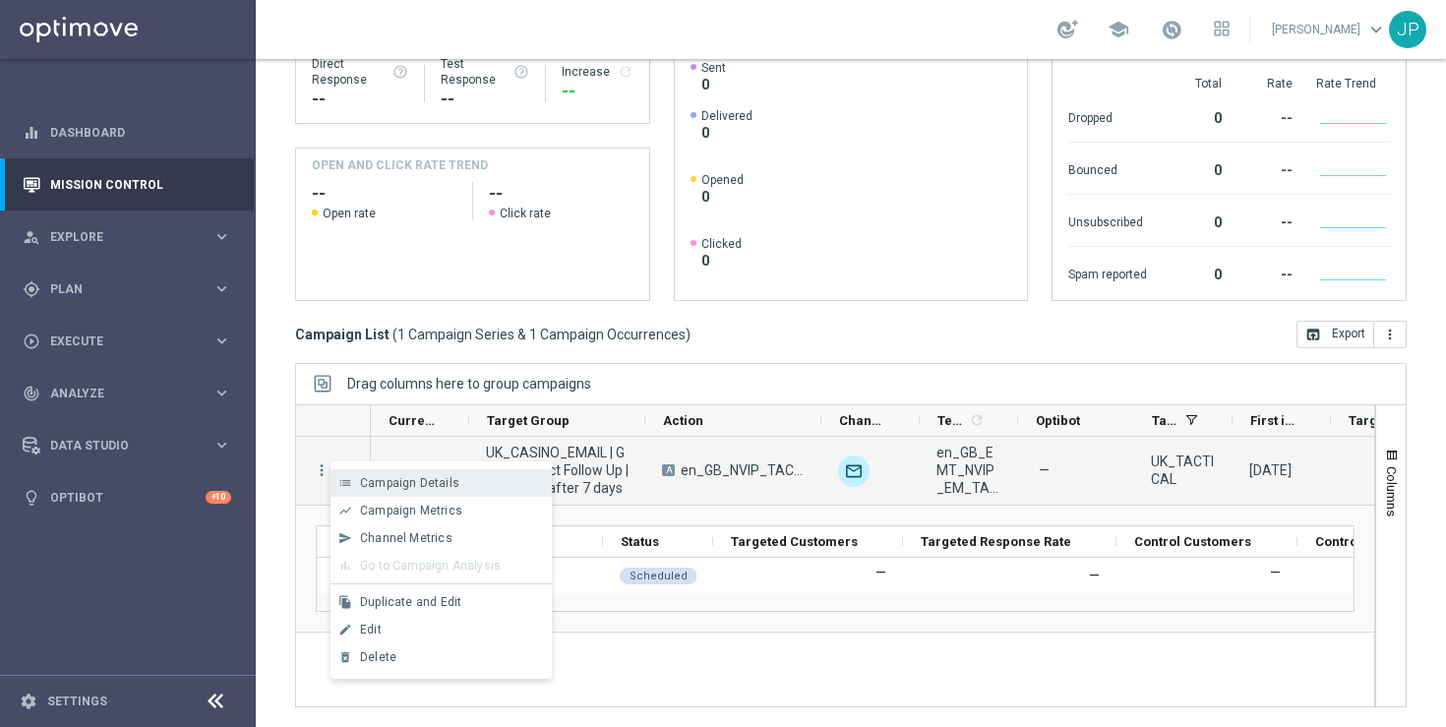
click at [394, 473] on div "list Campaign Details" at bounding box center [440, 483] width 221 height 28
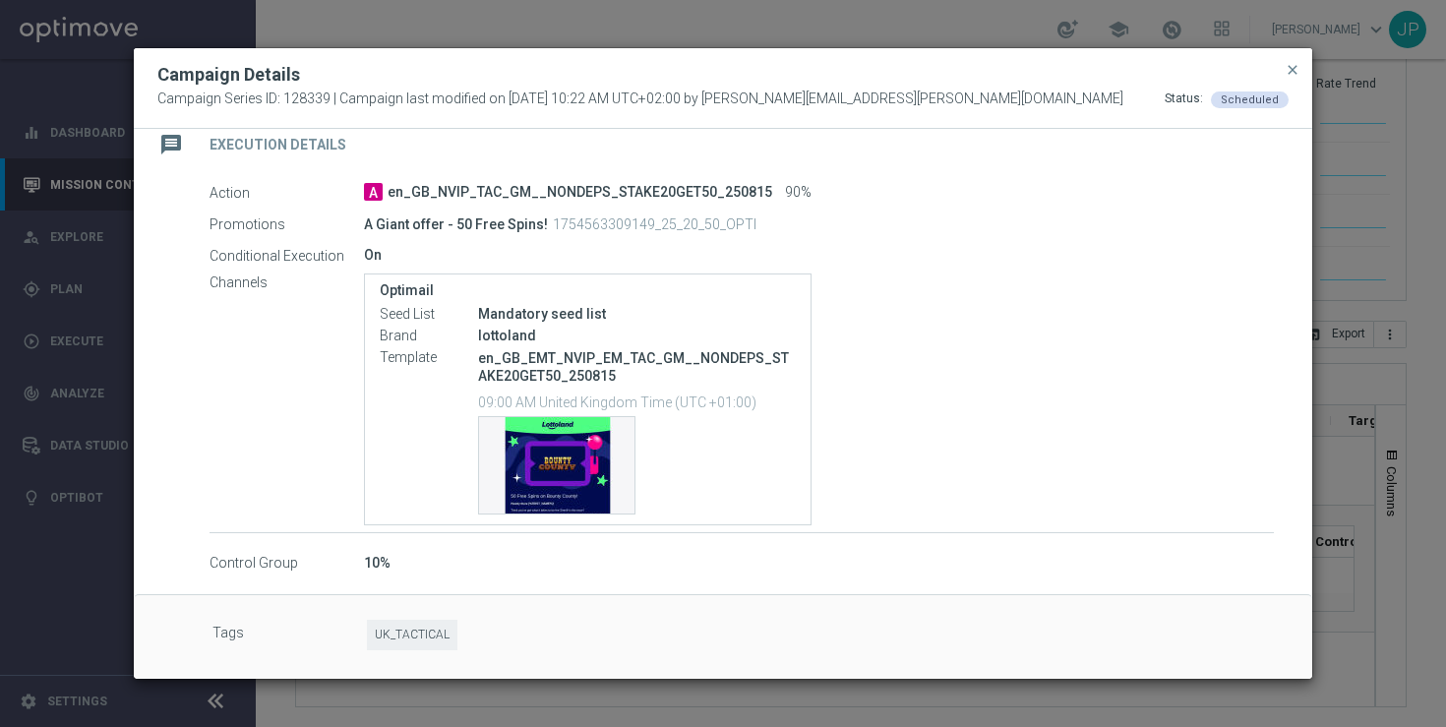
scroll to position [0, 0]
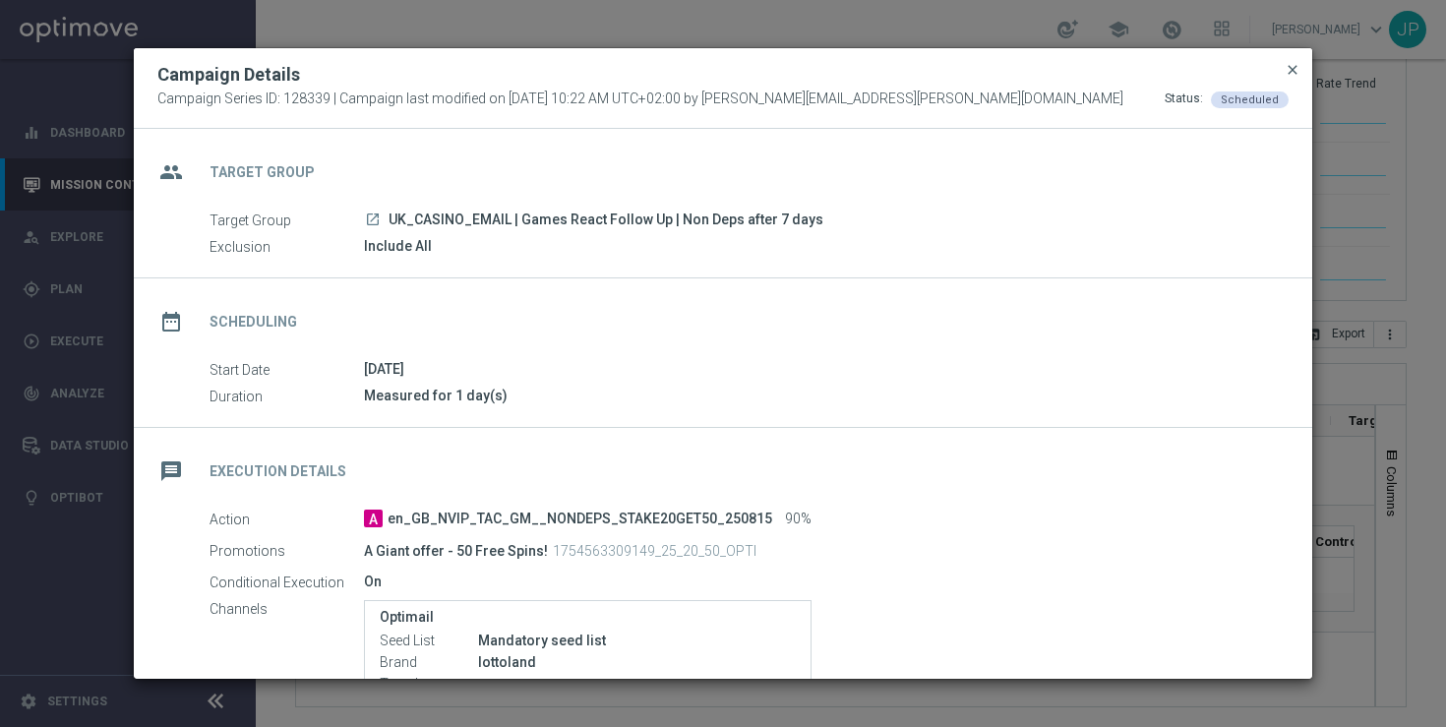
click at [1293, 66] on span "close" at bounding box center [1292, 70] width 16 height 16
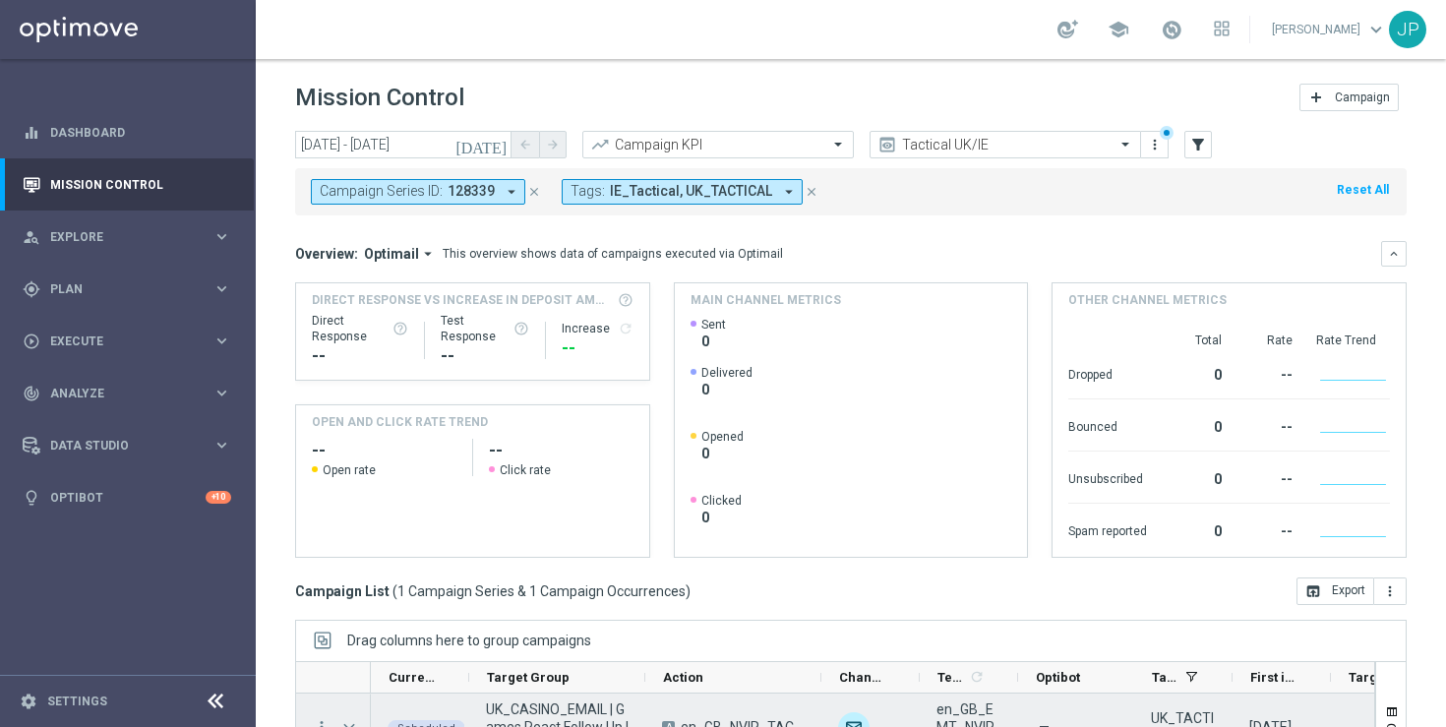
scroll to position [257, 0]
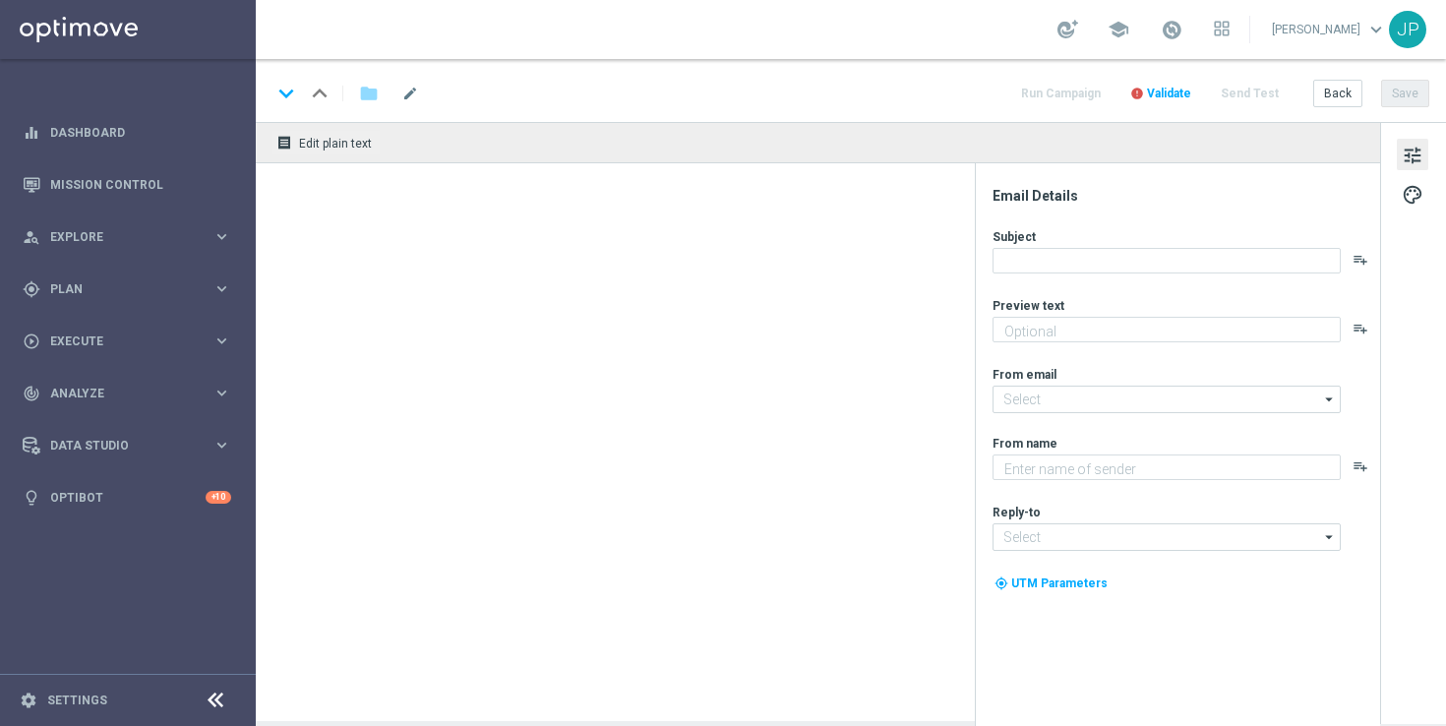
type textarea "Get MAXIMUM VALUE with the Lottoland Bet Club. Don’t miss out!"
type textarea "Lottoland"
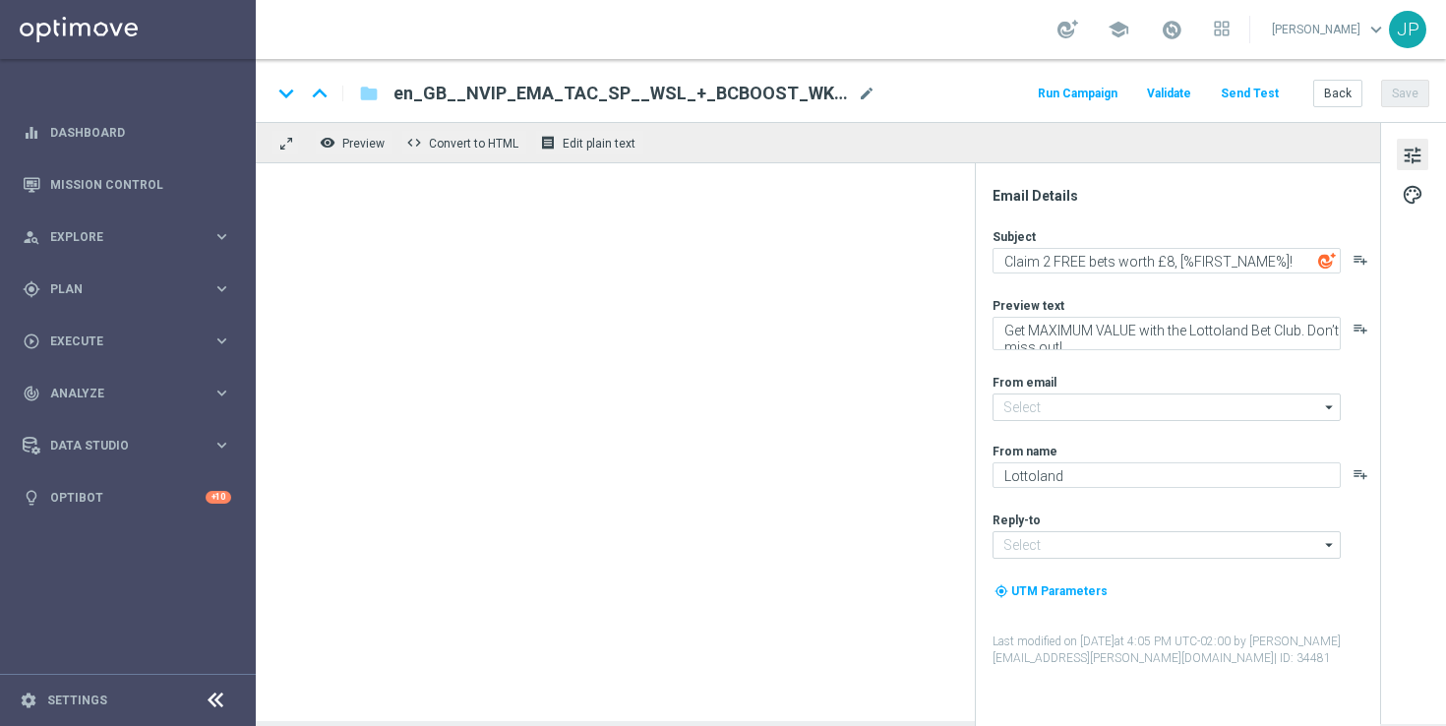
type input "mail@crm.lottoland.com"
type input "support@lottoland.co.uk"
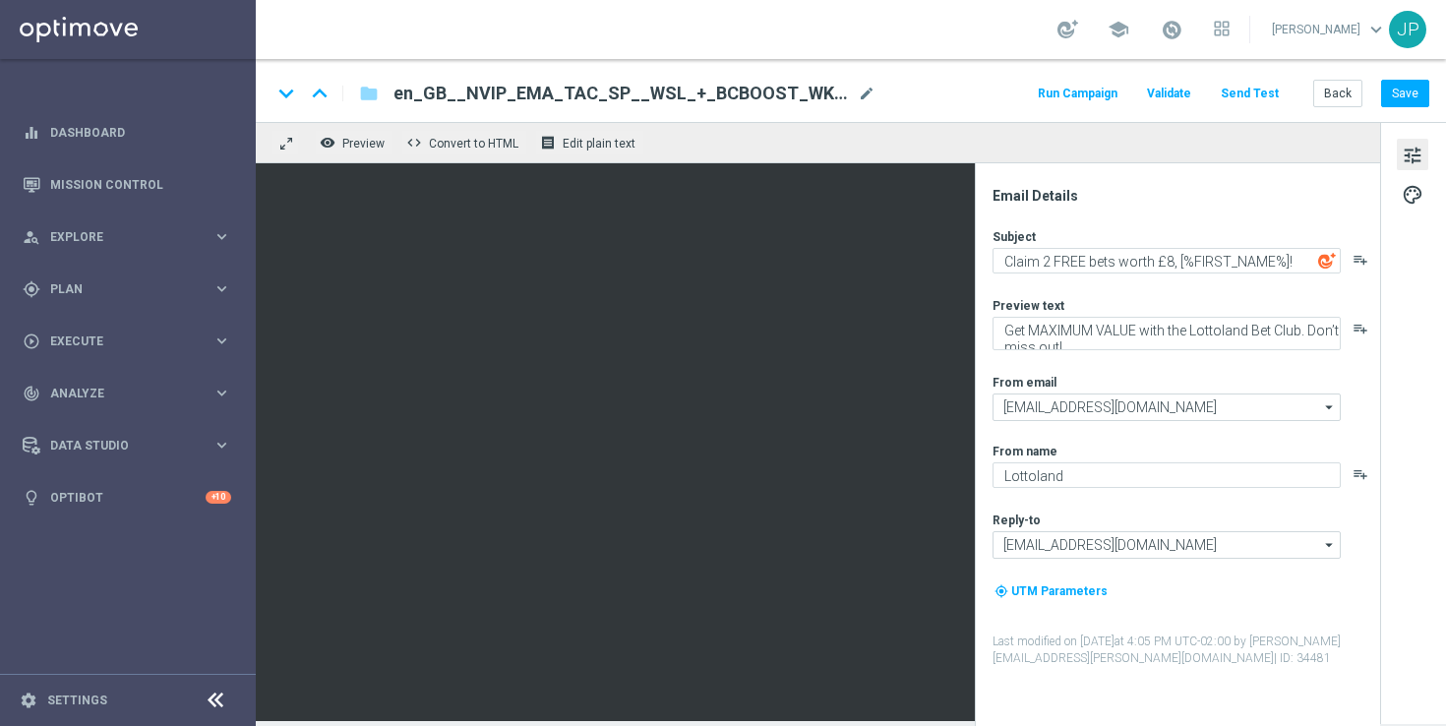
click at [1244, 91] on button "Send Test" at bounding box center [1250, 94] width 64 height 27
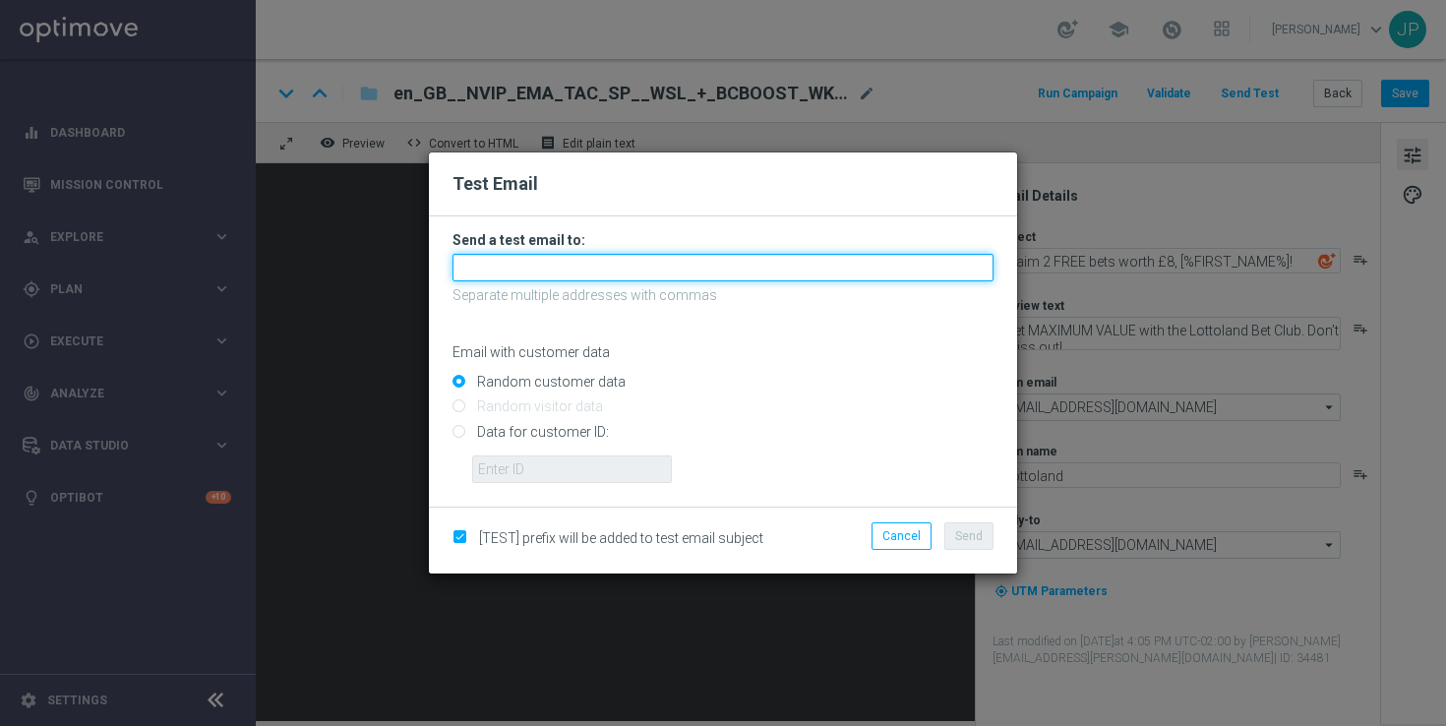
click at [517, 269] on input "text" at bounding box center [722, 268] width 541 height 28
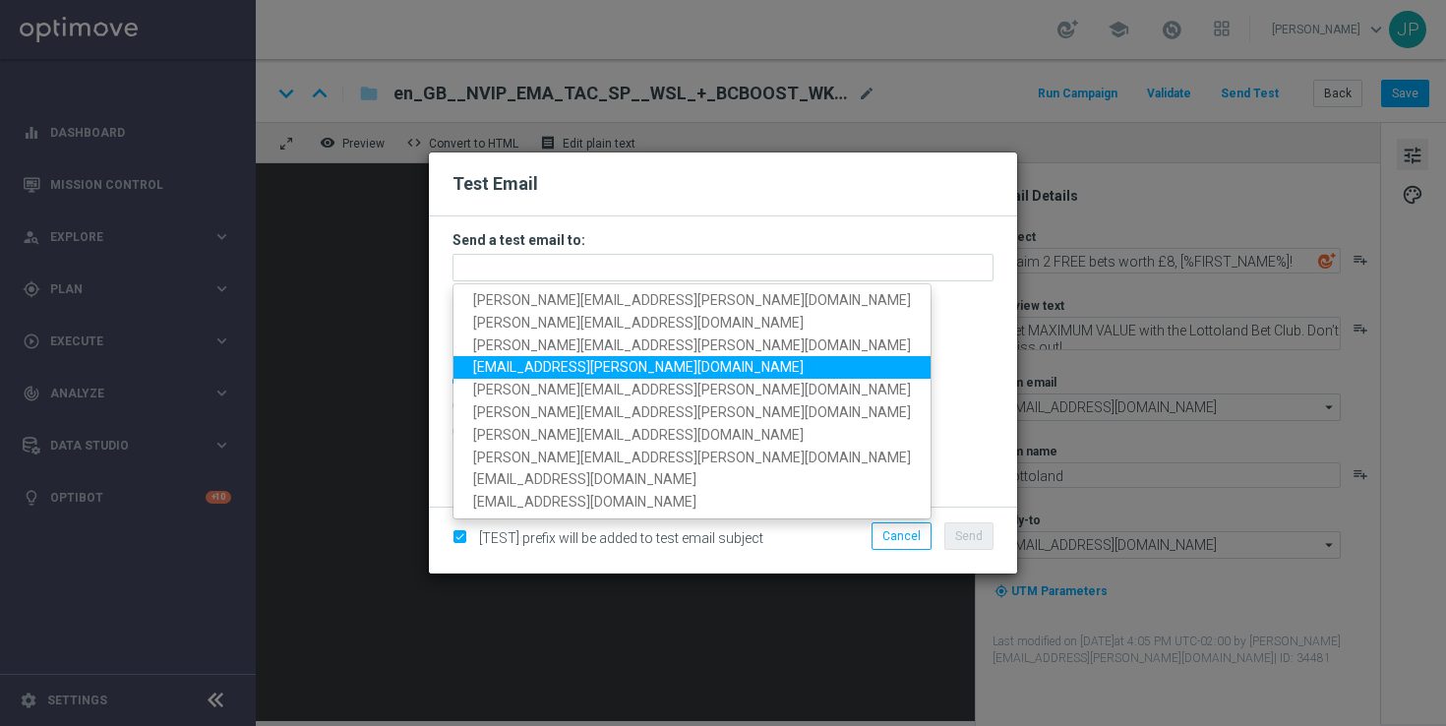
click at [532, 371] on span "max.pichon@lottoland.com" at bounding box center [638, 367] width 330 height 16
type input "max.pichon@lottoland.com"
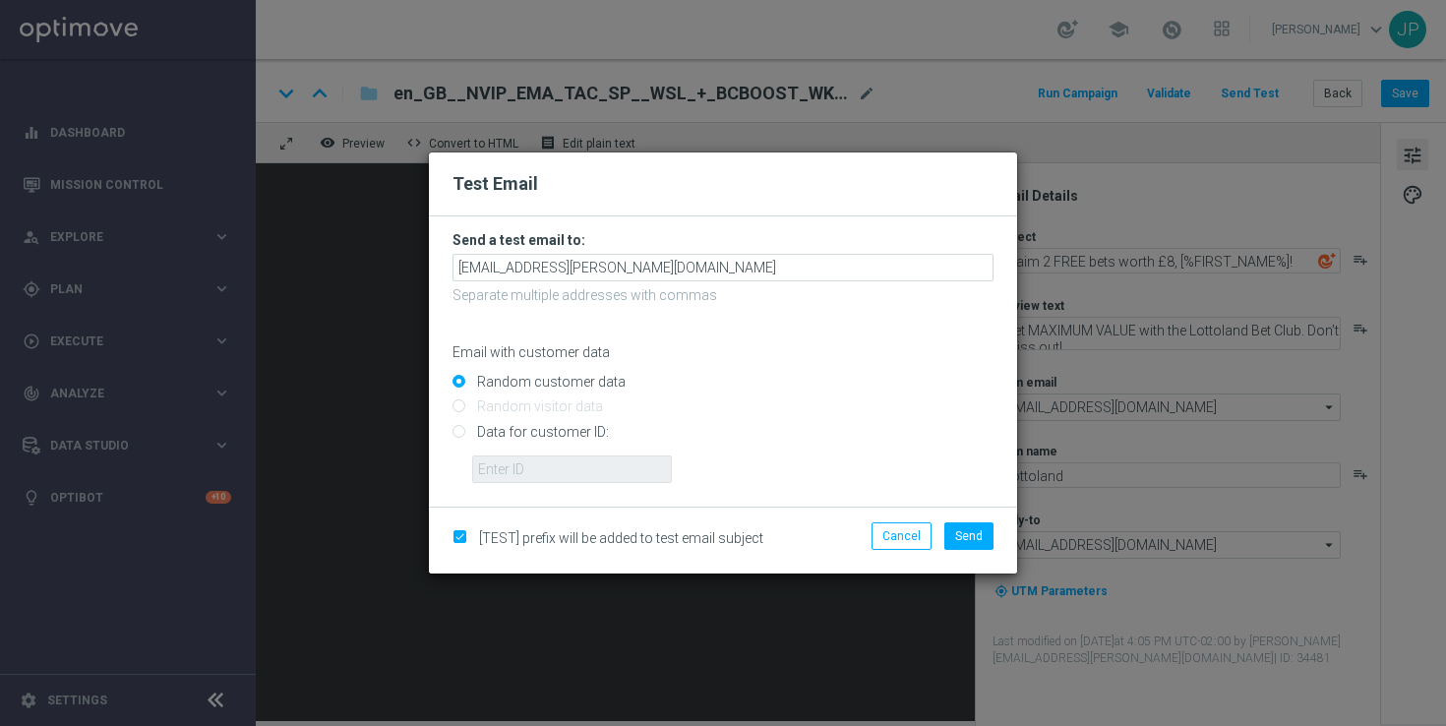
click at [576, 427] on input "Data for customer ID:" at bounding box center [722, 440] width 541 height 28
radio input "true"
click at [575, 462] on input "text" at bounding box center [572, 469] width 200 height 28
paste input "223901476"
type input "223901476"
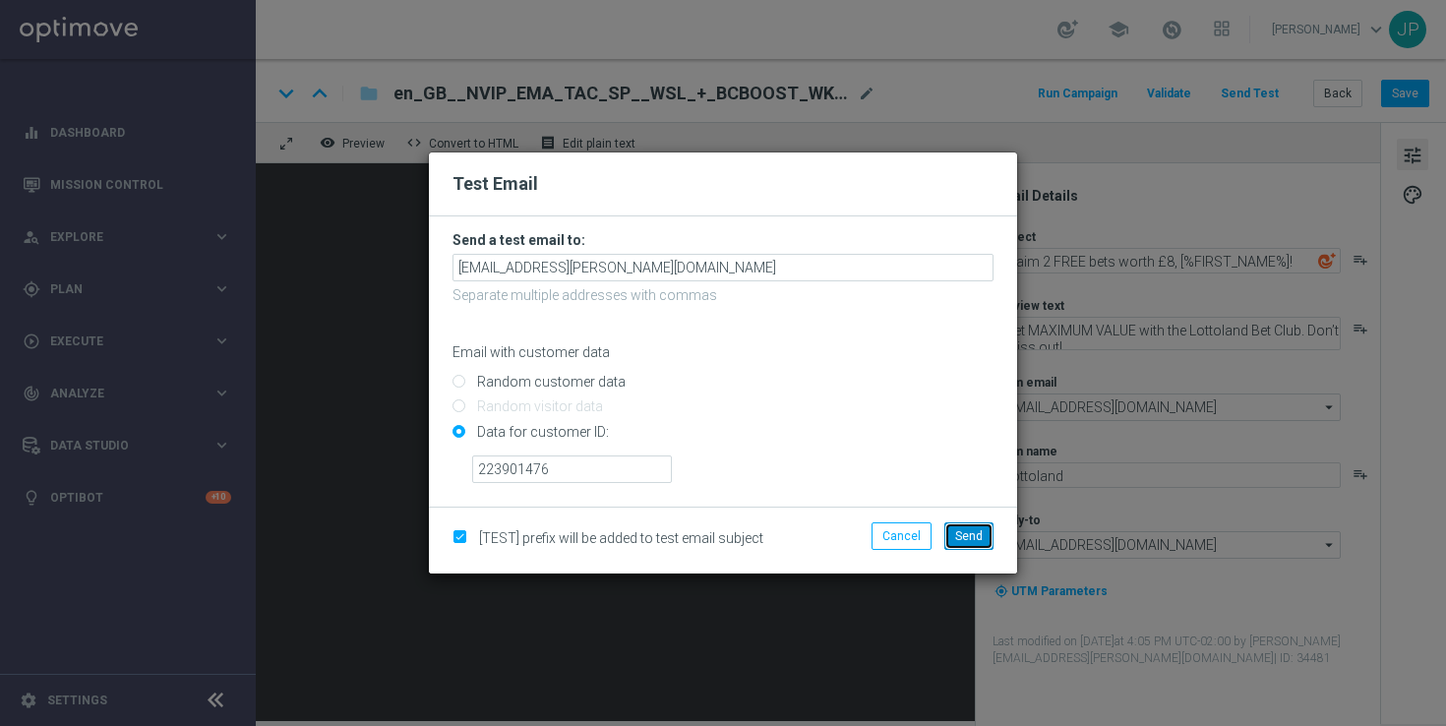
click at [979, 530] on span "Send" at bounding box center [969, 536] width 28 height 14
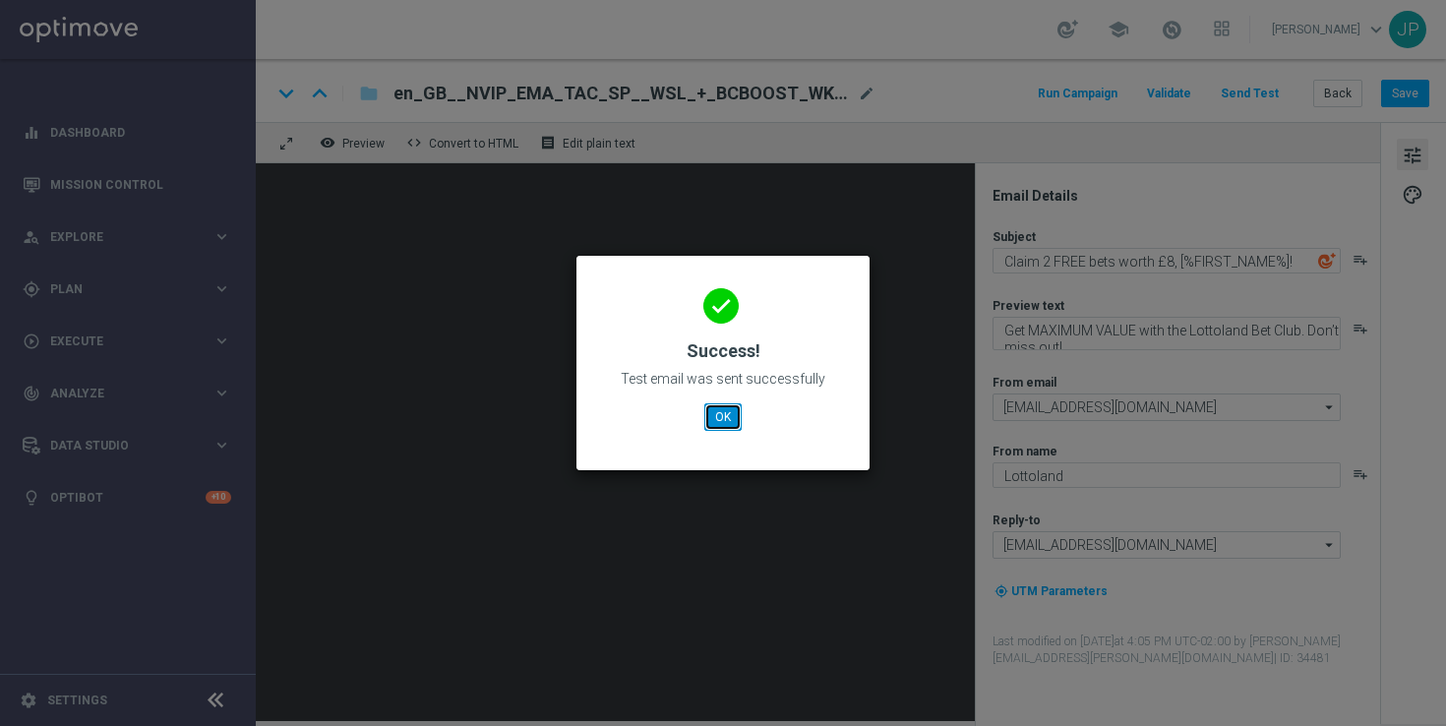
click at [731, 412] on button "OK" at bounding box center [722, 417] width 37 height 28
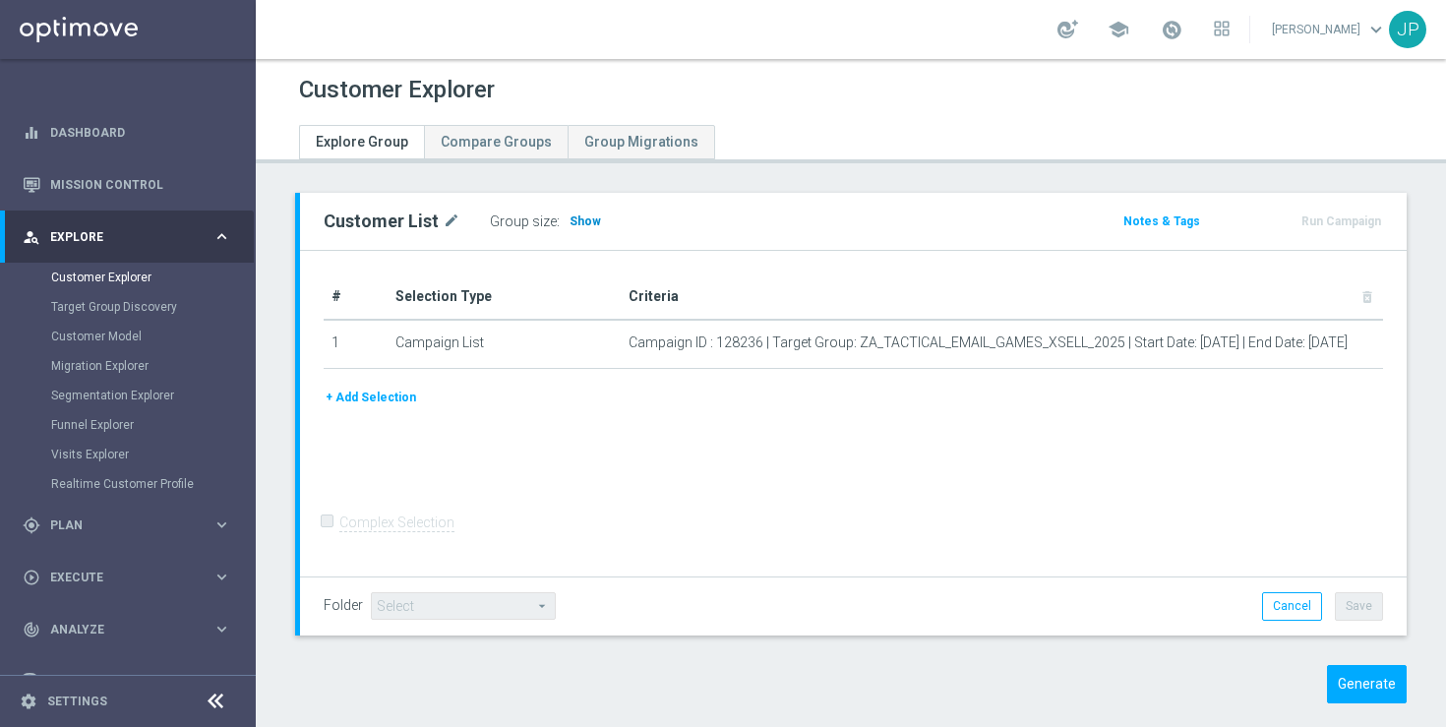
click at [581, 220] on span "Show" at bounding box center [584, 221] width 31 height 14
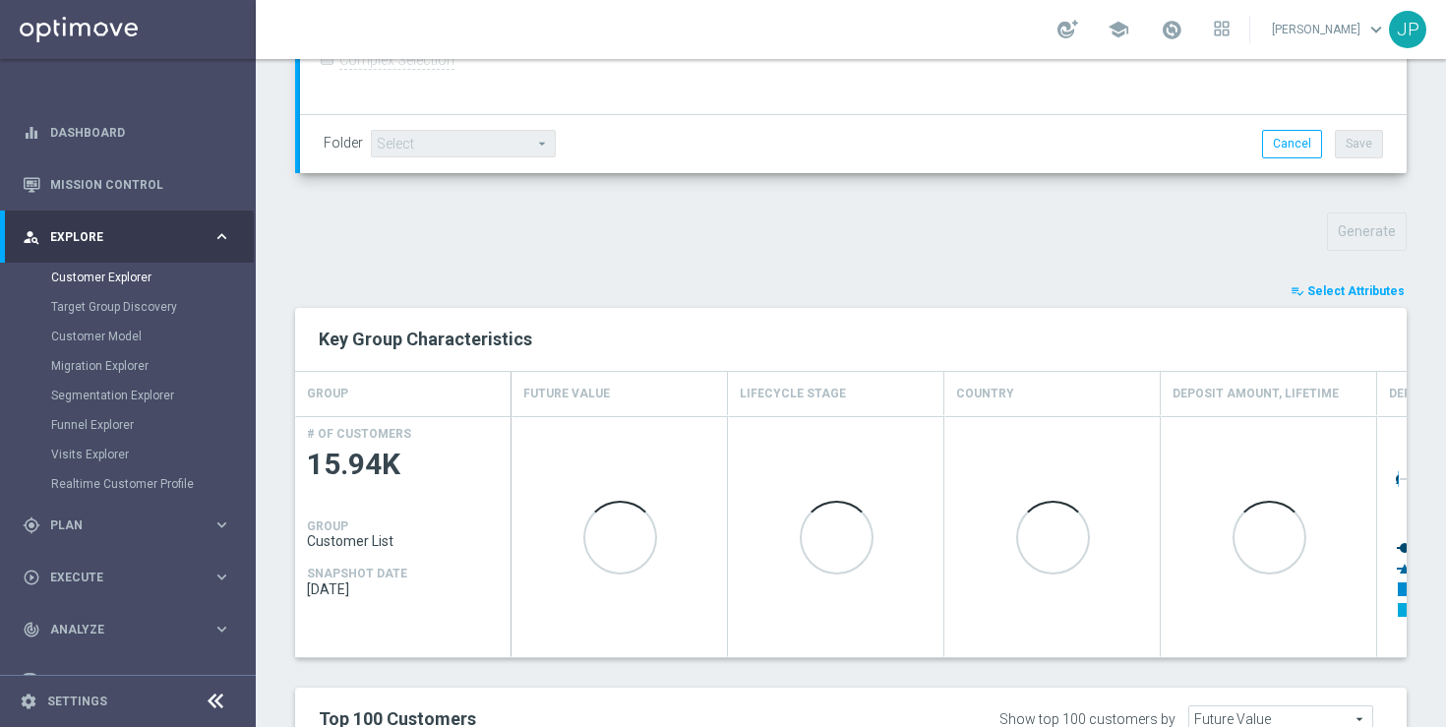
scroll to position [1112, 0]
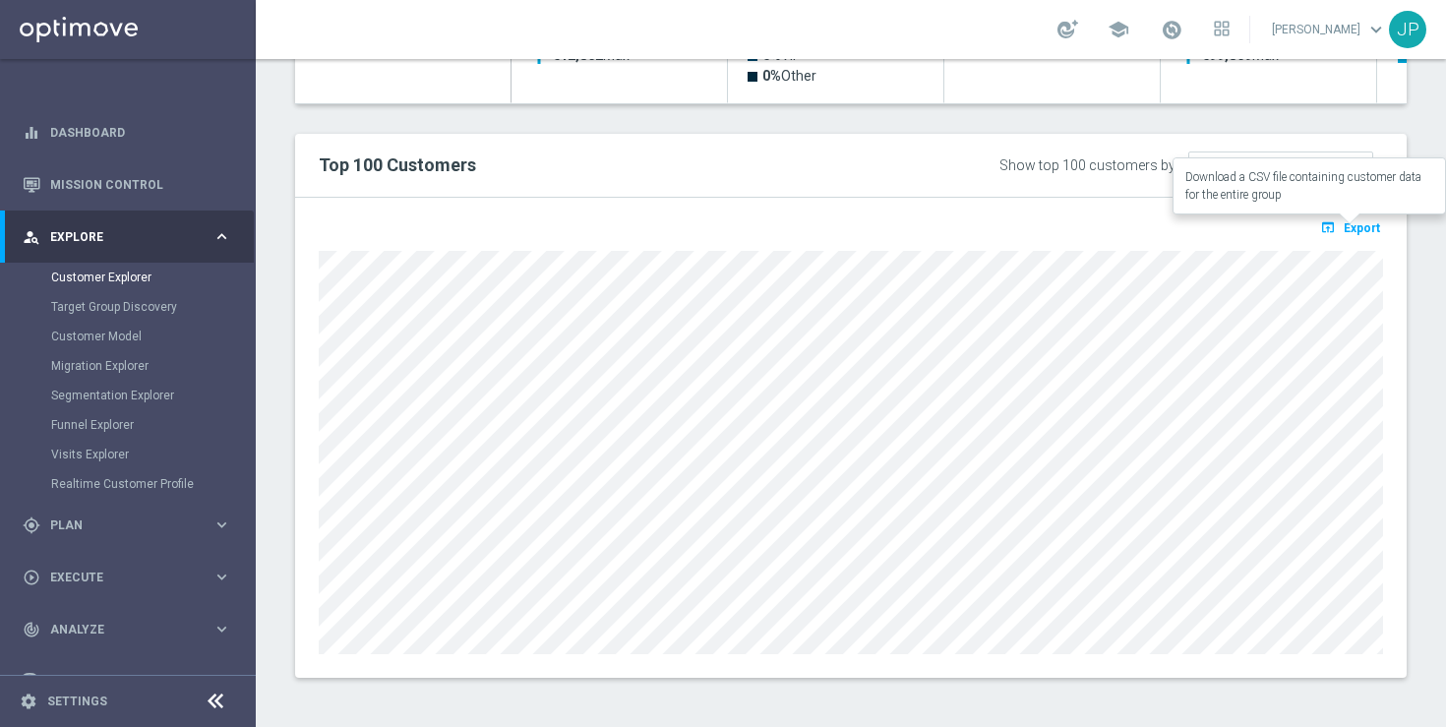
click at [1348, 226] on span "Export" at bounding box center [1361, 228] width 36 height 14
